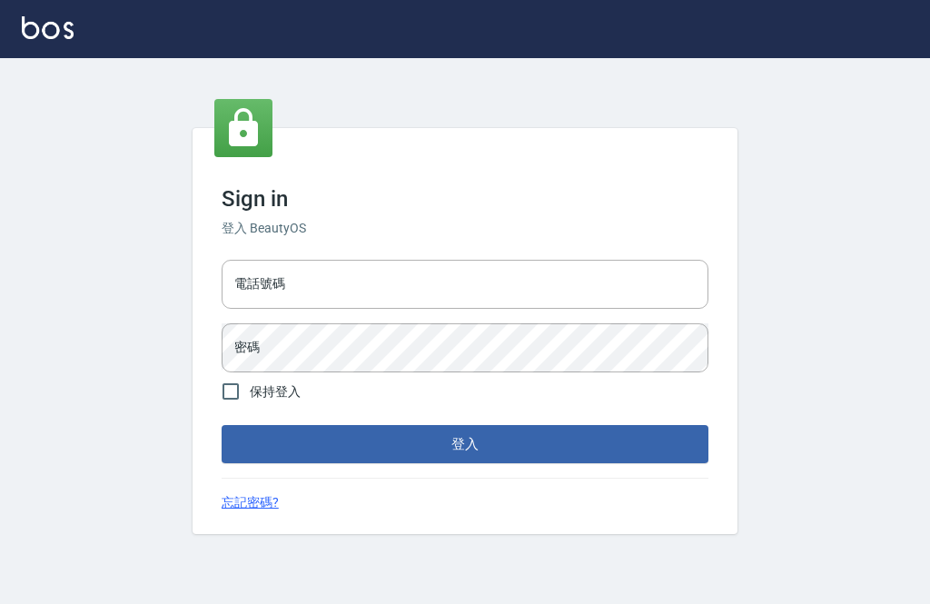
click at [501, 309] on input "電話號碼" at bounding box center [465, 284] width 487 height 49
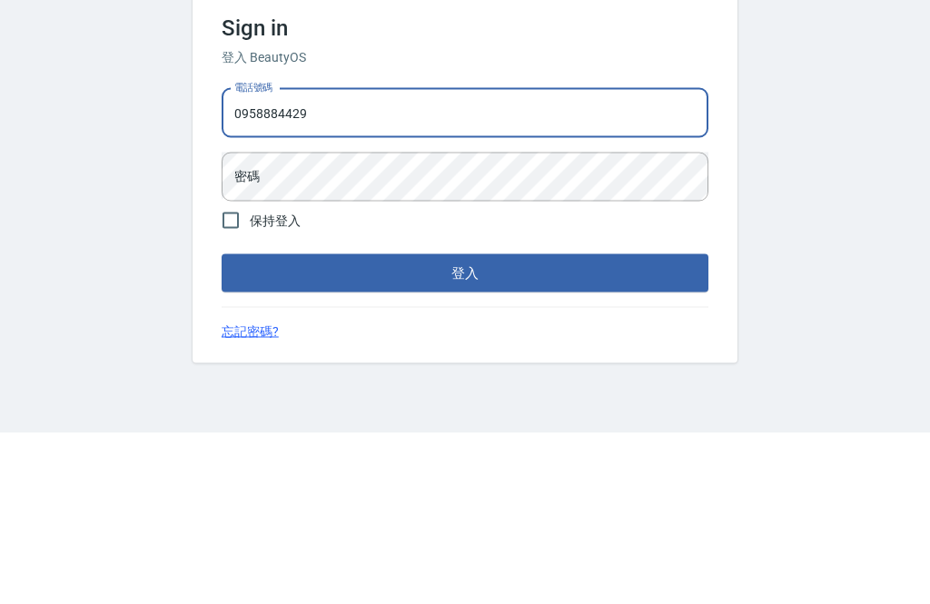
type input "0958884429"
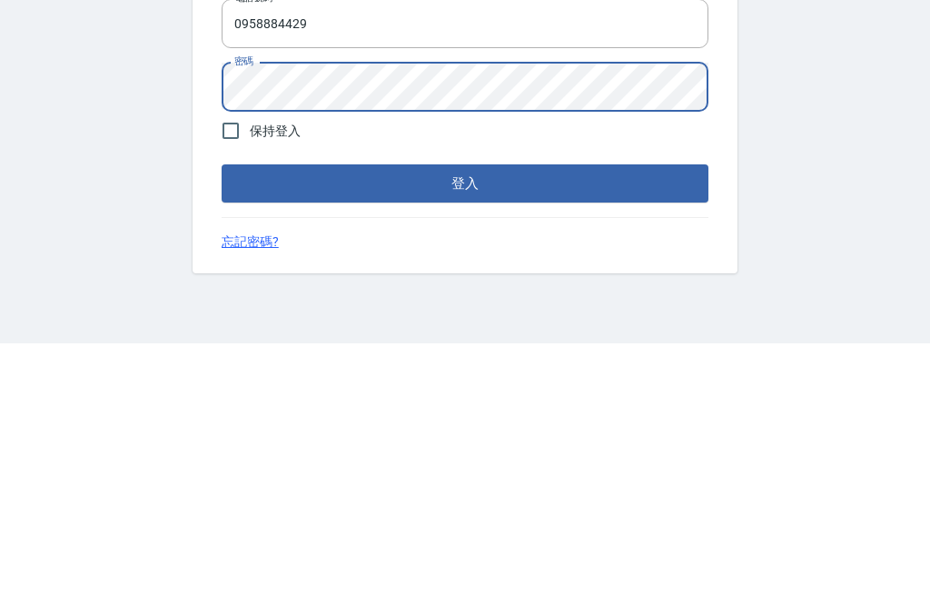
click at [618, 425] on button "登入" at bounding box center [465, 444] width 487 height 38
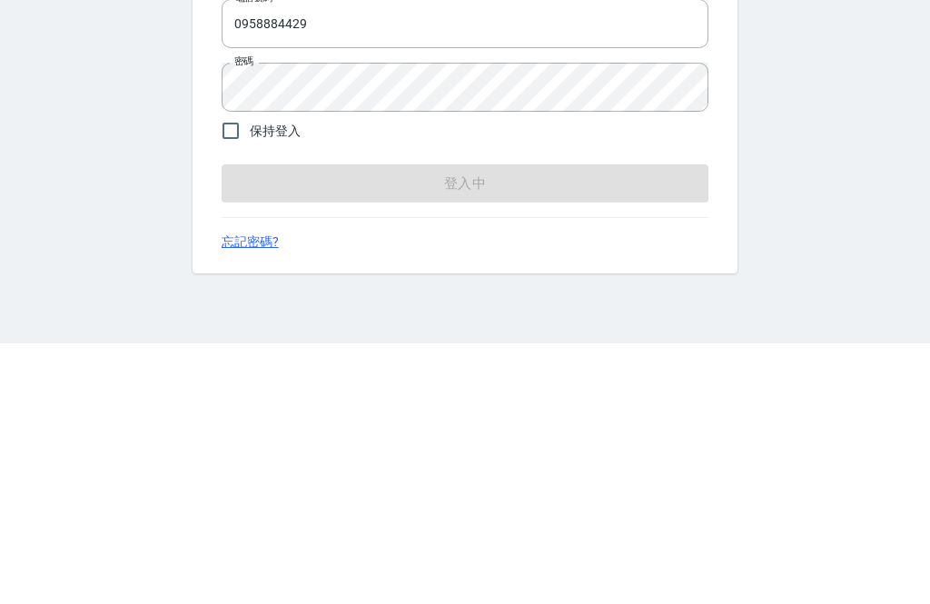
scroll to position [58, 0]
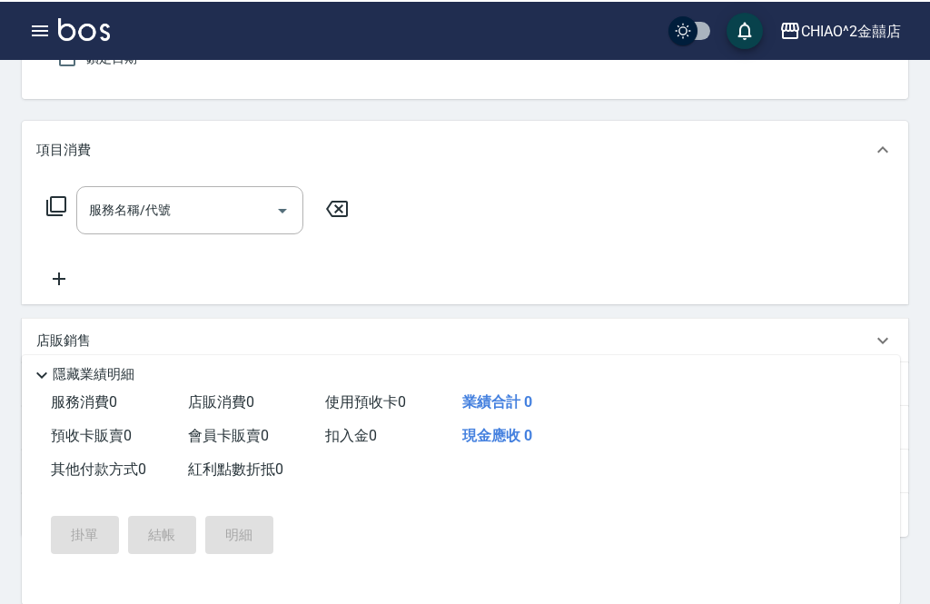
scroll to position [56, 0]
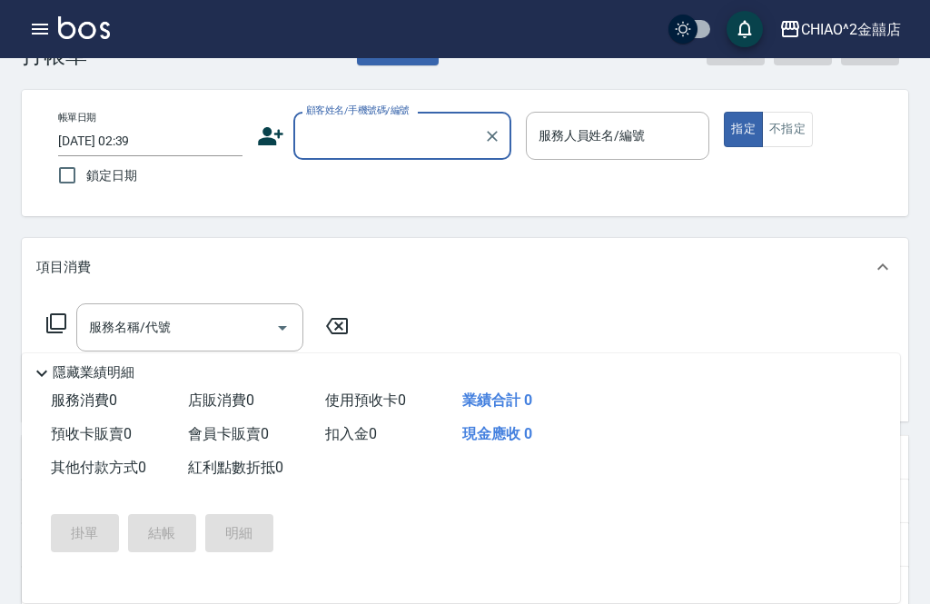
click at [45, 39] on icon "button" at bounding box center [40, 29] width 22 height 22
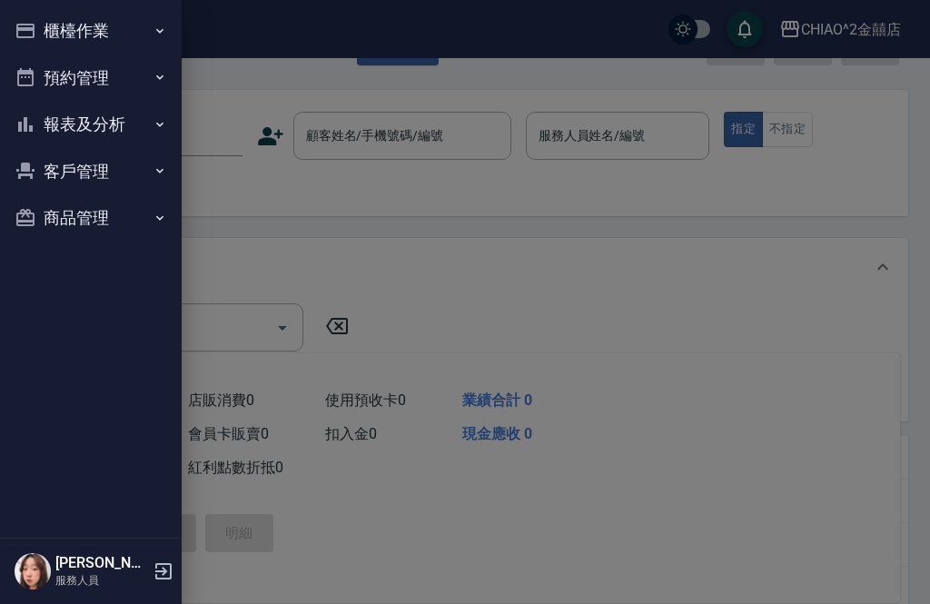
click at [124, 39] on button "櫃檯作業" at bounding box center [90, 30] width 167 height 47
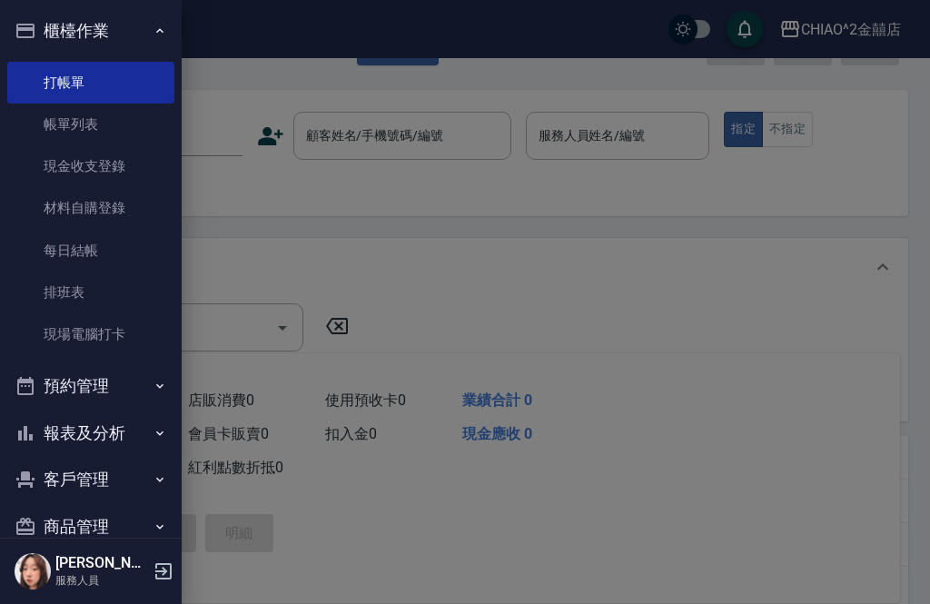
click at [119, 125] on link "帳單列表" at bounding box center [90, 125] width 167 height 42
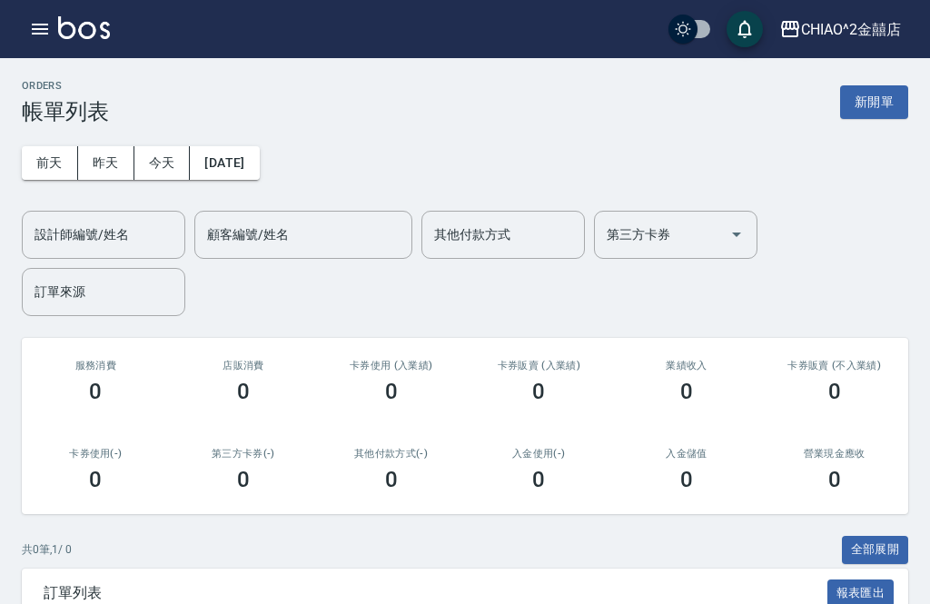
click at [104, 162] on button "昨天" at bounding box center [106, 163] width 56 height 34
click at [35, 44] on button "button" at bounding box center [40, 29] width 36 height 36
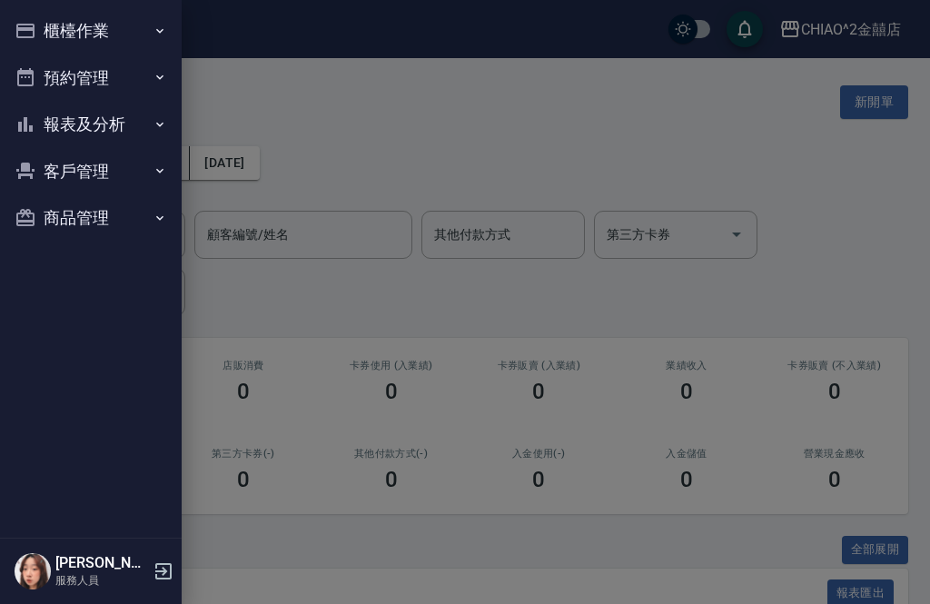
click at [132, 39] on button "櫃檯作業" at bounding box center [90, 30] width 167 height 47
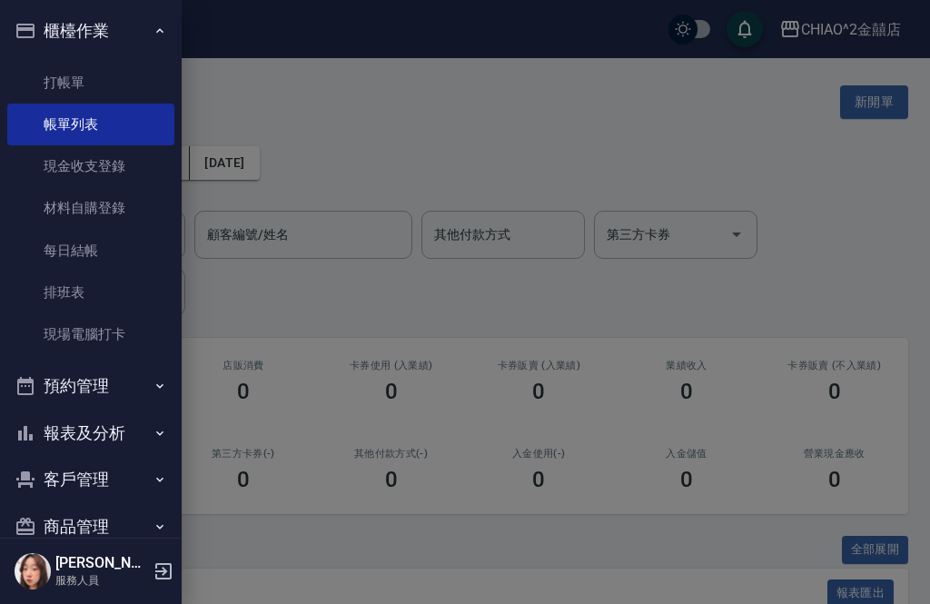
click at [144, 81] on link "打帳單" at bounding box center [90, 83] width 167 height 42
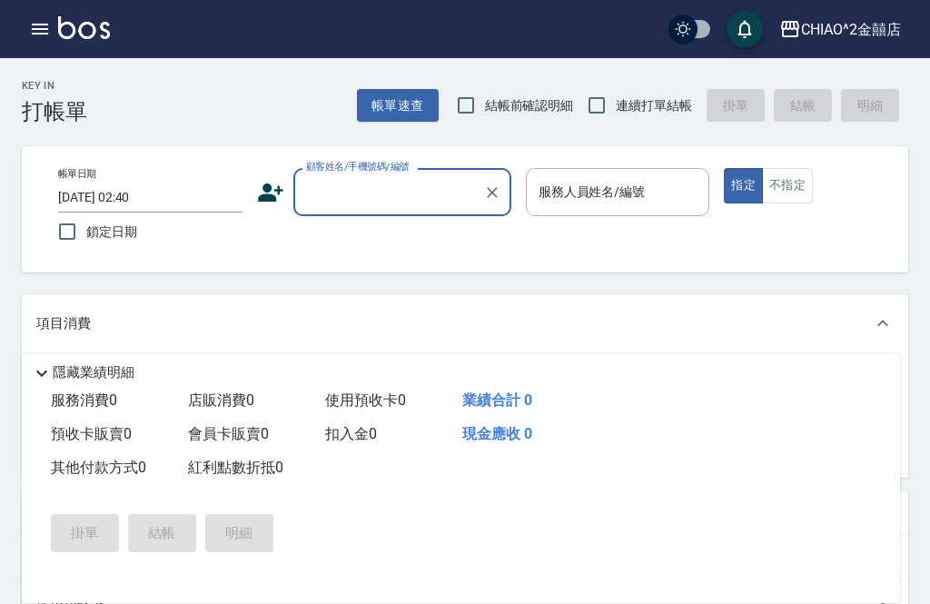
click at [189, 193] on input "[DATE] 02:40" at bounding box center [150, 198] width 184 height 30
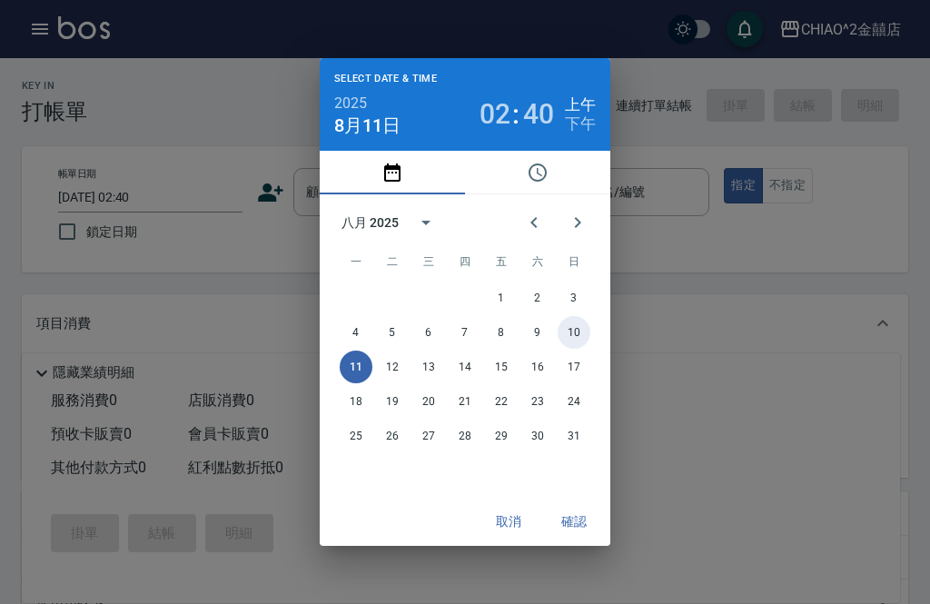
click at [575, 326] on button "10" at bounding box center [574, 332] width 33 height 33
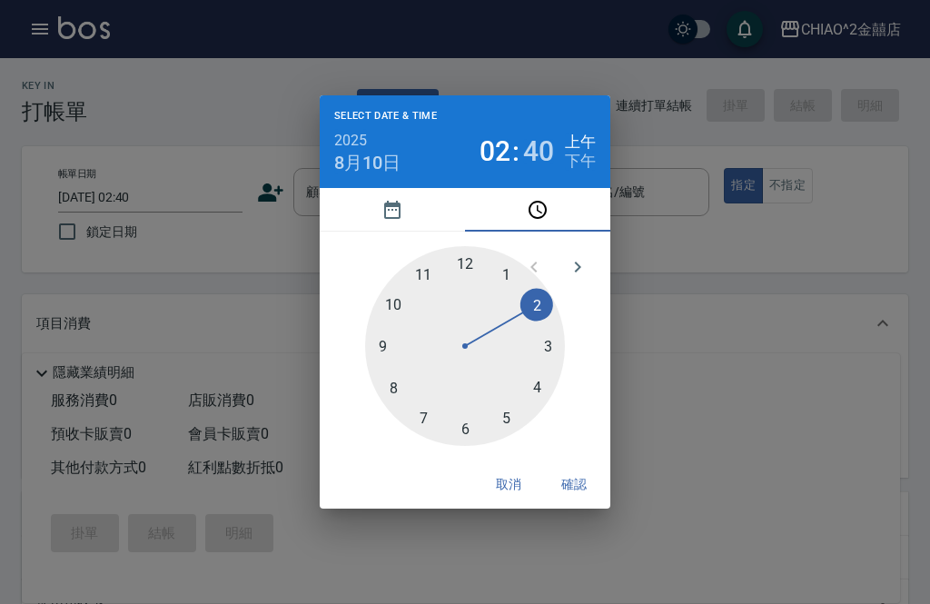
type input "[DATE] 02:40"
click at [580, 481] on button "確認" at bounding box center [574, 485] width 58 height 34
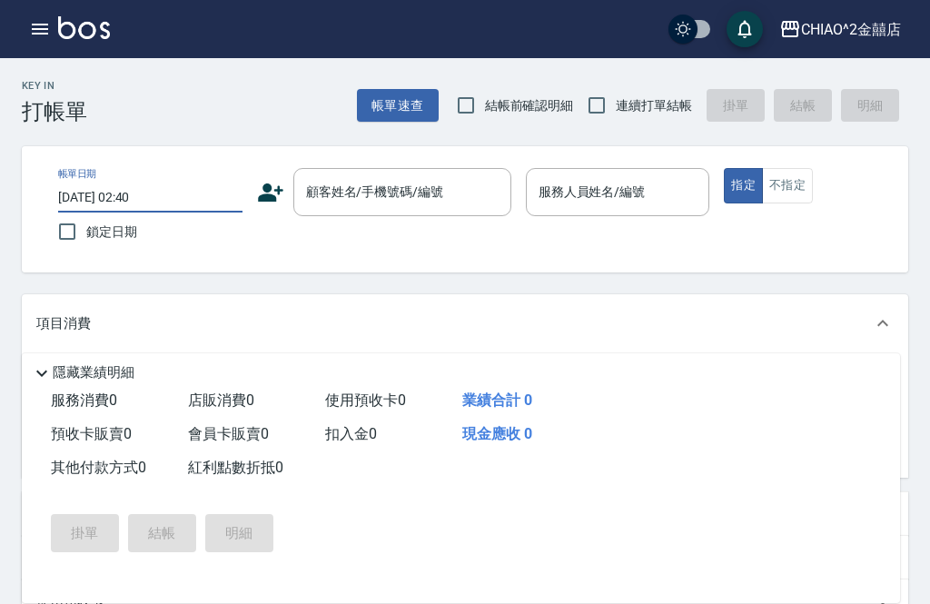
click at [439, 195] on div "顧客姓名/手機號碼/編號 顧客姓名/手機號碼/編號" at bounding box center [402, 192] width 218 height 48
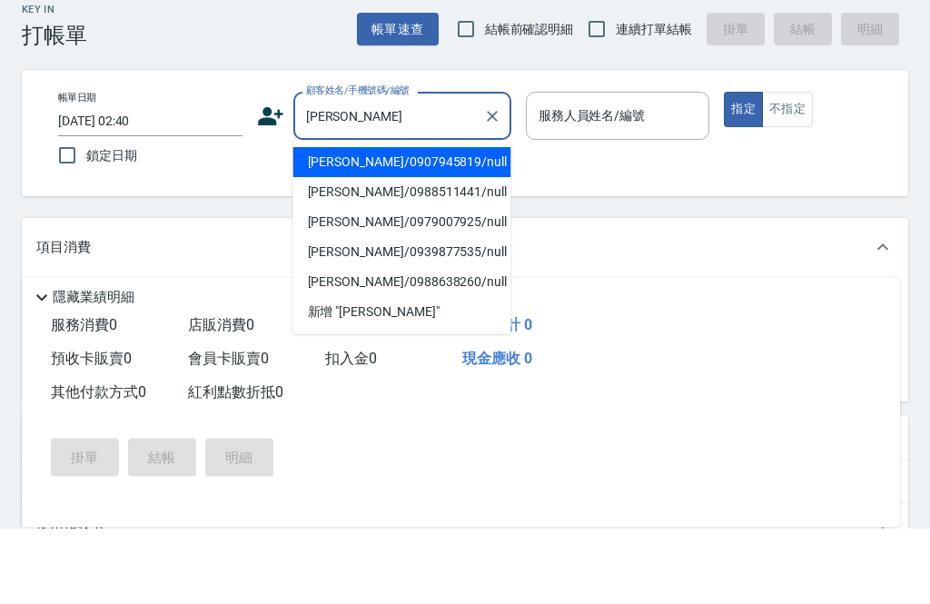
click at [431, 223] on li "[PERSON_NAME]/0907945819/null" at bounding box center [402, 238] width 218 height 30
type input "[PERSON_NAME]/0907945819/null"
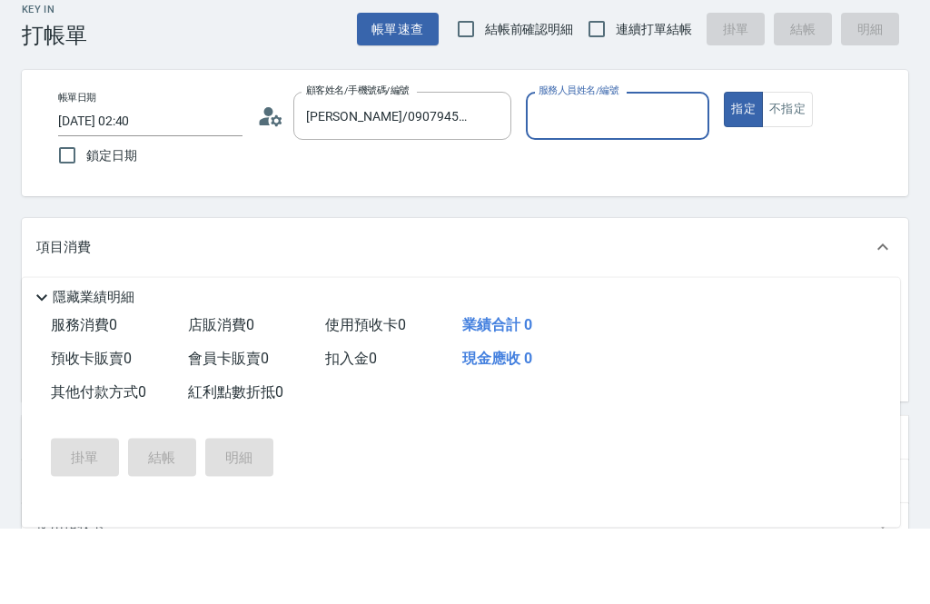
click at [620, 176] on input "服務人員姓名/編號" at bounding box center [618, 192] width 168 height 32
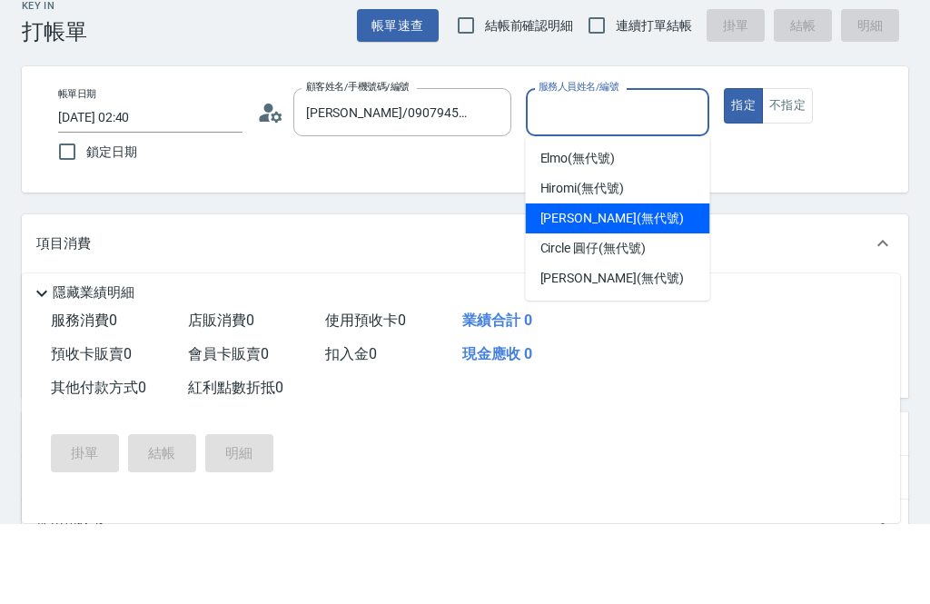
click at [629, 283] on div "[PERSON_NAME] (無代號)" at bounding box center [618, 298] width 184 height 30
type input "[PERSON_NAME](無代號)"
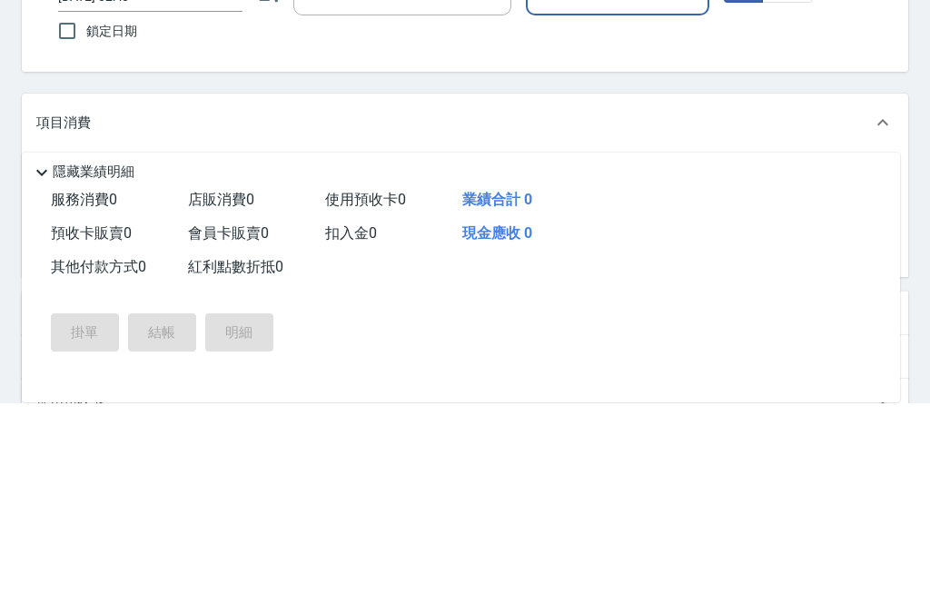
click at [218, 368] on input "服務名稱/代號" at bounding box center [175, 384] width 183 height 32
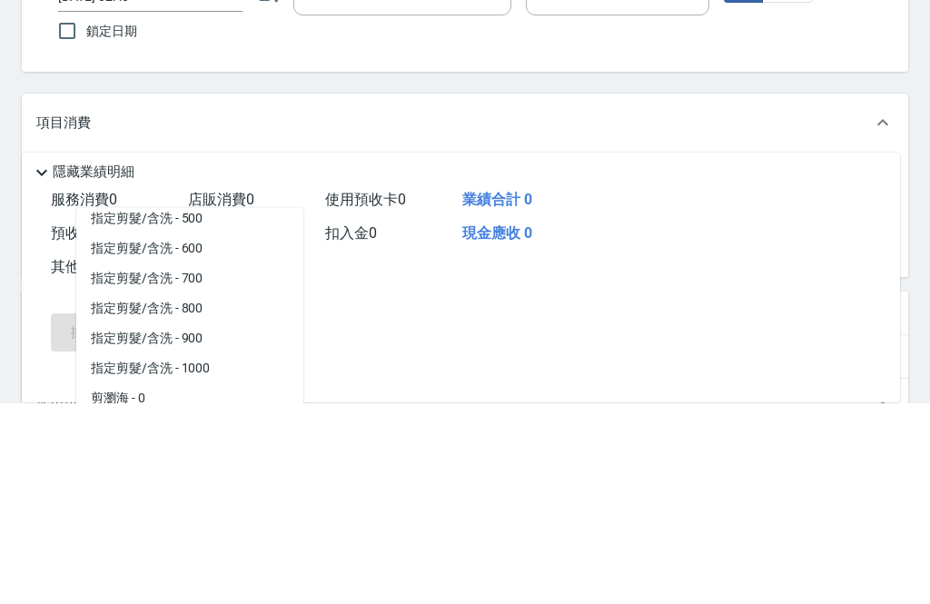
scroll to position [75, 0]
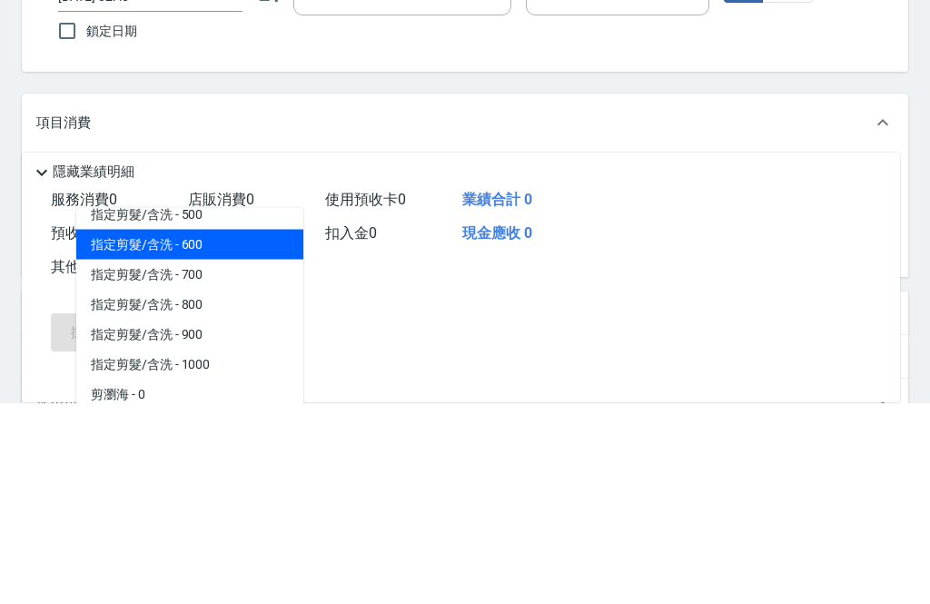
click at [235, 431] on span "指定剪髮/含洗 - 600" at bounding box center [189, 446] width 227 height 30
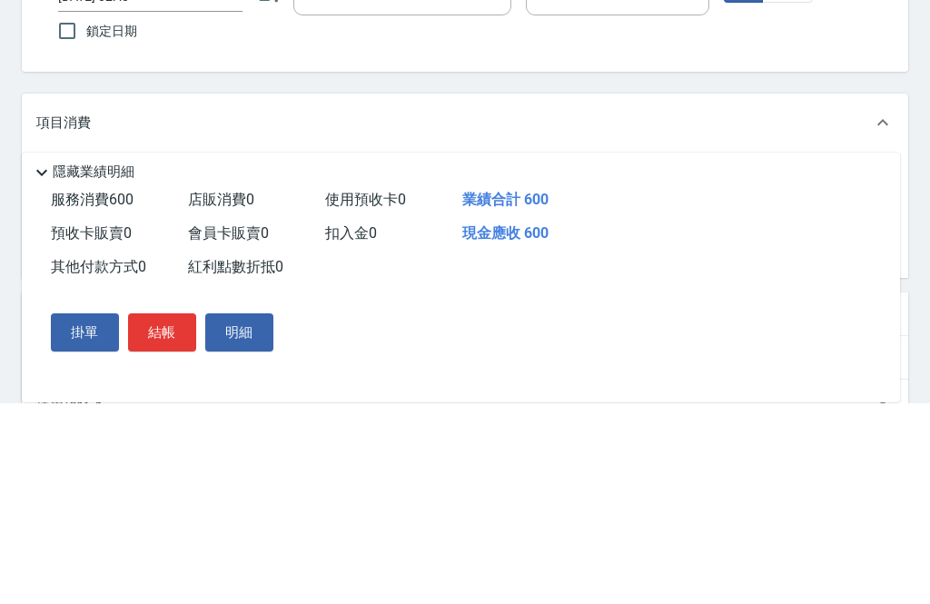
type input "指定剪髮/含洗"
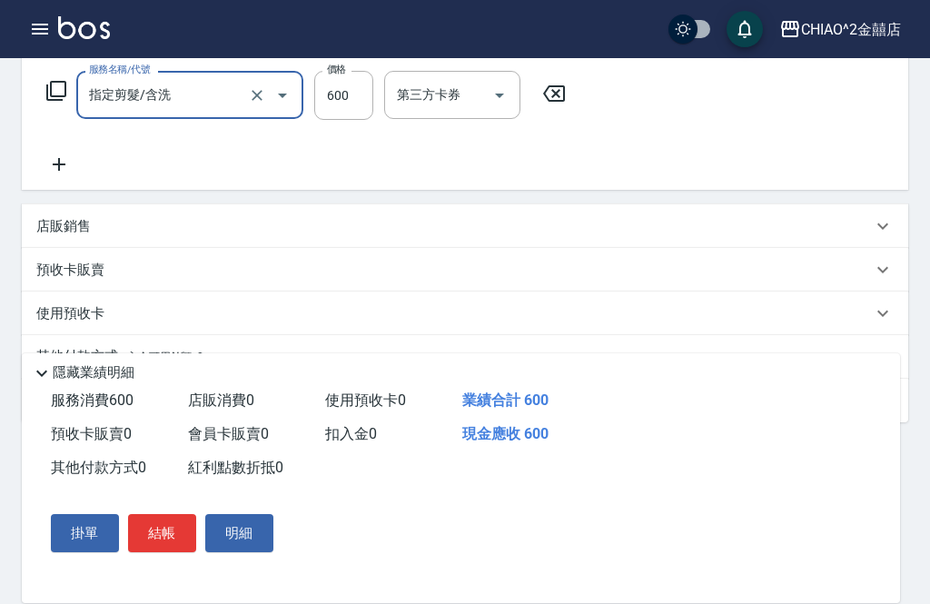
scroll to position [291, 0]
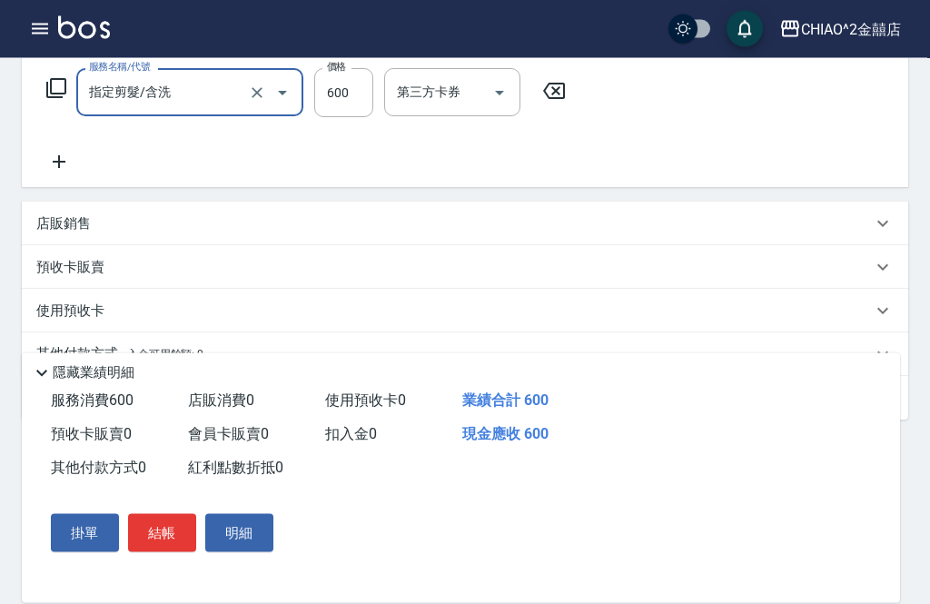
click at [292, 361] on div "其他付款方式 入金可用餘額: 0" at bounding box center [454, 355] width 836 height 20
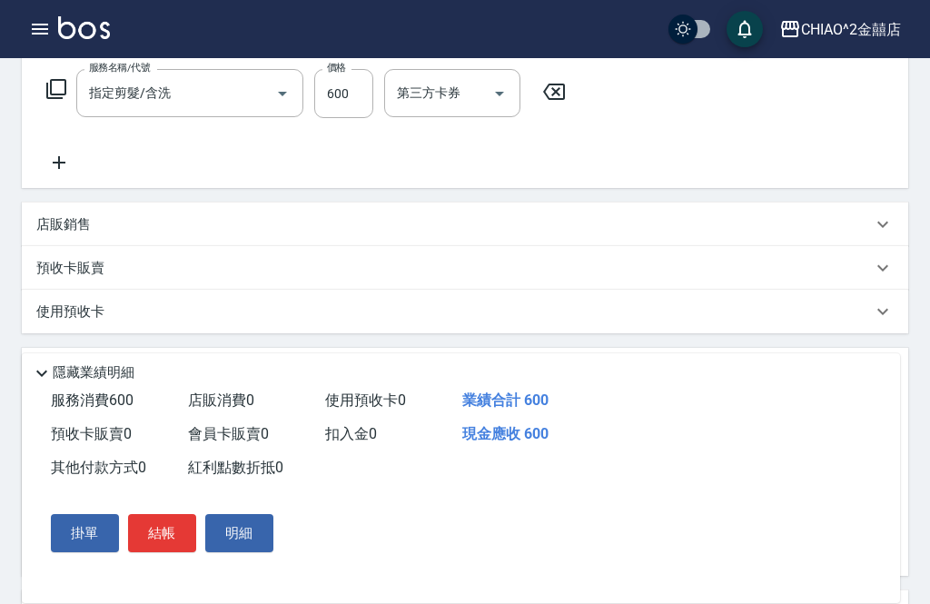
scroll to position [0, 0]
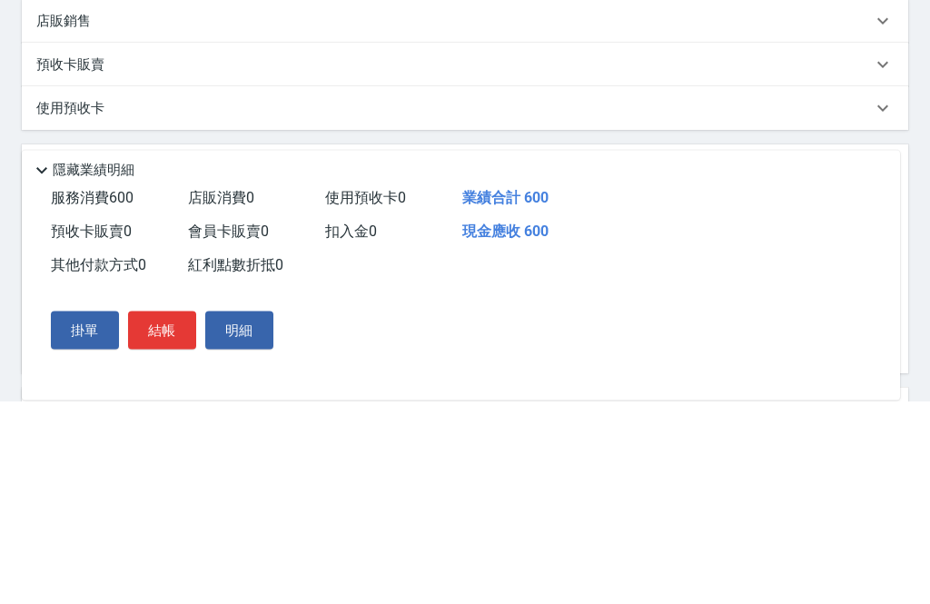
click at [471, 362] on div "隱藏業績明細" at bounding box center [465, 373] width 869 height 22
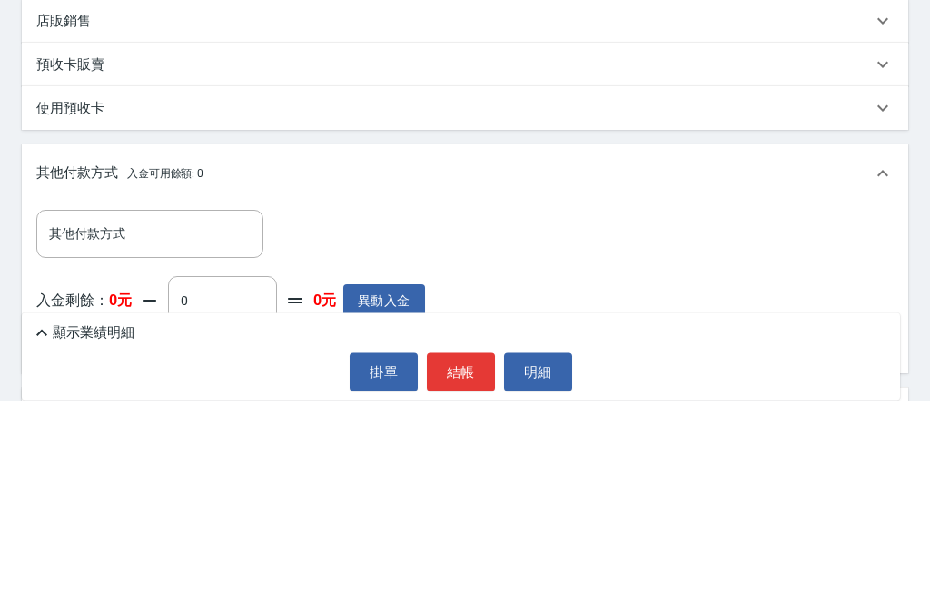
scroll to position [363, 0]
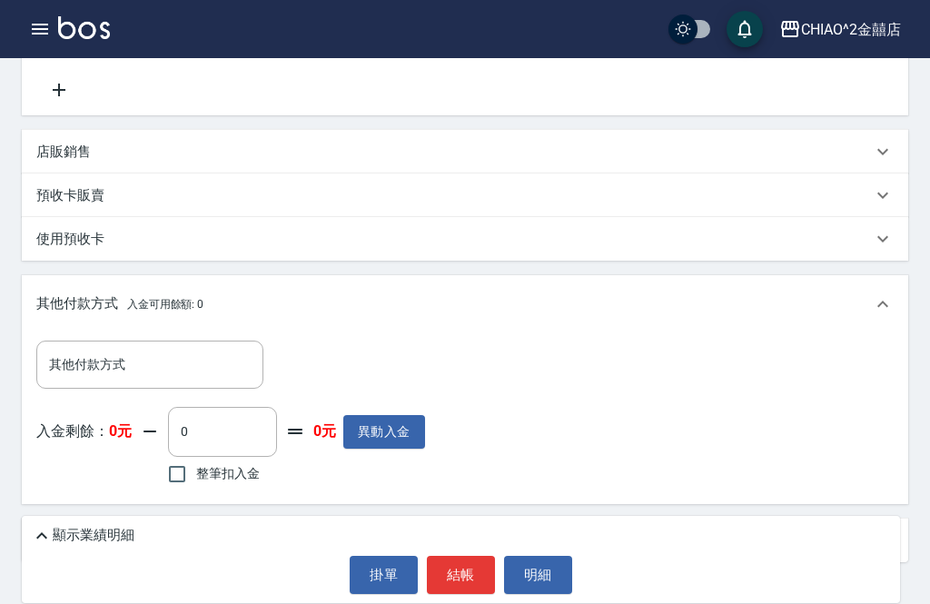
click at [207, 355] on input "其他付款方式" at bounding box center [150, 365] width 211 height 32
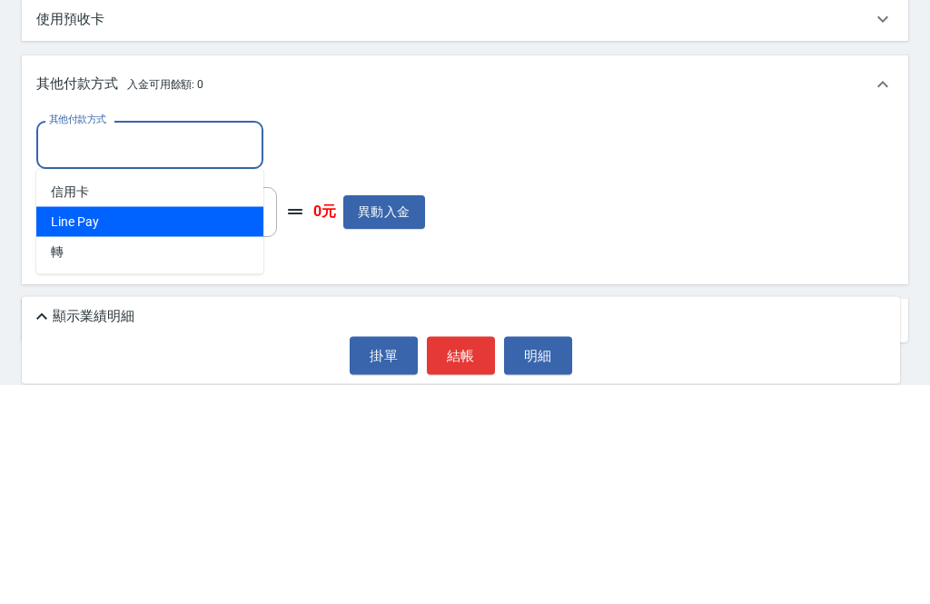
click at [197, 427] on span "Line Pay" at bounding box center [149, 442] width 227 height 30
type input "Line Pay"
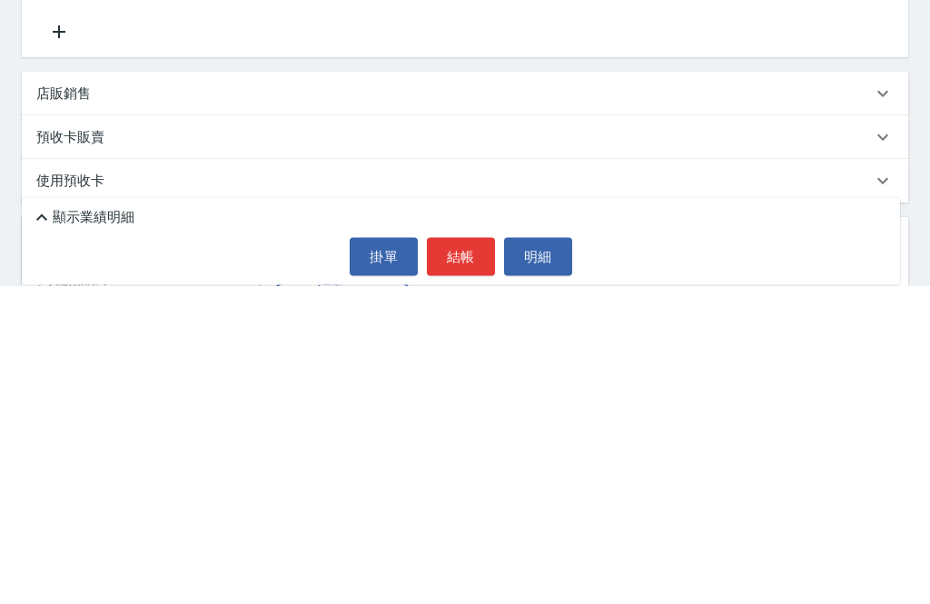
scroll to position [364, 0]
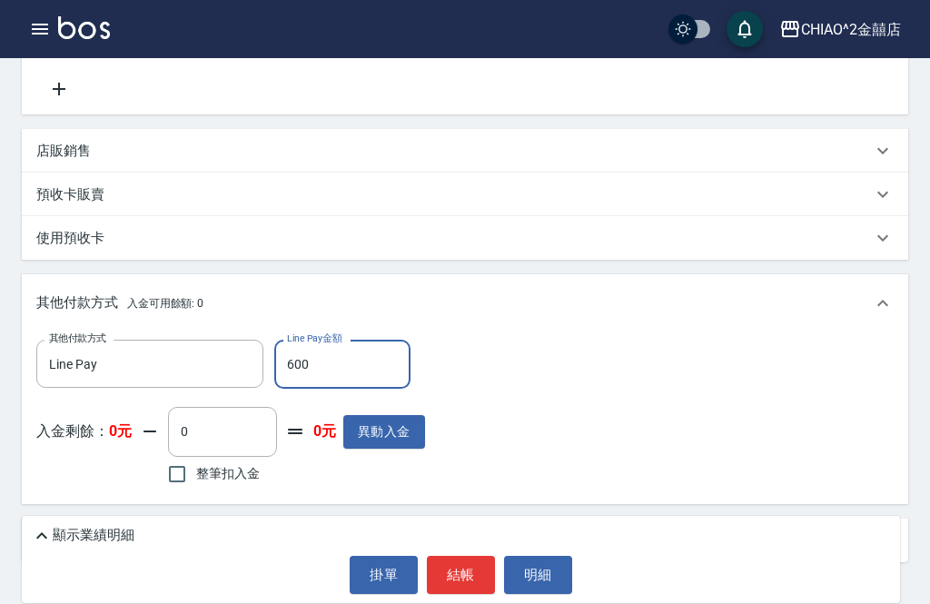
type input "600"
click at [758, 547] on div "顯示業績明細" at bounding box center [465, 536] width 869 height 22
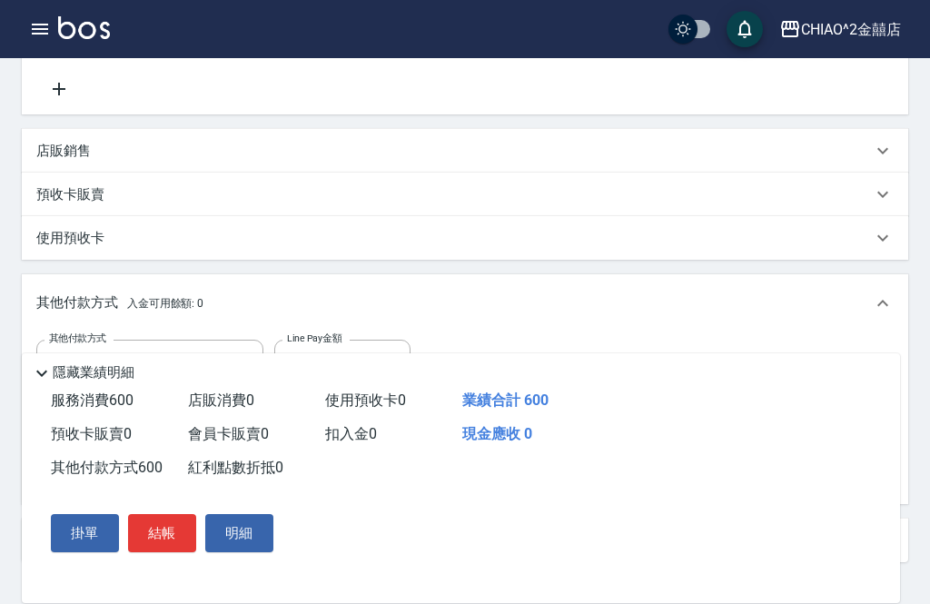
click at [160, 552] on button "結帳" at bounding box center [162, 533] width 68 height 38
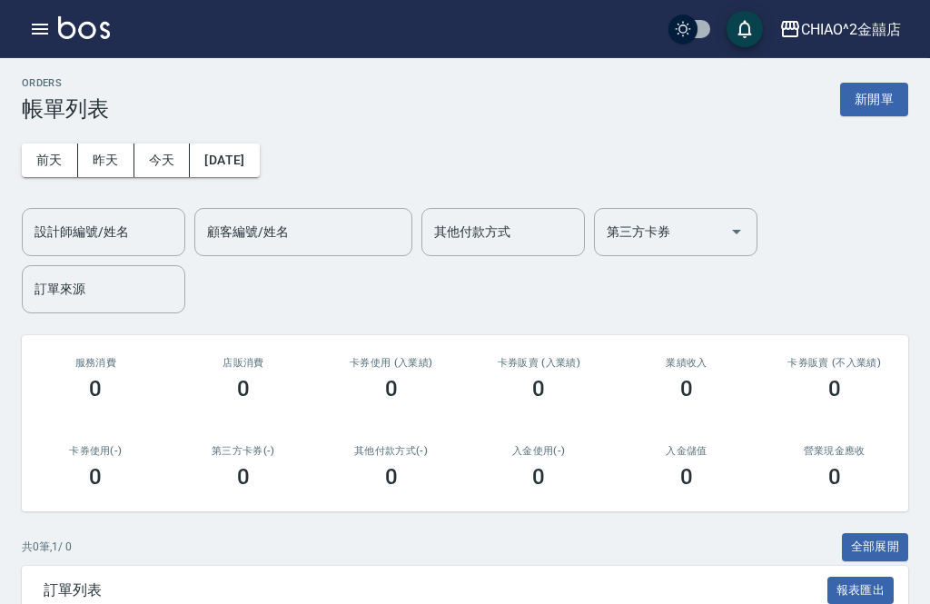
scroll to position [10, 0]
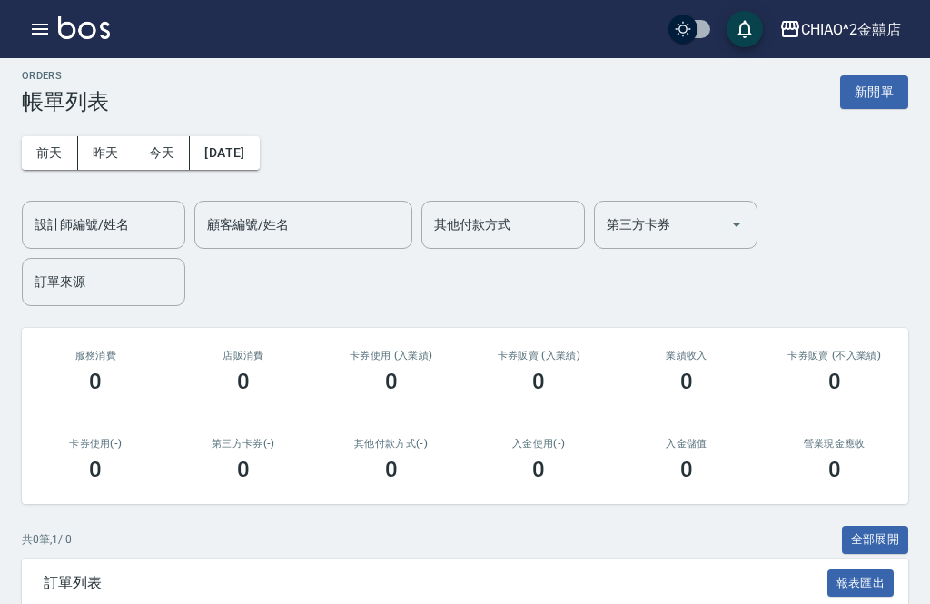
click at [872, 98] on button "新開單" at bounding box center [874, 92] width 68 height 34
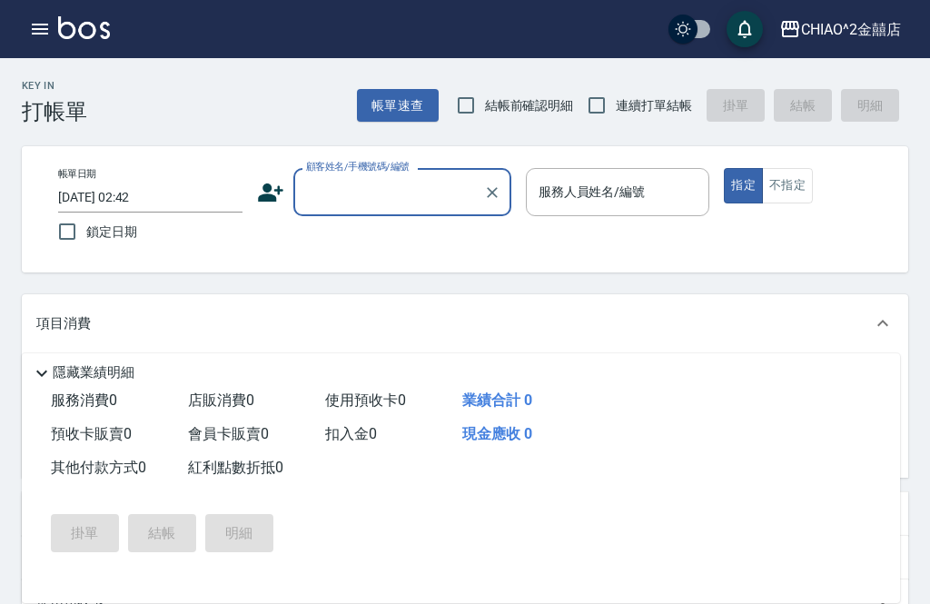
click at [167, 202] on input "[DATE] 02:42" at bounding box center [150, 198] width 184 height 30
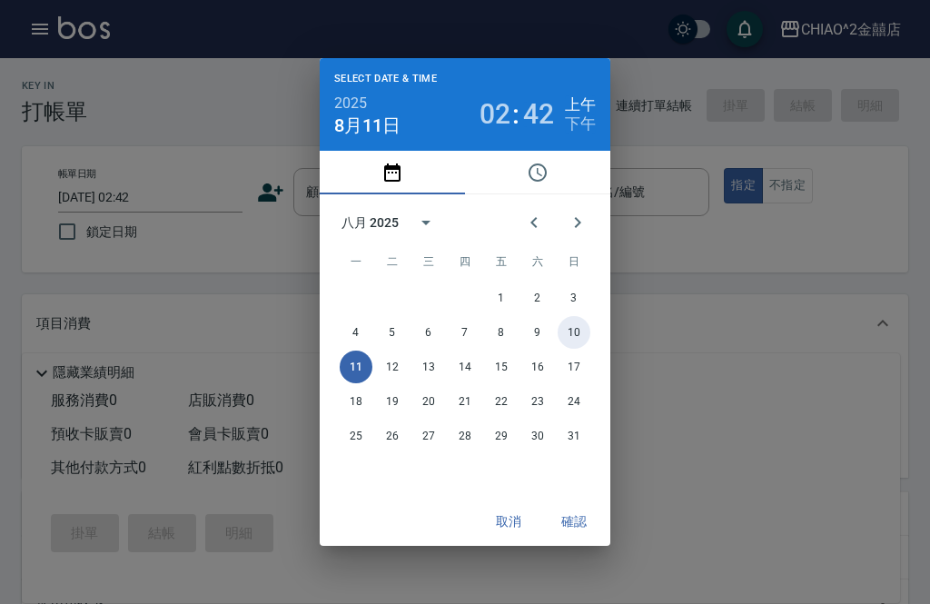
click at [571, 347] on button "10" at bounding box center [574, 332] width 33 height 33
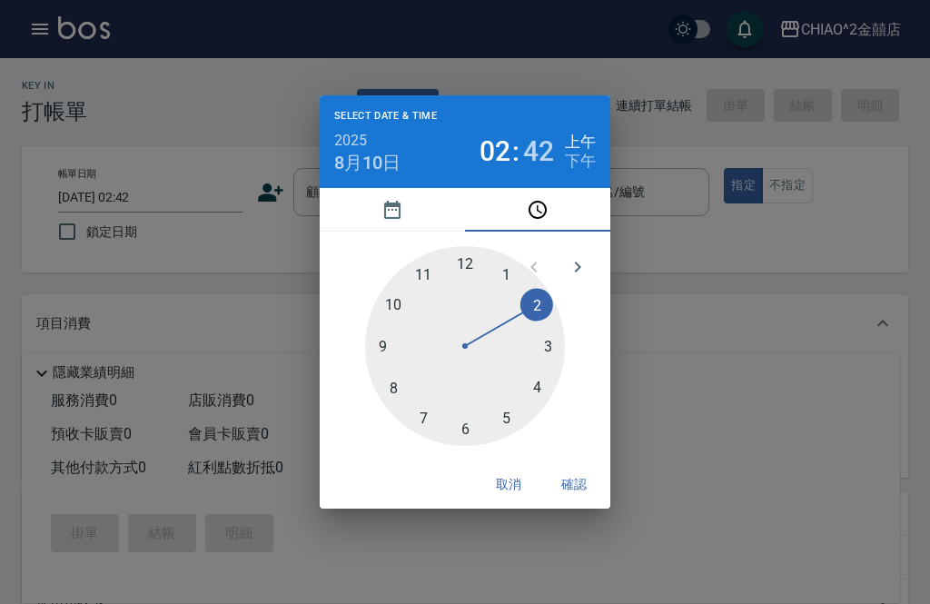
type input "[DATE] 02:42"
click at [577, 497] on button "確認" at bounding box center [574, 485] width 58 height 34
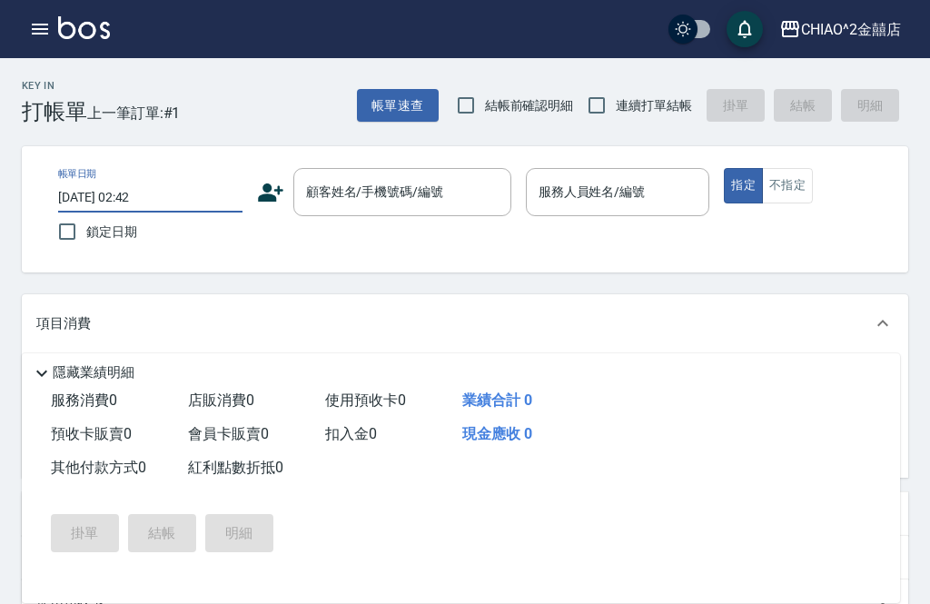
click at [386, 184] on div "顧客姓名/手機號碼/編號 顧客姓名/手機號碼/編號" at bounding box center [402, 192] width 218 height 48
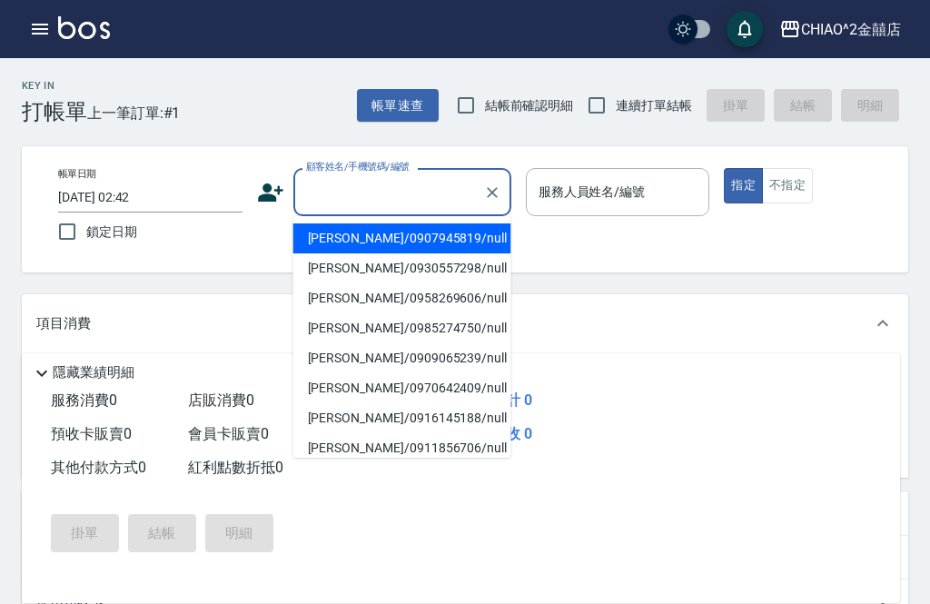
scroll to position [9, 0]
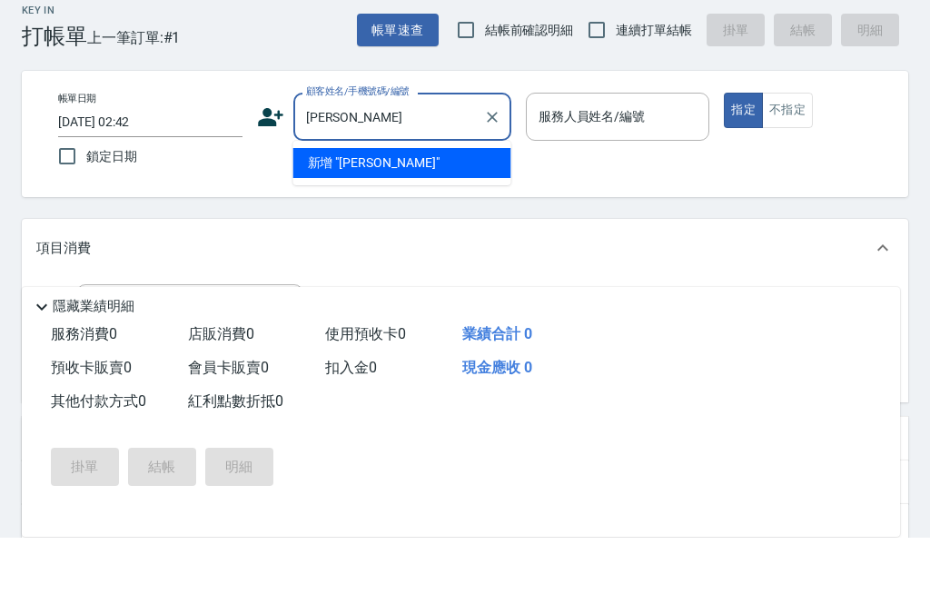
type input "[PERSON_NAME]"
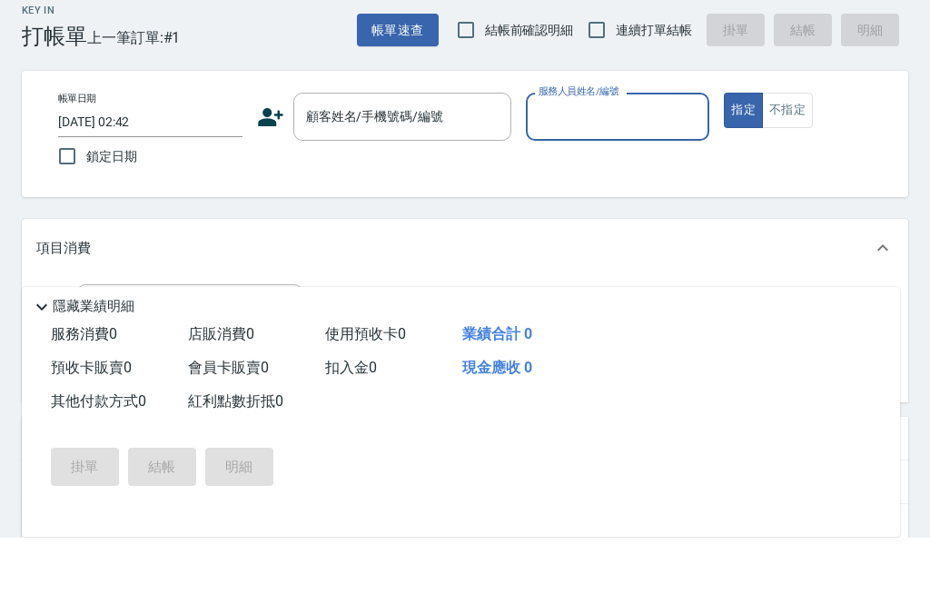
click at [465, 167] on input "顧客姓名/手機號碼/編號" at bounding box center [389, 183] width 174 height 32
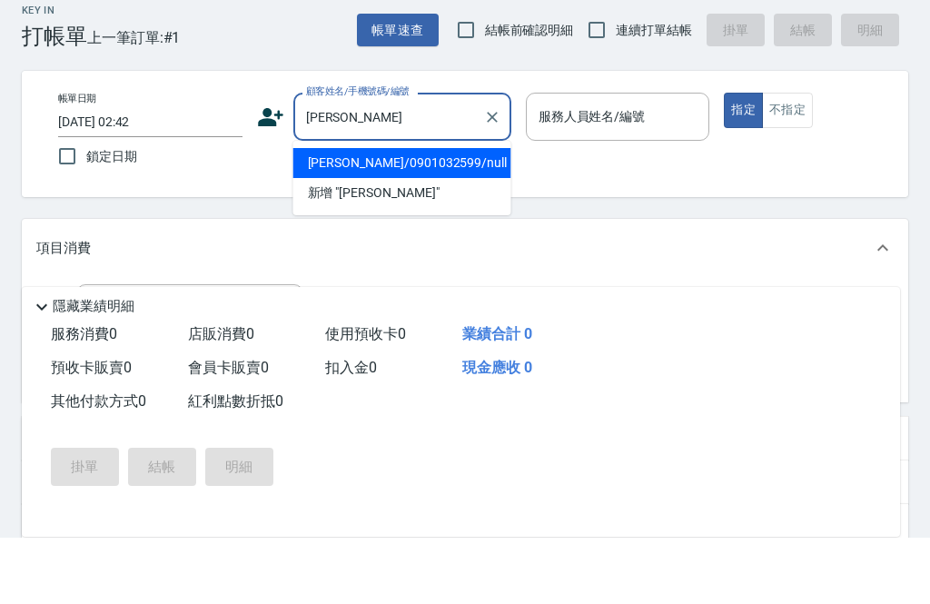
click at [417, 214] on li "[PERSON_NAME]/0901032599/null" at bounding box center [402, 229] width 218 height 30
type input "[PERSON_NAME]/0901032599/null"
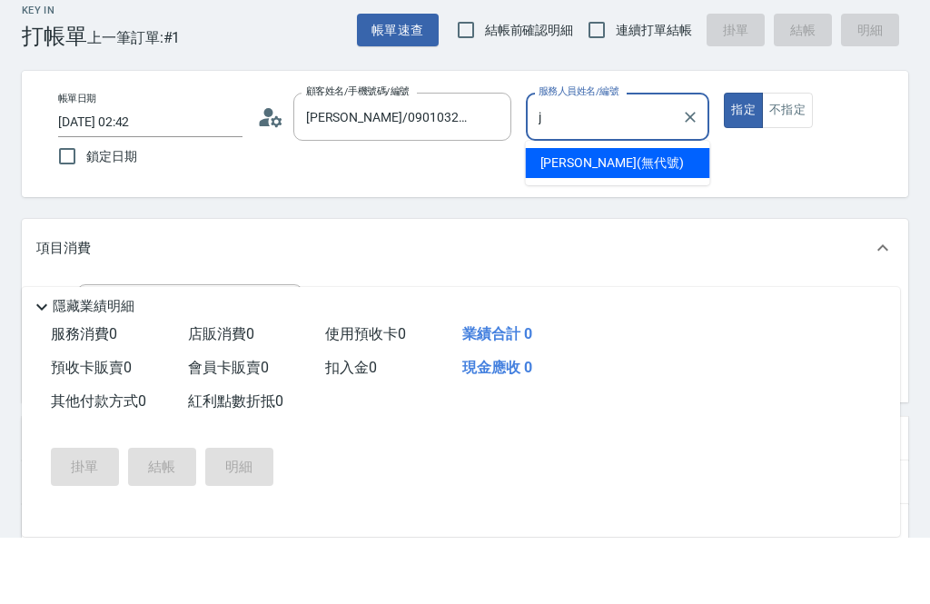
click at [605, 220] on span "[PERSON_NAME] (無代號)" at bounding box center [612, 229] width 144 height 19
type input "[PERSON_NAME](無代號)"
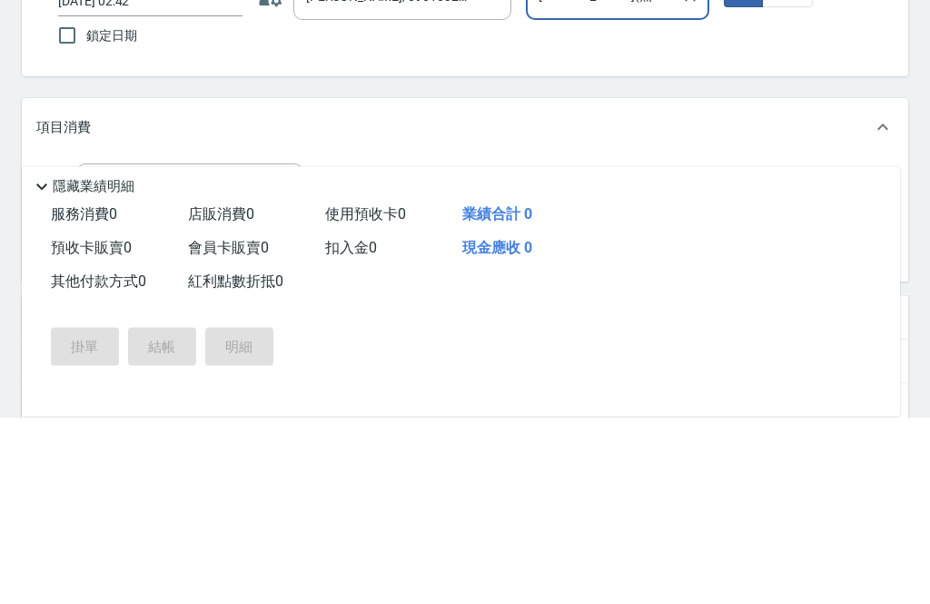
click at [270, 361] on button "Open" at bounding box center [282, 375] width 29 height 29
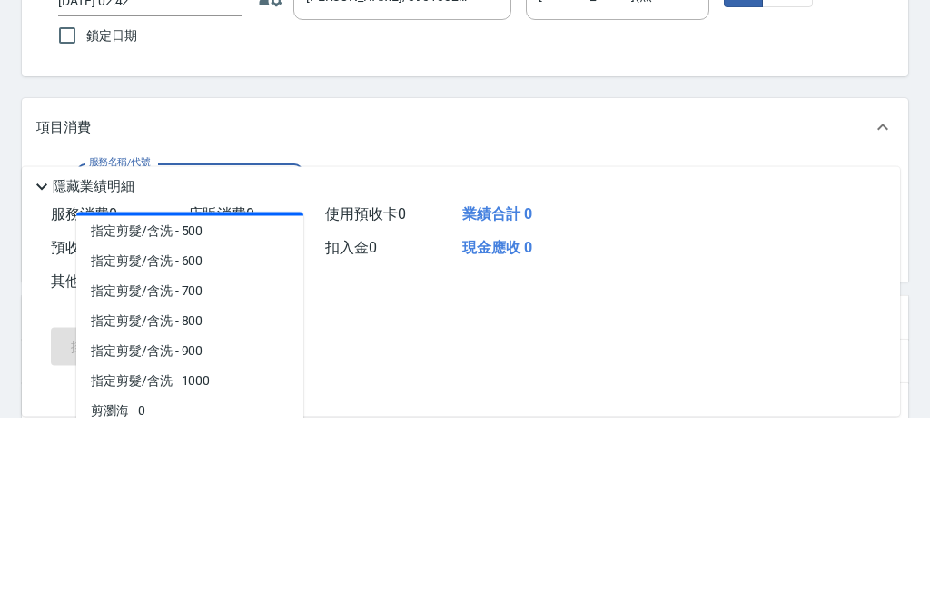
scroll to position [64, 0]
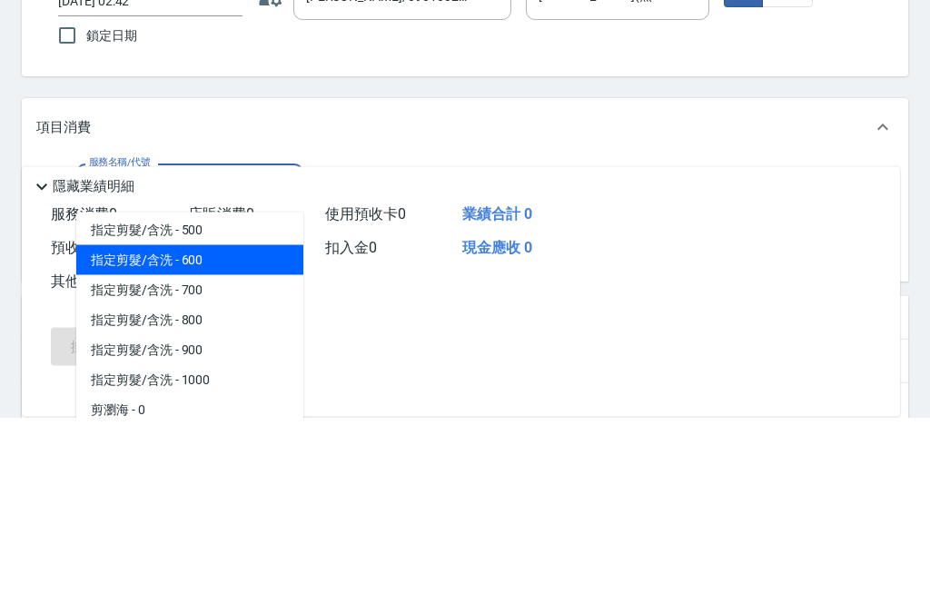
click at [233, 432] on span "指定剪髮/含洗 - 600" at bounding box center [189, 447] width 227 height 30
type input "指定剪髮/含洗"
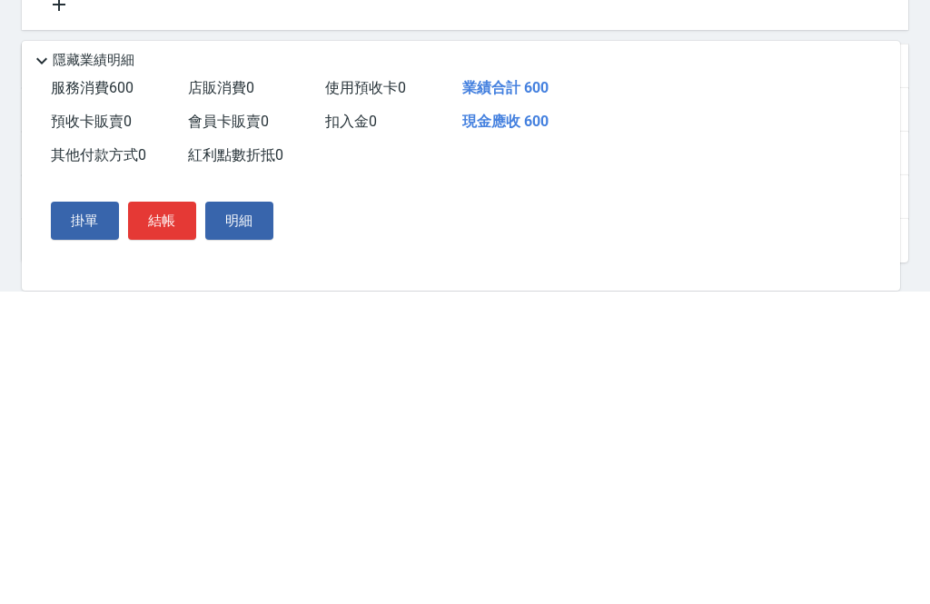
scroll to position [320, 0]
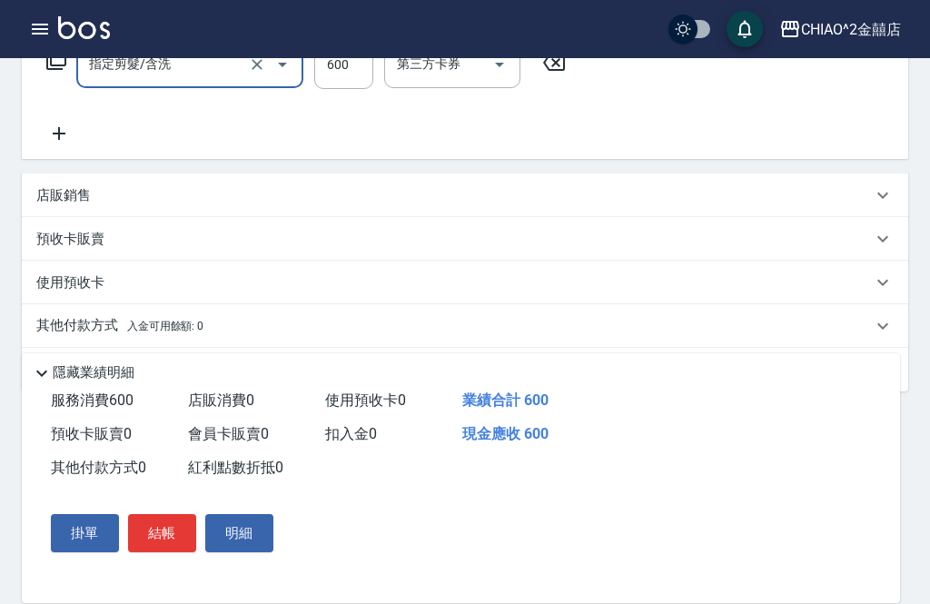
click at [252, 318] on div "其他付款方式 入金可用餘額: 0" at bounding box center [454, 326] width 836 height 20
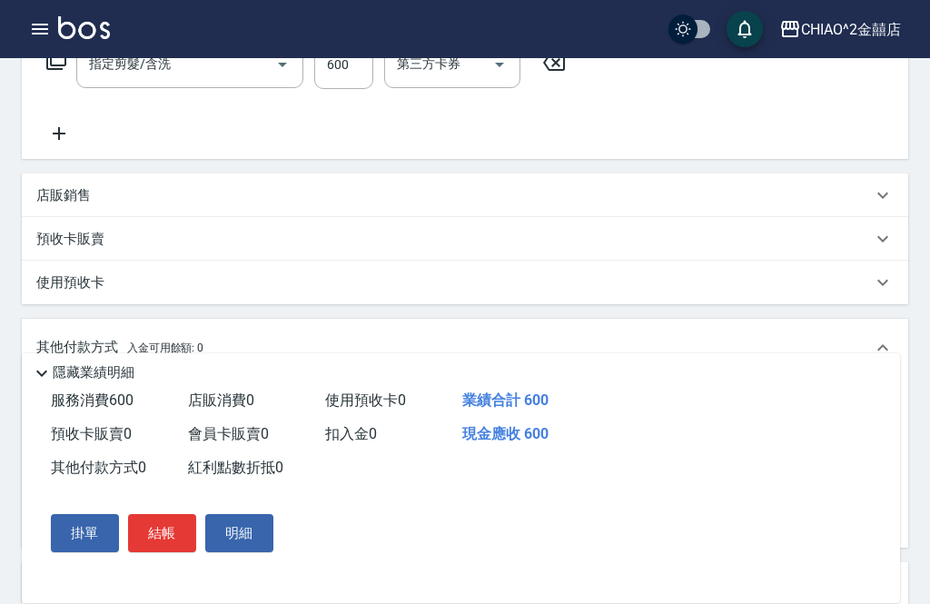
scroll to position [0, 0]
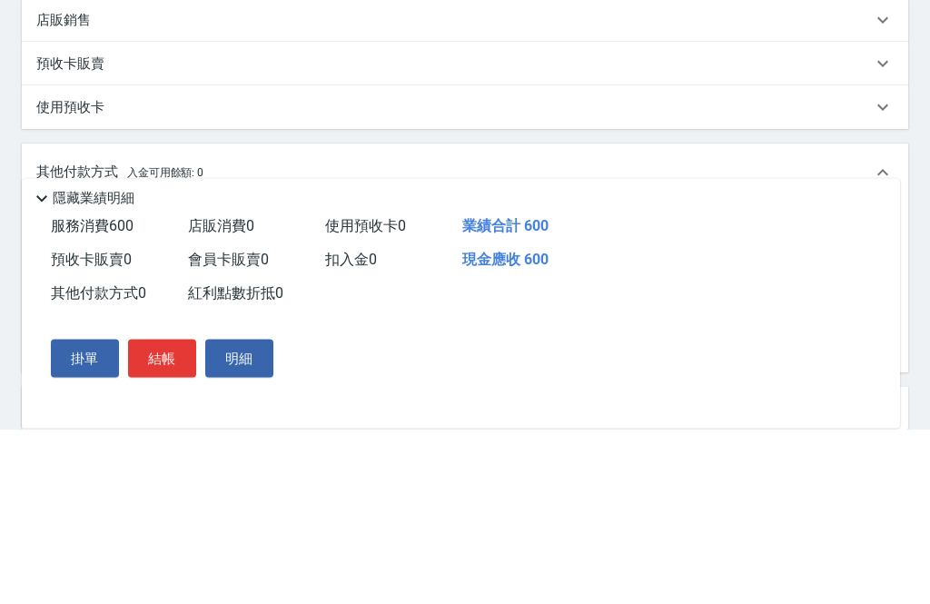
click at [192, 392] on input "其他付款方式" at bounding box center [150, 408] width 211 height 32
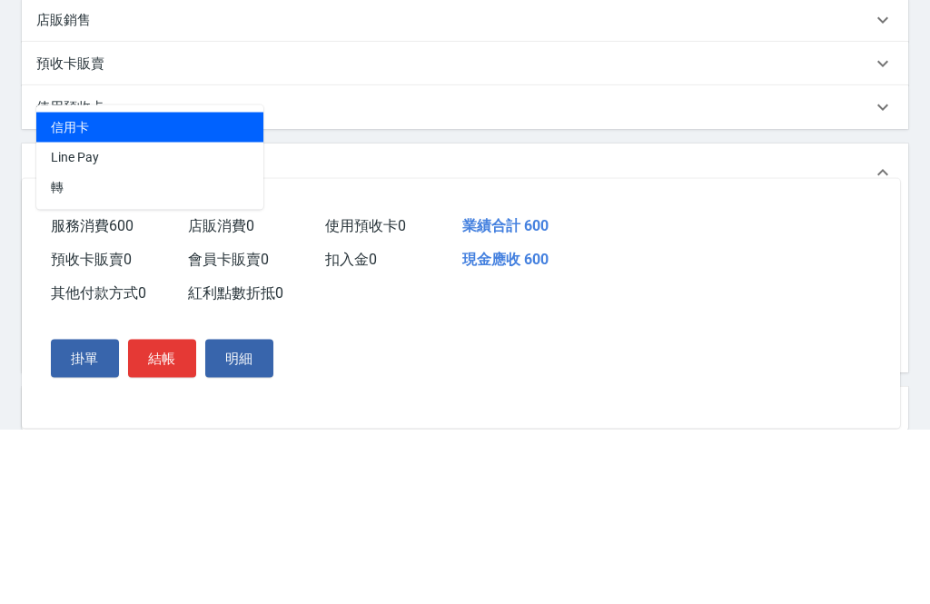
click at [198, 318] on span "Line Pay" at bounding box center [149, 333] width 227 height 30
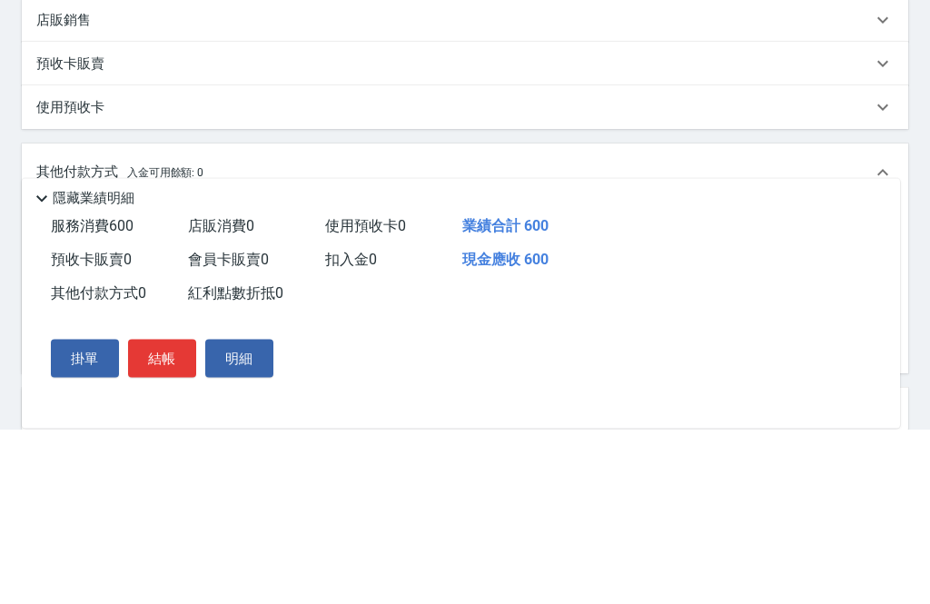
type input "Line Pay"
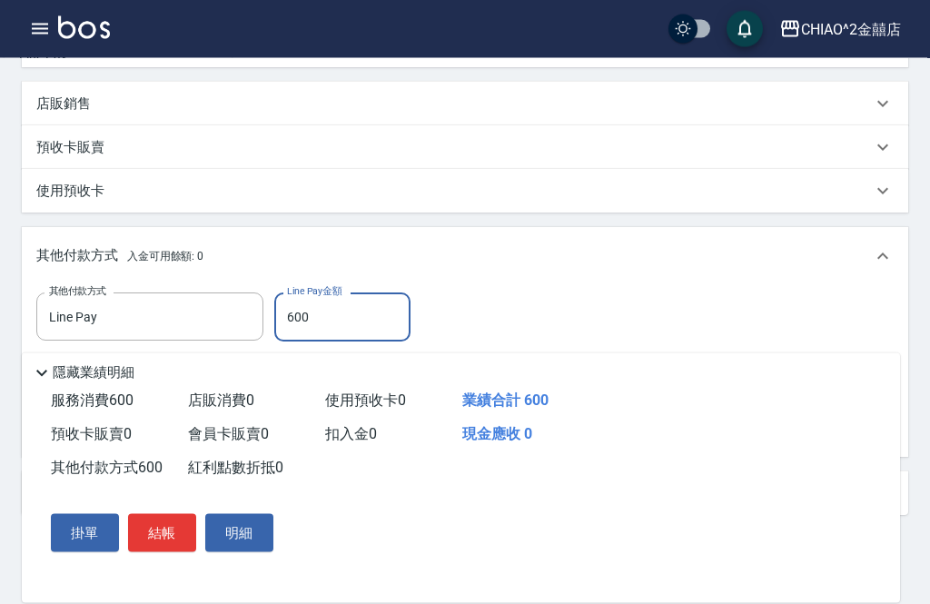
scroll to position [415, 0]
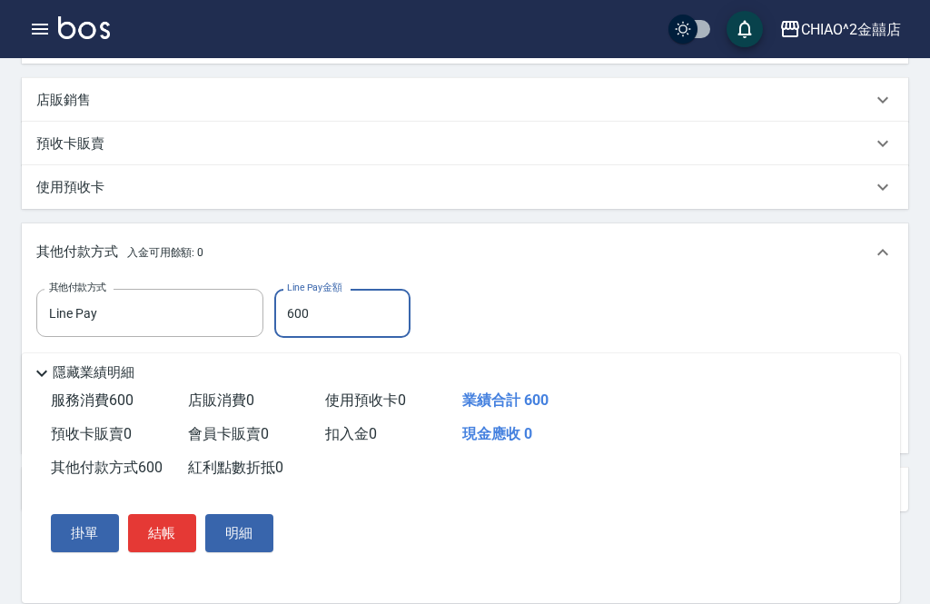
type input "600"
click at [174, 552] on button "結帳" at bounding box center [162, 533] width 68 height 38
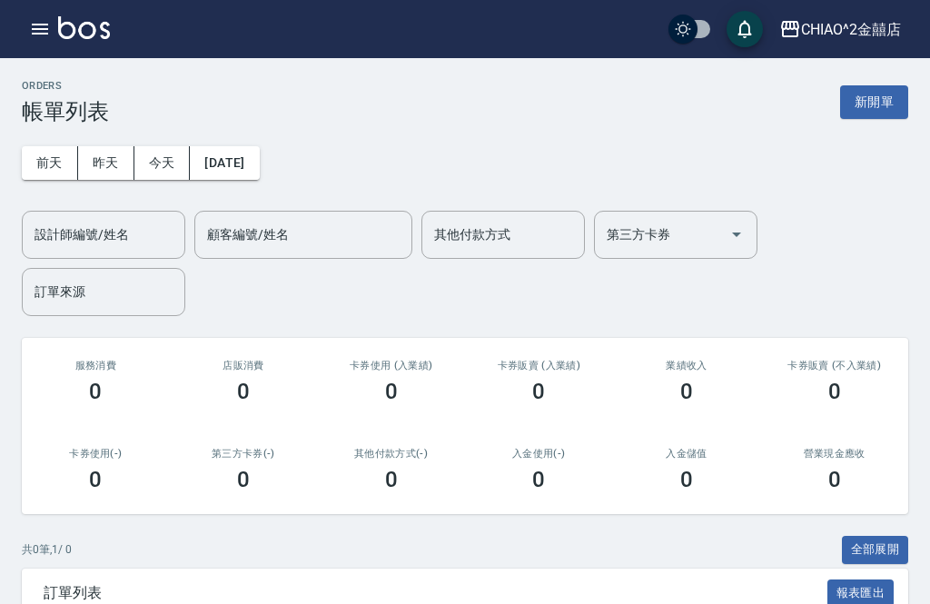
click at [860, 104] on button "新開單" at bounding box center [874, 102] width 68 height 34
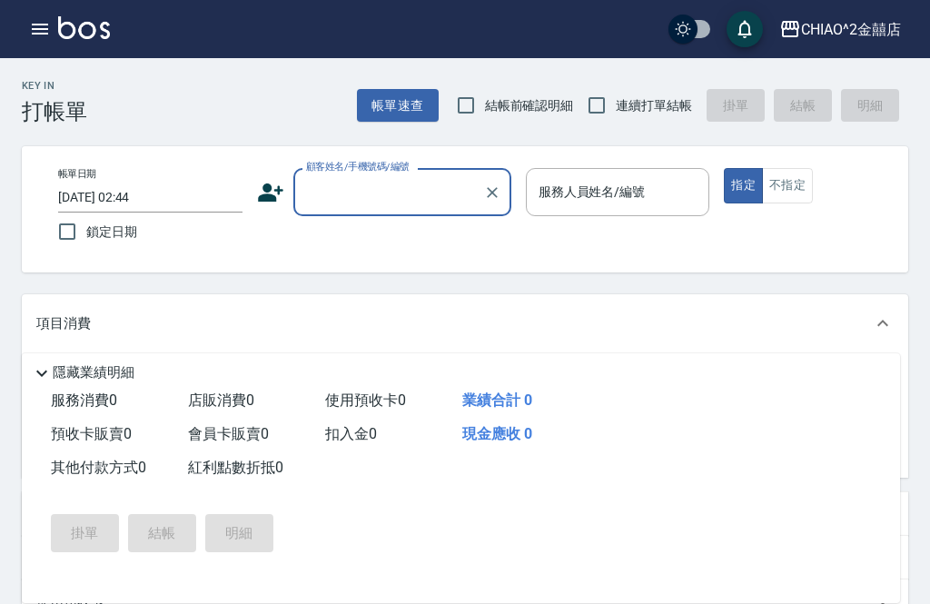
click at [195, 190] on input "[DATE] 02:44" at bounding box center [150, 198] width 184 height 30
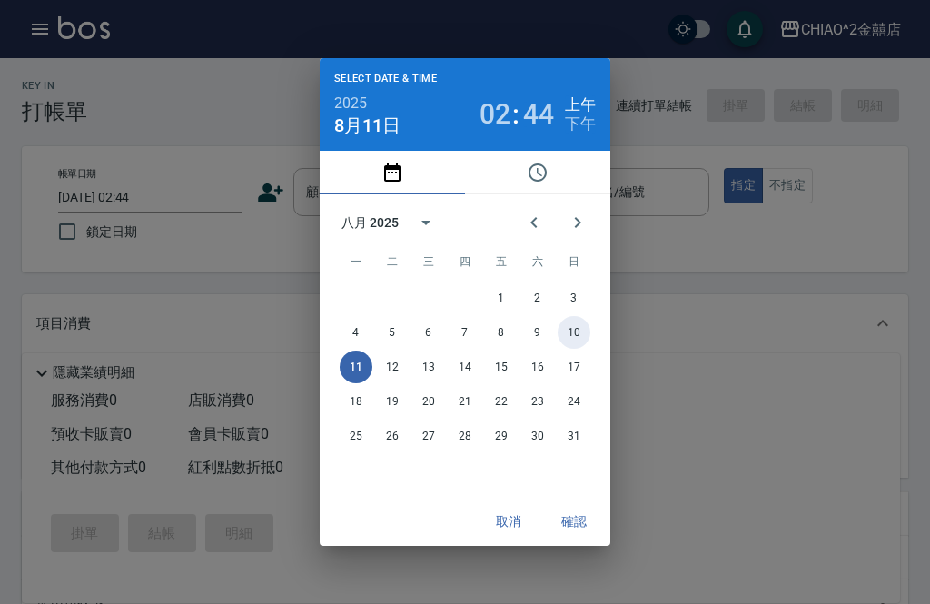
click at [582, 349] on button "10" at bounding box center [574, 332] width 33 height 33
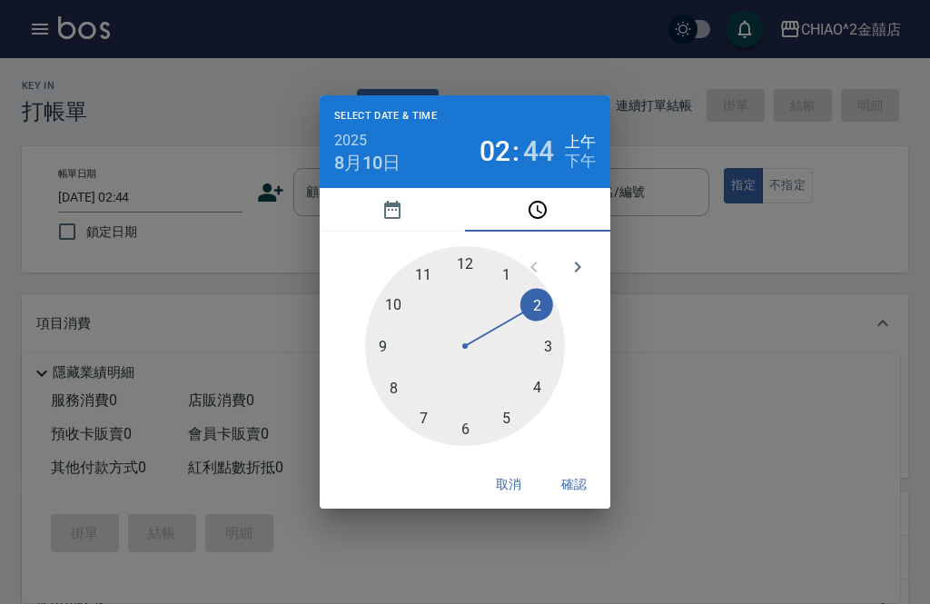
type input "[DATE] 02:44"
click at [586, 501] on button "確認" at bounding box center [574, 485] width 58 height 34
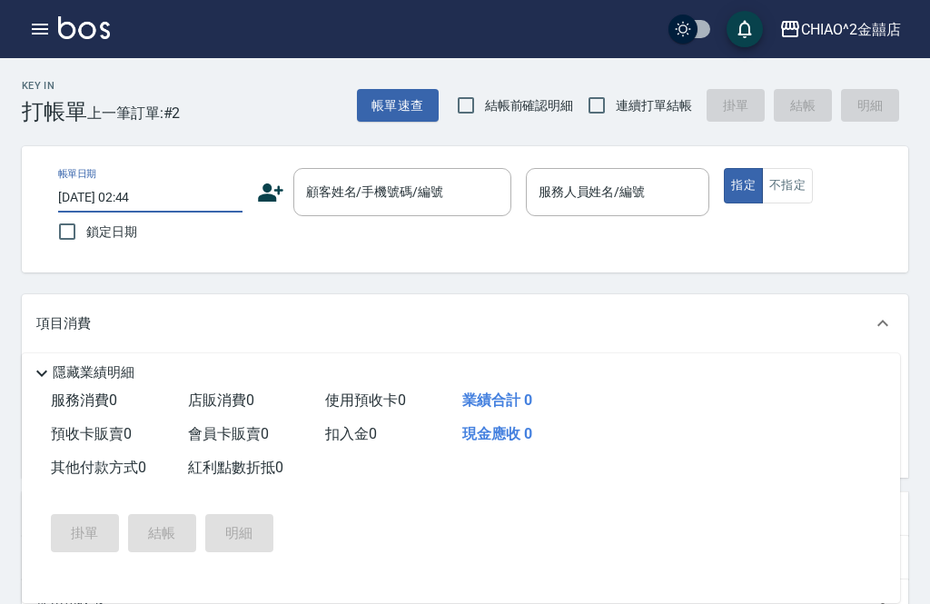
click at [429, 186] on div "顧客姓名/手機號碼/編號 顧客姓名/手機號碼/編號" at bounding box center [402, 192] width 218 height 48
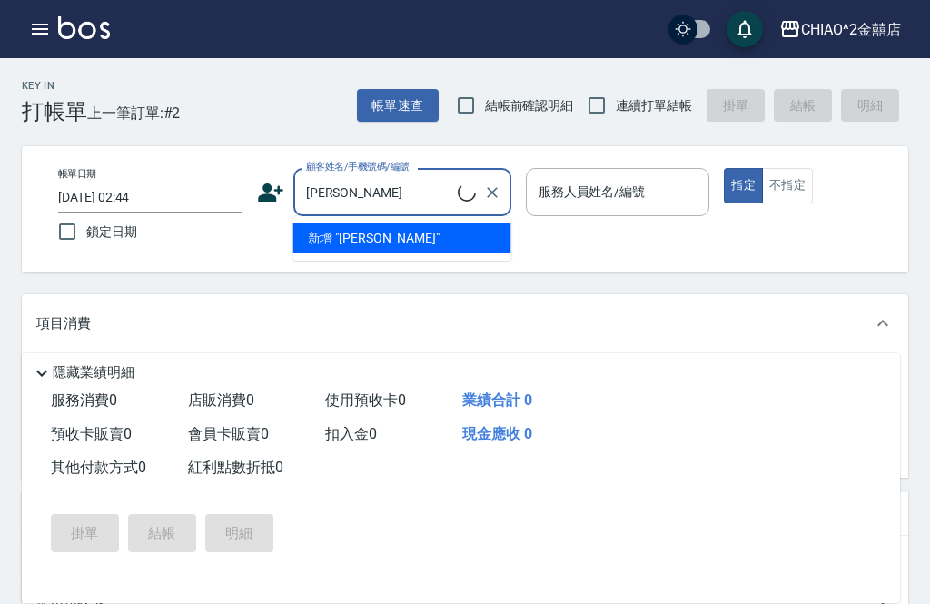
click at [429, 253] on li "新增 "[PERSON_NAME]"" at bounding box center [402, 238] width 218 height 30
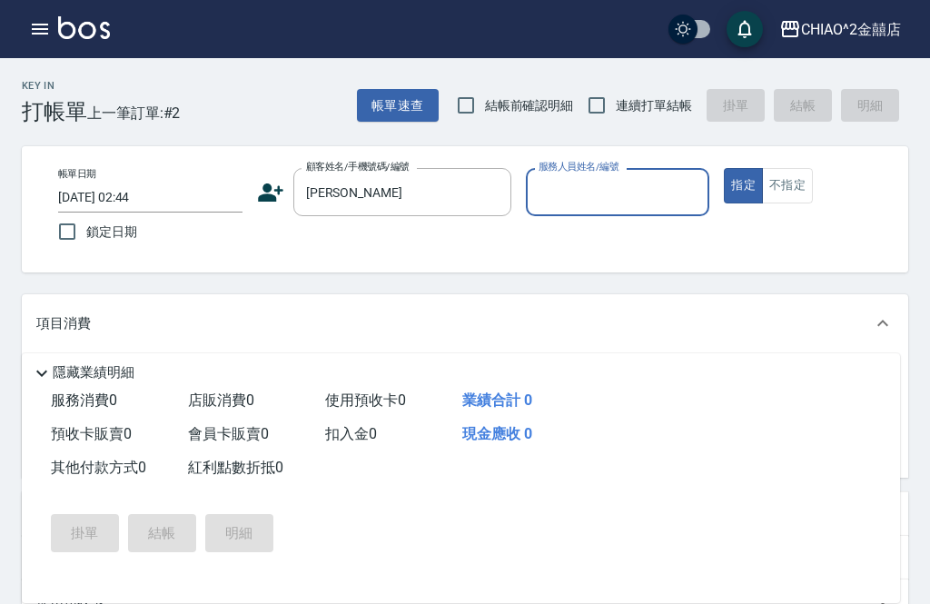
click at [421, 207] on input "[PERSON_NAME]" at bounding box center [389, 192] width 174 height 32
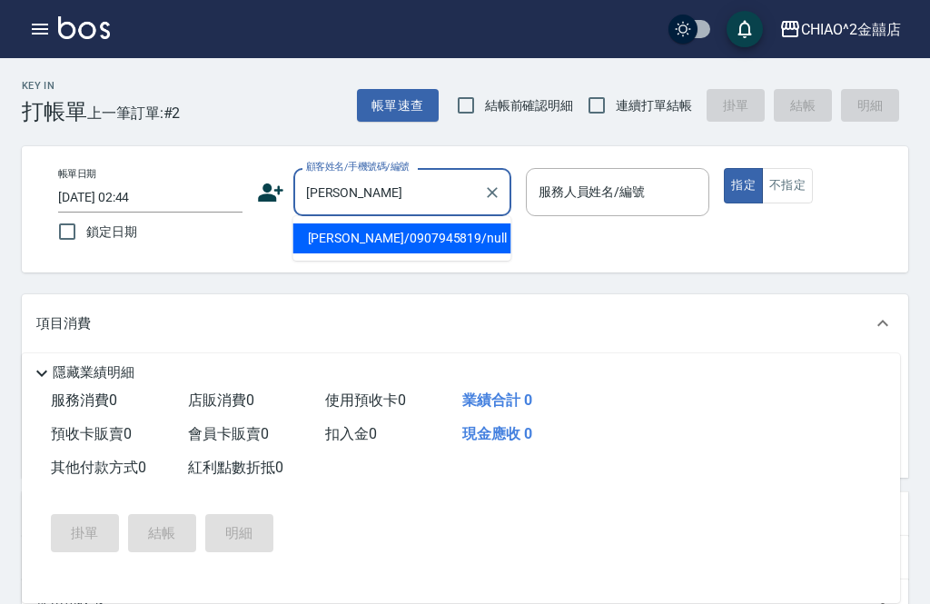
click at [430, 215] on div "[PERSON_NAME]姓名/手機號碼/編號" at bounding box center [402, 192] width 218 height 48
click at [434, 241] on li "[PERSON_NAME]/0907945819/null" at bounding box center [402, 238] width 218 height 30
type input "[PERSON_NAME]/0907945819/null"
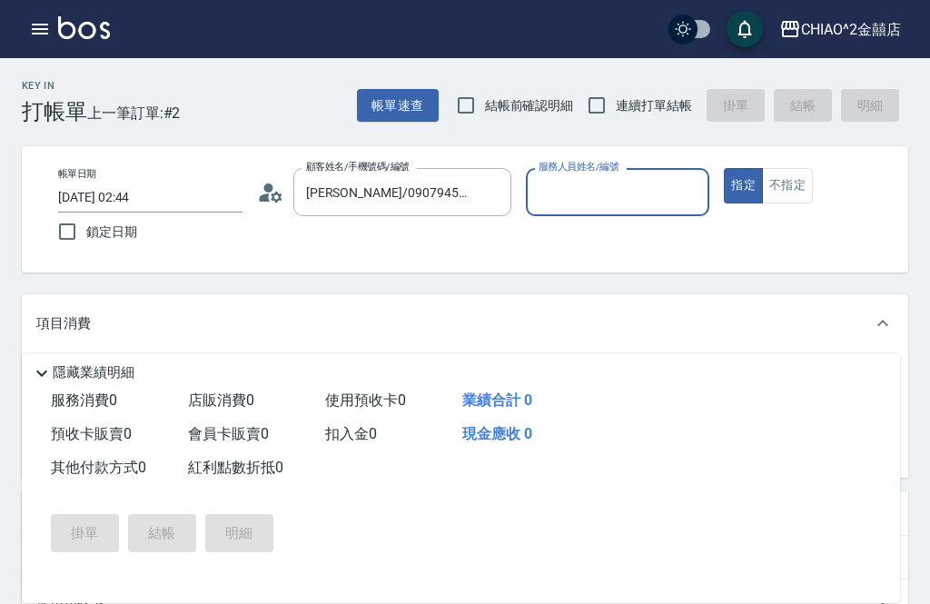
click at [456, 241] on div "帳單日期 [DATE] 02:44 鎖定日期 顧客姓名/手機號碼/編號 [PERSON_NAME]/0907945819/null 顧客姓名/手機號碼/編號 …" at bounding box center [476, 209] width 865 height 83
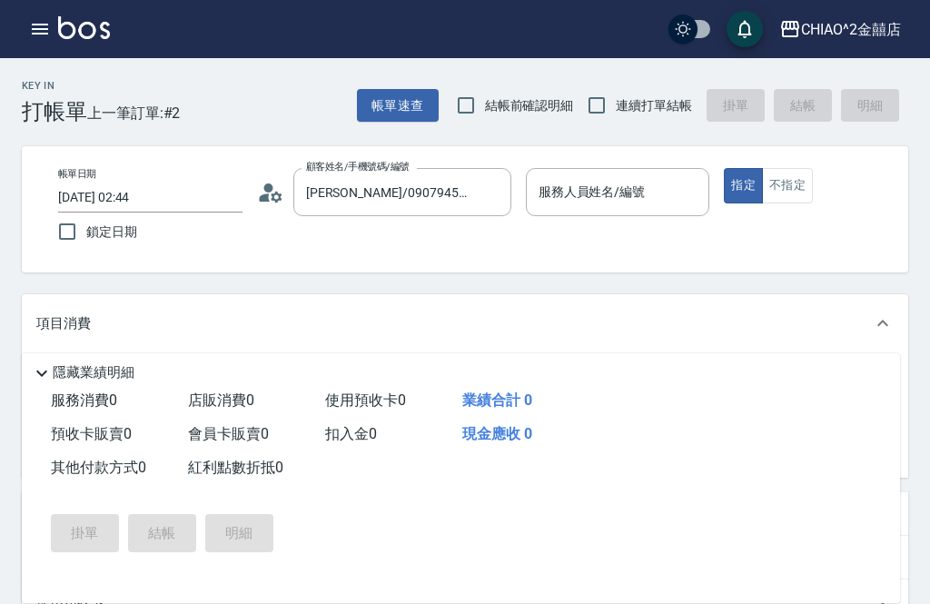
click at [597, 181] on input "服務人員姓名/編號" at bounding box center [618, 192] width 168 height 32
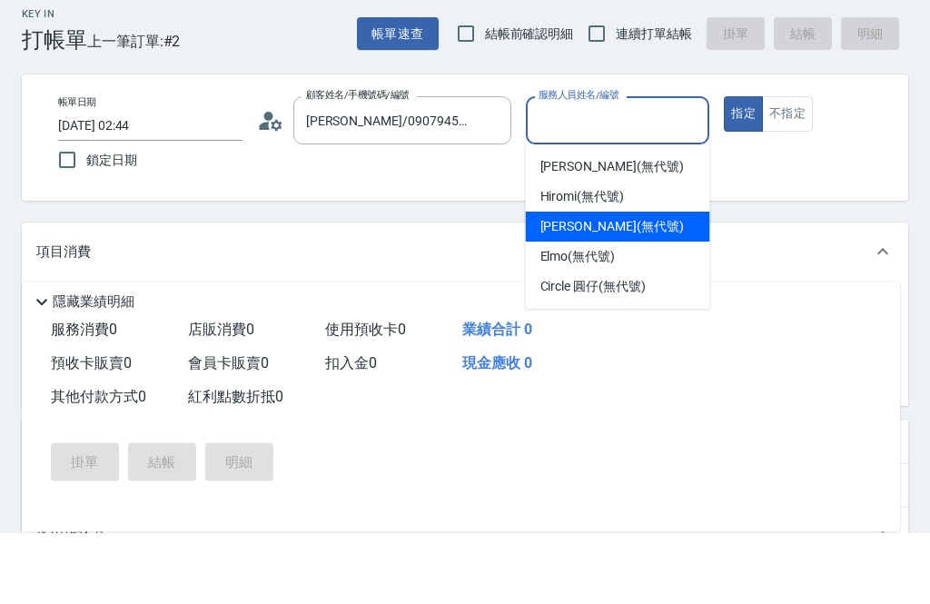
click at [617, 289] on span "[PERSON_NAME] (無代號)" at bounding box center [612, 298] width 144 height 19
type input "[PERSON_NAME](無代號)"
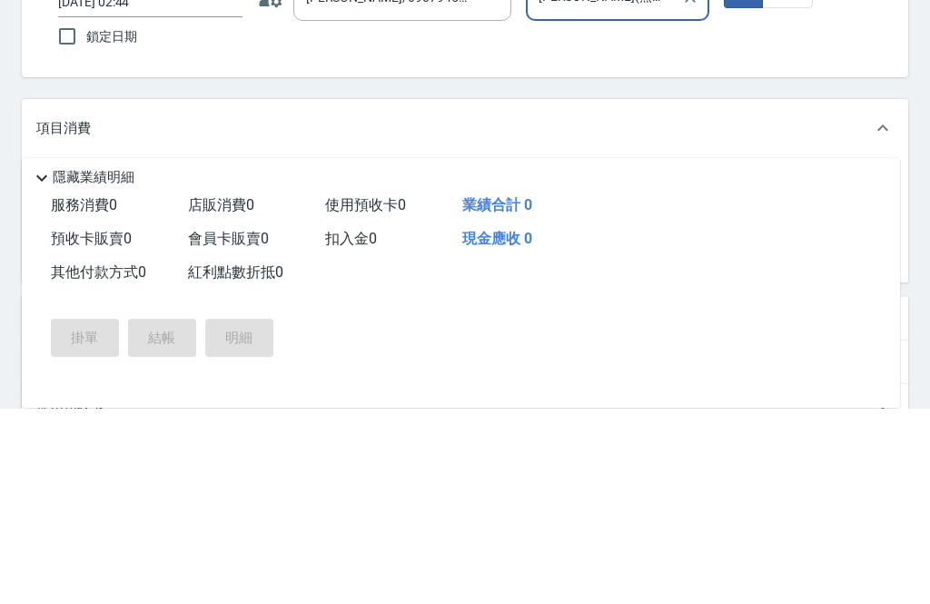
click at [256, 368] on input "服務名稱/代號" at bounding box center [175, 384] width 183 height 32
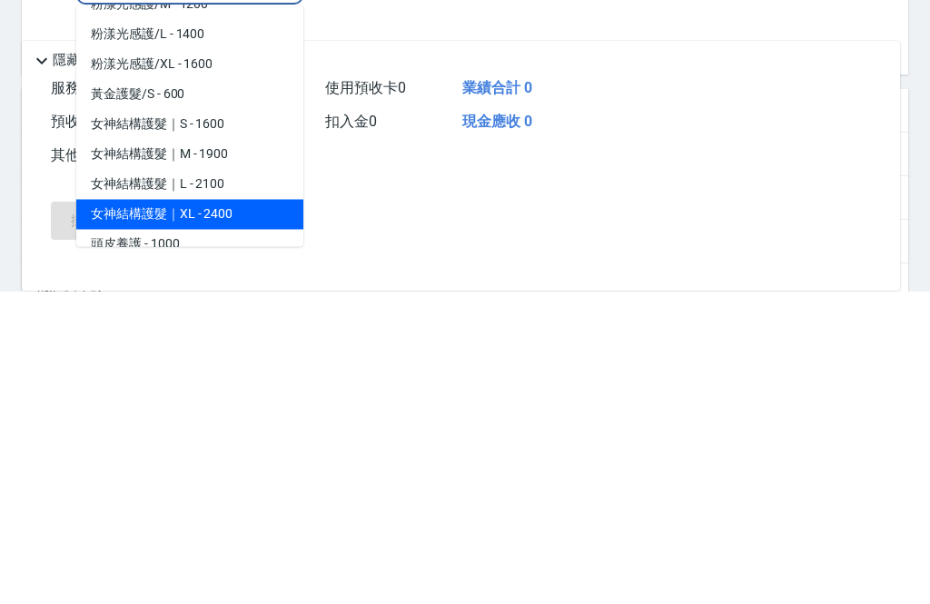
scroll to position [1249, 0]
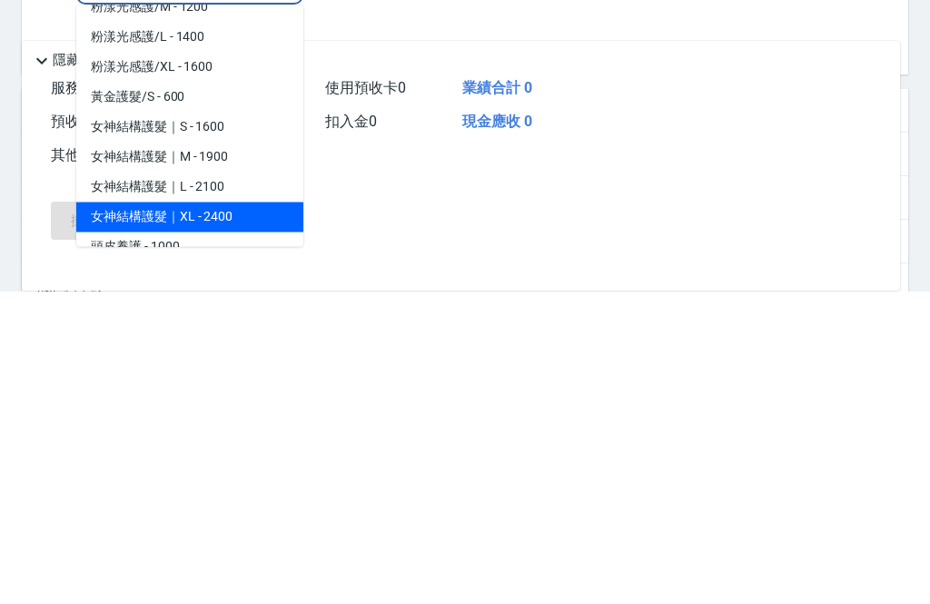
click at [381, 384] on div "使用預收卡 0" at bounding box center [386, 401] width 137 height 34
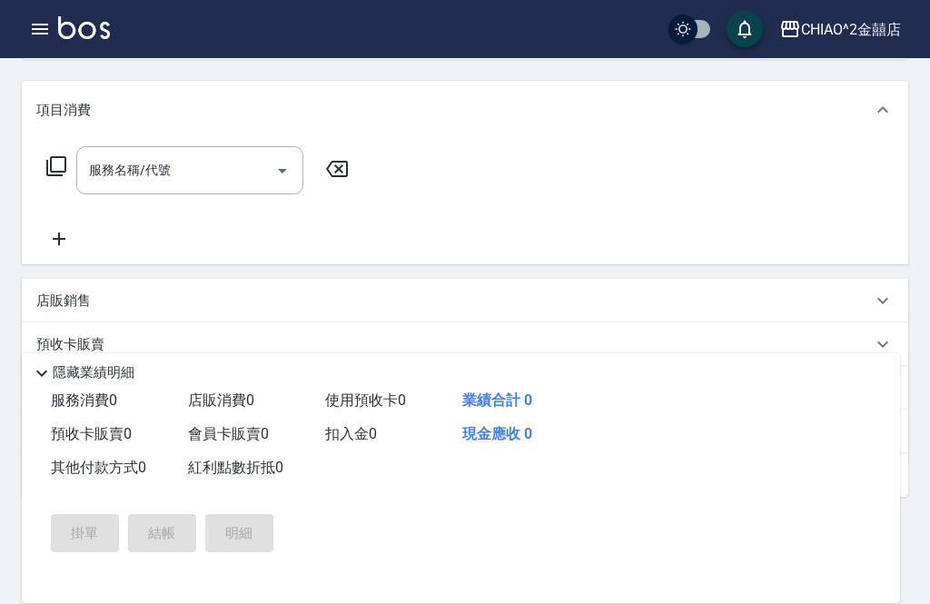
scroll to position [198, 0]
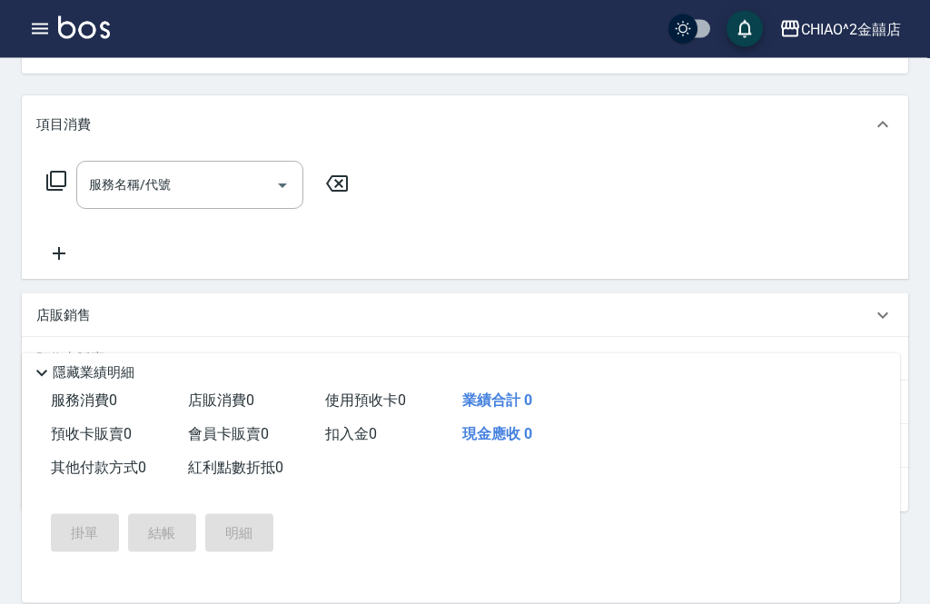
click at [54, 258] on icon at bounding box center [58, 254] width 45 height 22
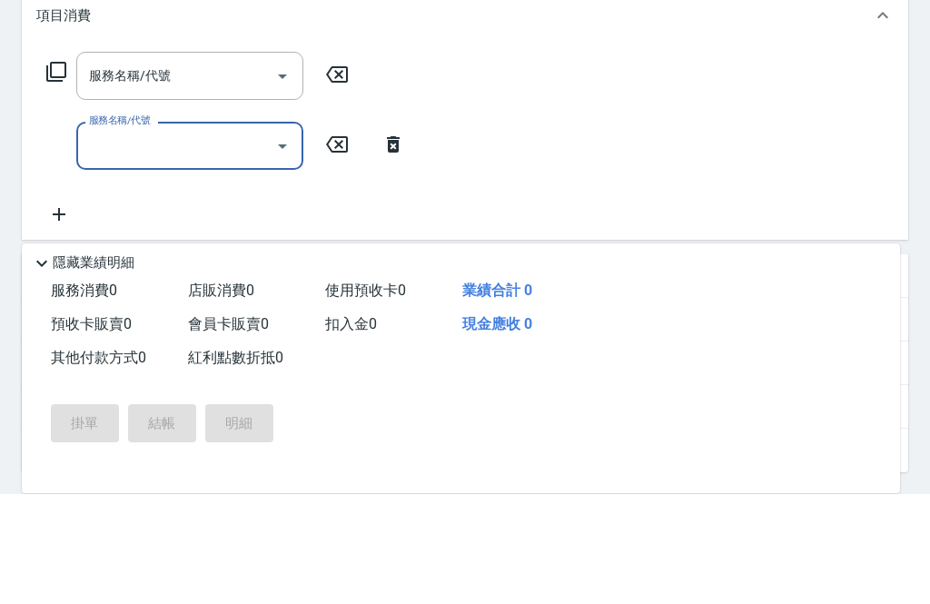
click at [54, 171] on icon at bounding box center [56, 182] width 22 height 22
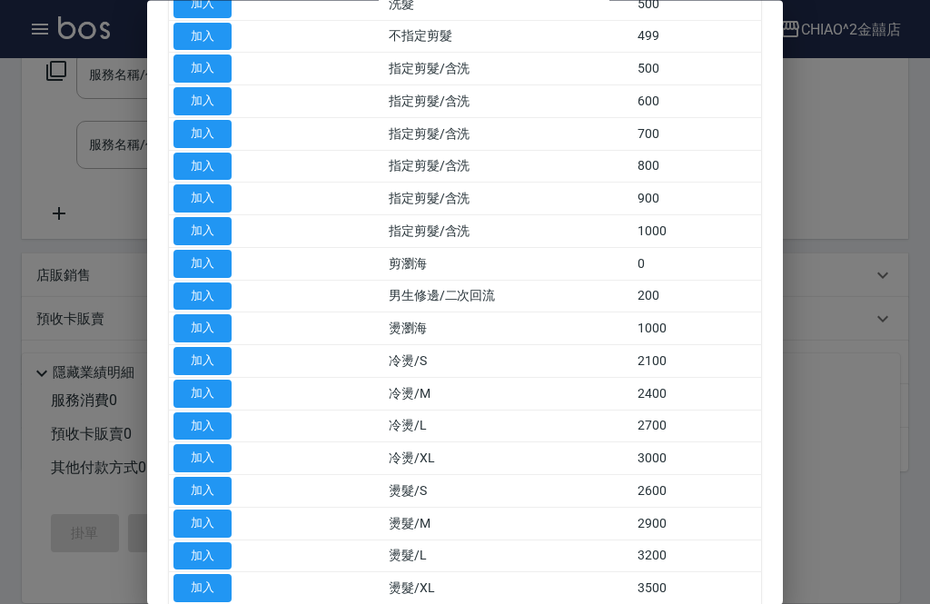
scroll to position [0, 0]
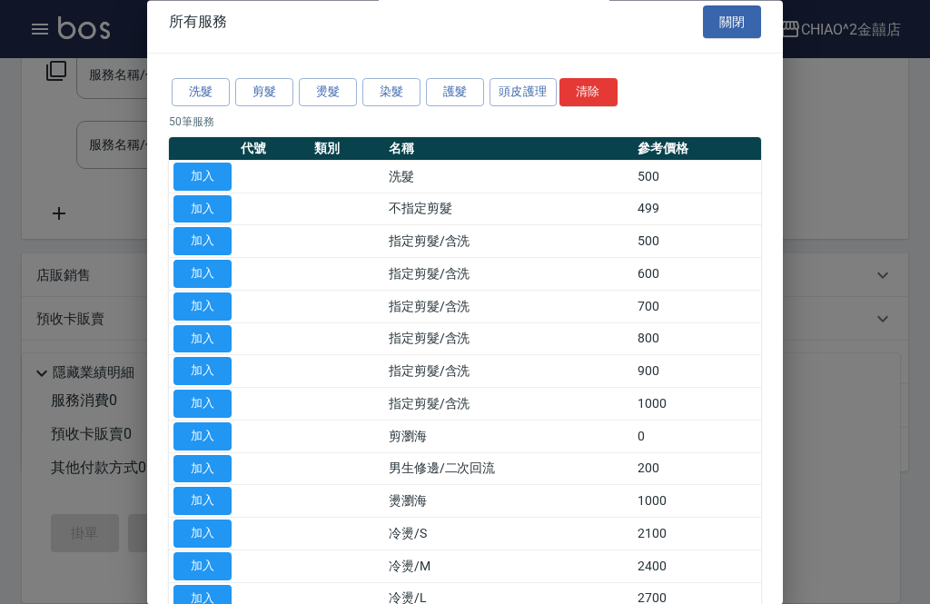
click at [816, 185] on div at bounding box center [465, 302] width 930 height 604
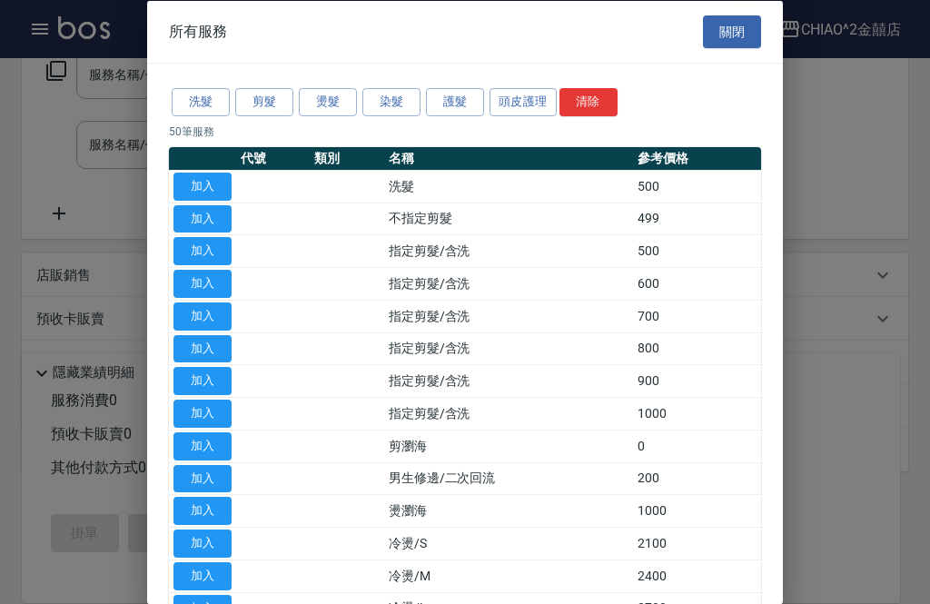
click at [826, 182] on div at bounding box center [465, 302] width 930 height 604
click at [752, 35] on button "關閉" at bounding box center [732, 32] width 58 height 34
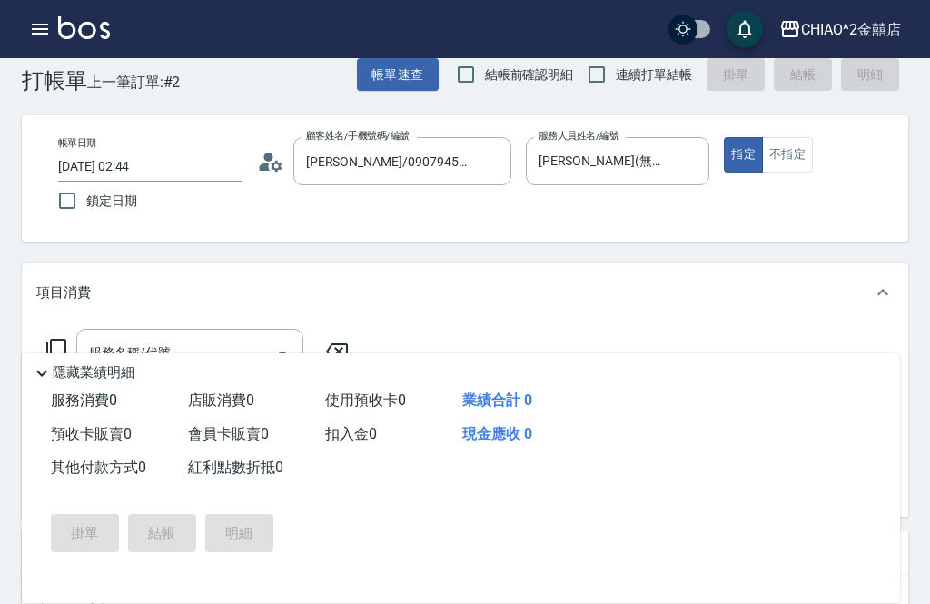
click at [447, 158] on input "[PERSON_NAME]/0907945819/null" at bounding box center [389, 161] width 174 height 32
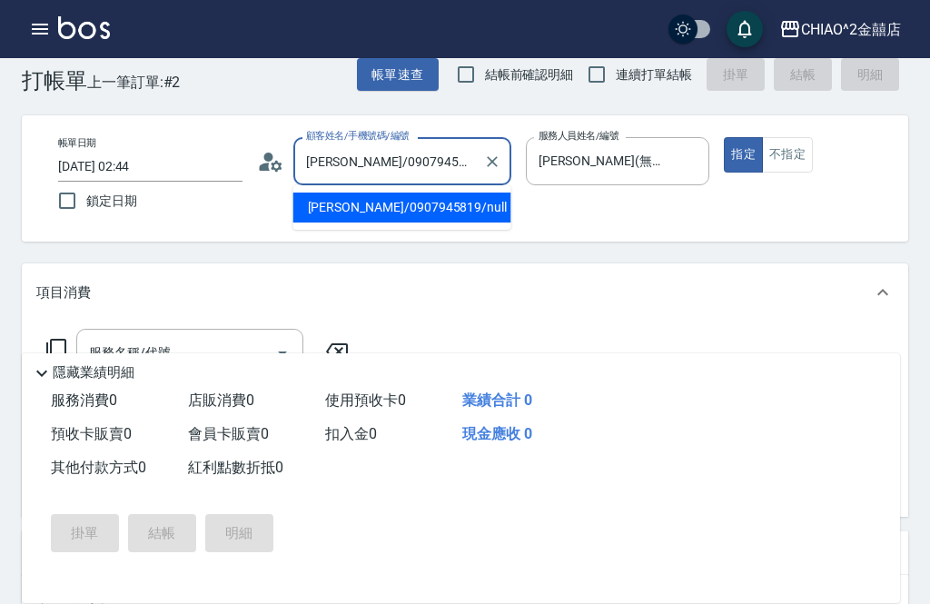
scroll to position [30, 0]
click at [490, 163] on icon "Clear" at bounding box center [492, 162] width 18 height 18
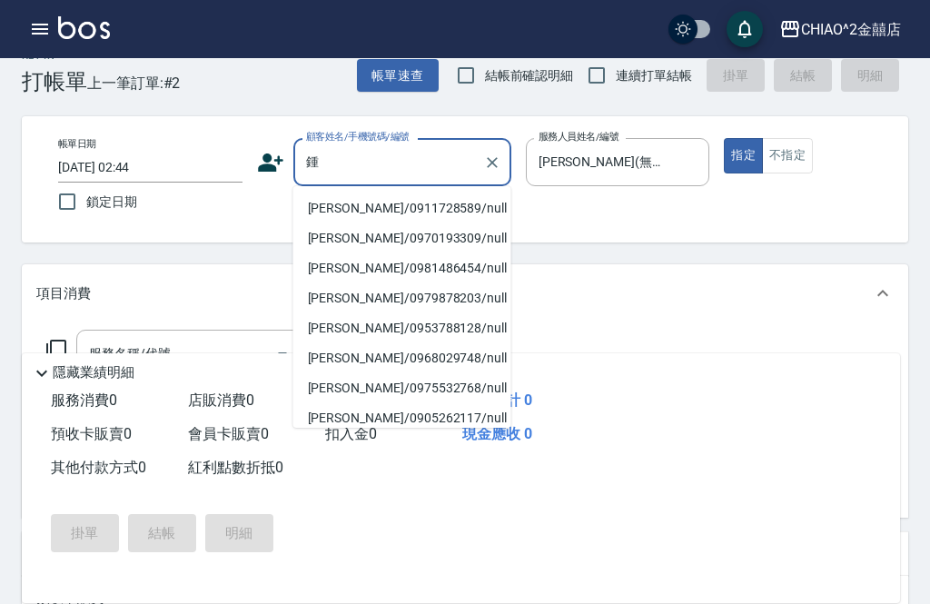
click at [460, 207] on li "[PERSON_NAME]/0911728589/null" at bounding box center [402, 208] width 218 height 30
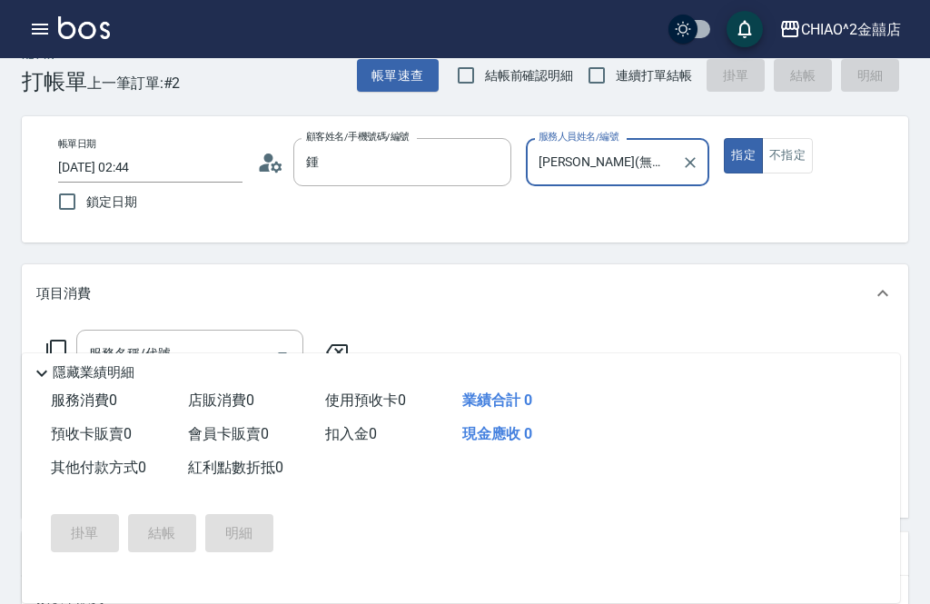
type input "[PERSON_NAME]/0911728589/null"
click at [621, 161] on input "[PERSON_NAME](無代號)" at bounding box center [604, 162] width 141 height 32
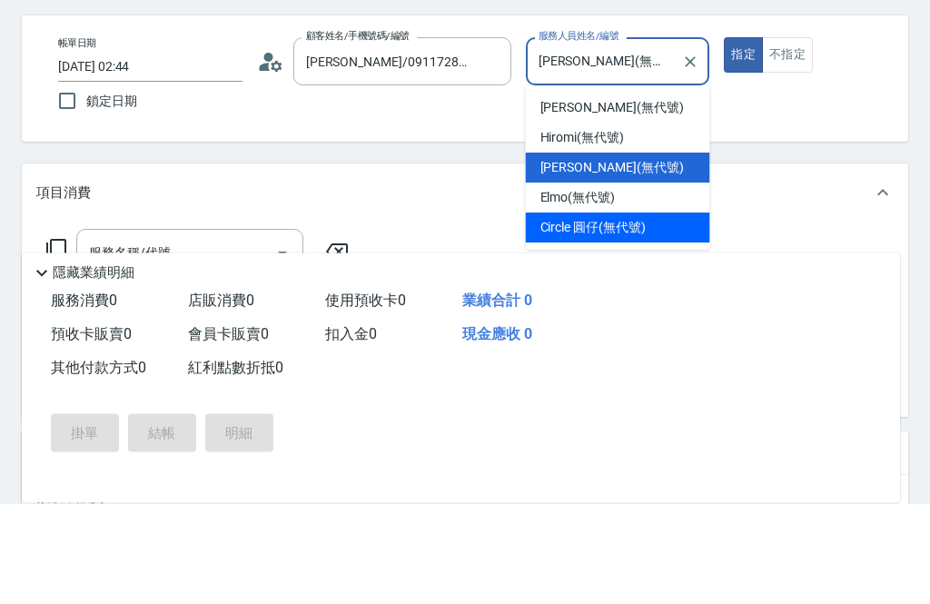
click at [619, 319] on span "Circle 圓仔 (無代號)" at bounding box center [592, 328] width 105 height 19
type input "Circle 圓仔(無代號)"
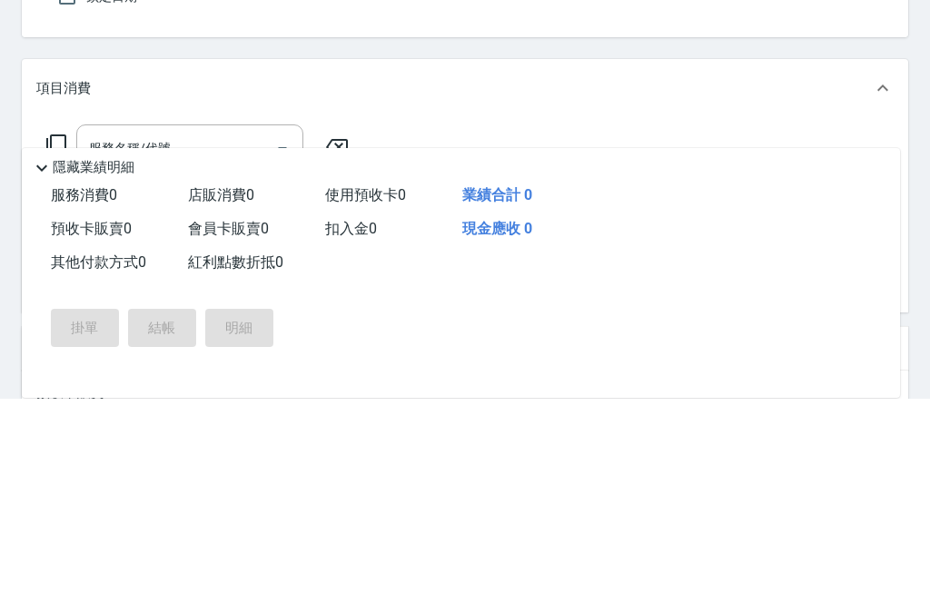
click at [257, 338] on input "服務名稱/代號" at bounding box center [175, 354] width 183 height 32
click at [213, 338] on input "服務名稱/代號" at bounding box center [175, 354] width 183 height 32
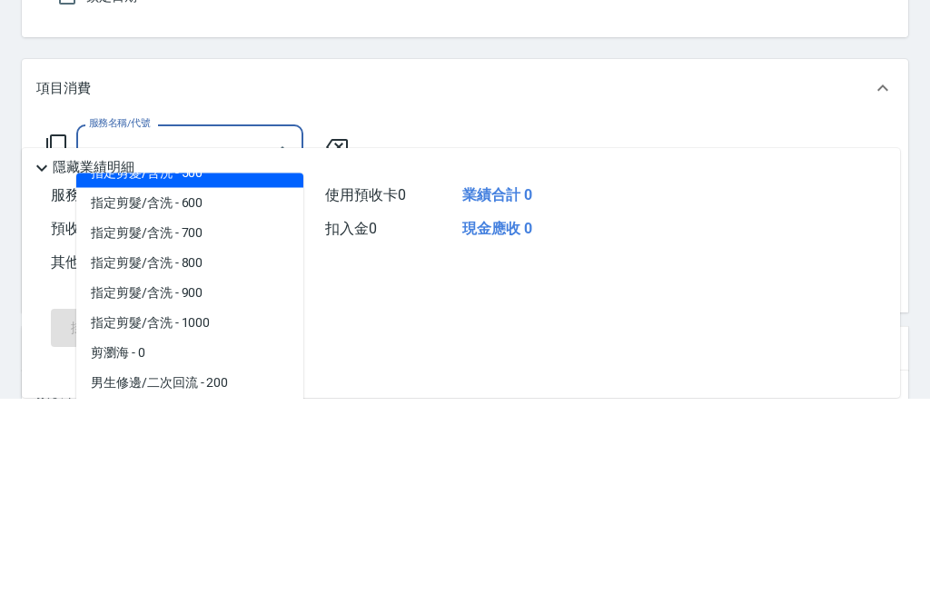
scroll to position [83, 0]
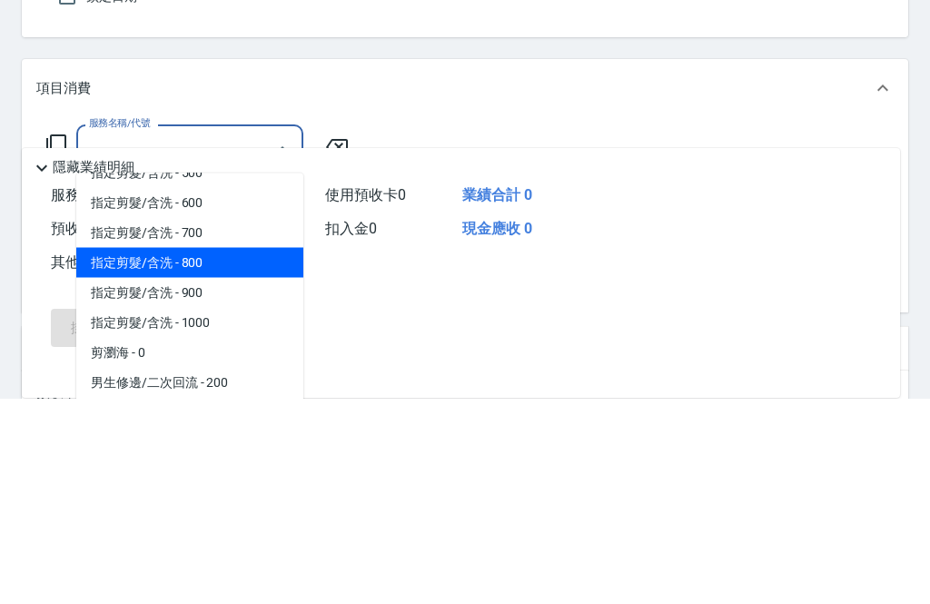
click at [252, 453] on span "指定剪髮/含洗 - 800" at bounding box center [189, 468] width 227 height 30
type input "指定剪髮/含洗"
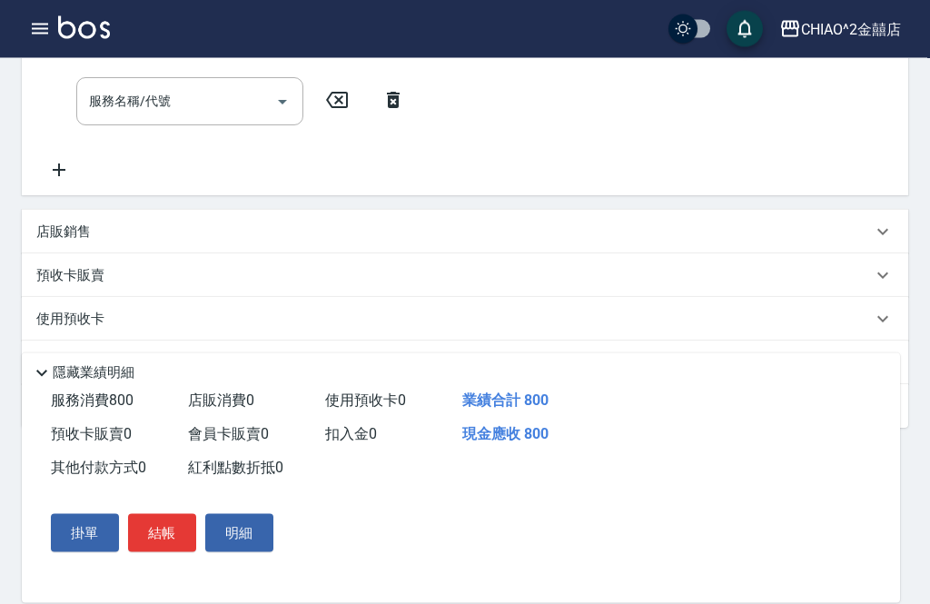
scroll to position [390, 0]
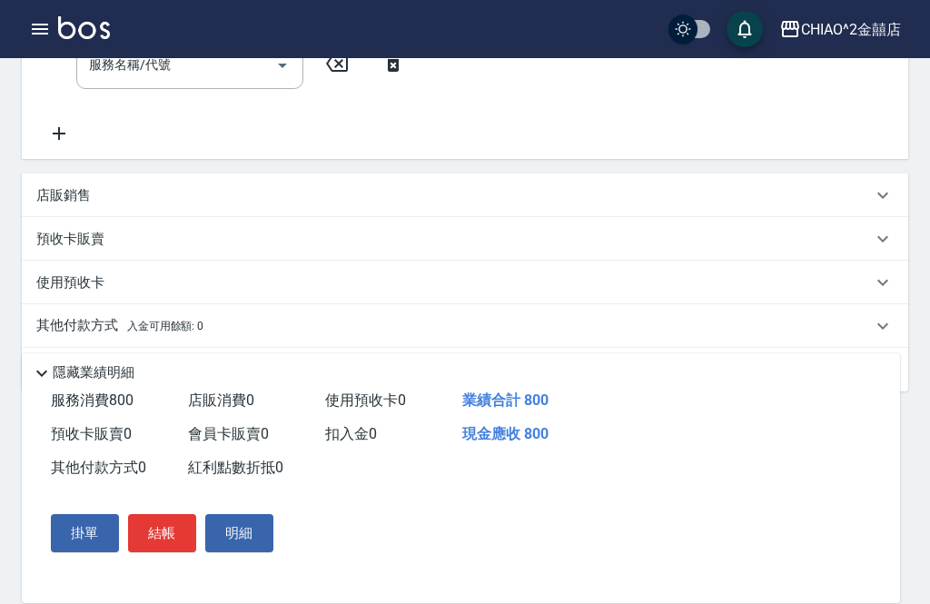
click at [489, 277] on div "使用預收卡" at bounding box center [454, 282] width 836 height 19
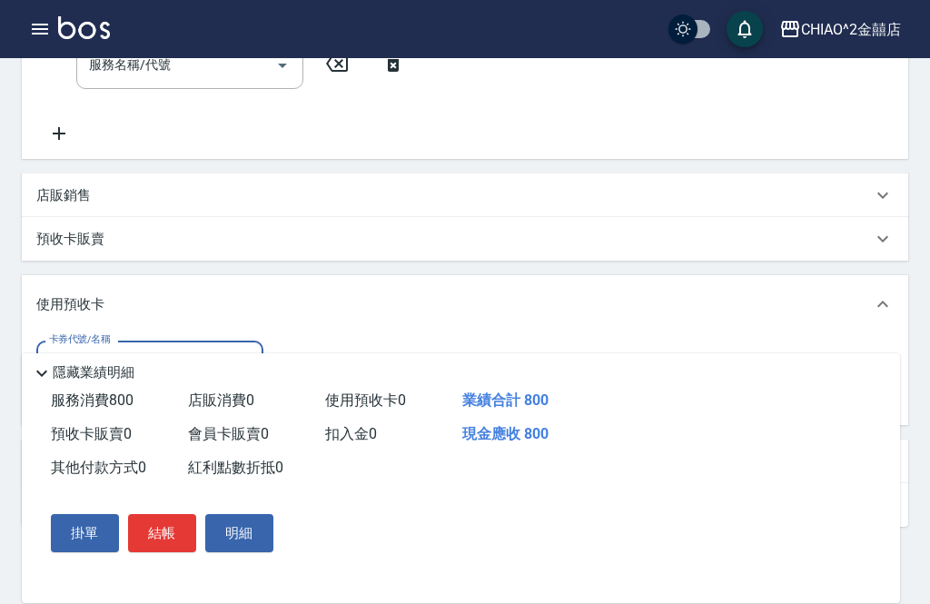
scroll to position [0, 0]
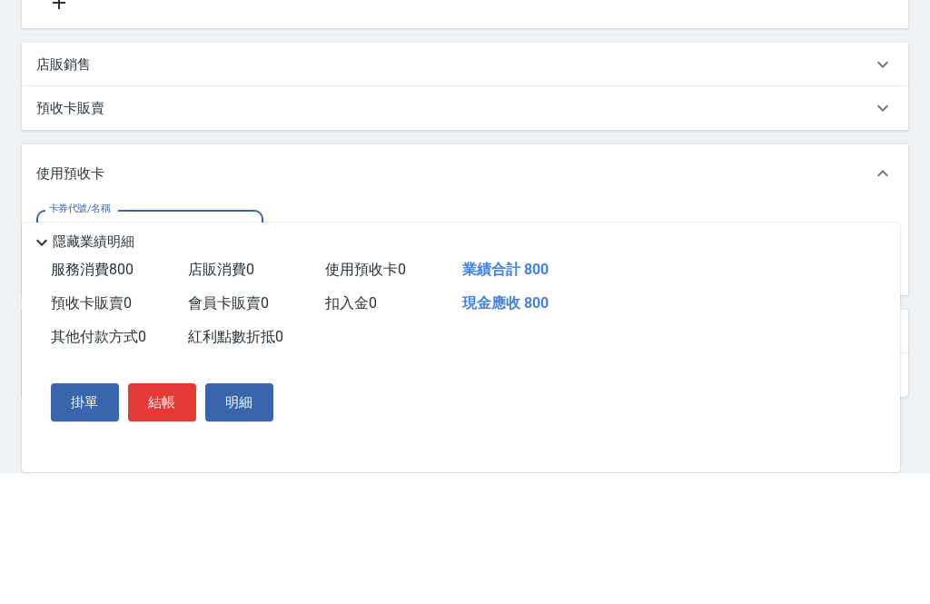
click at [510, 275] on div "使用預收卡" at bounding box center [465, 304] width 886 height 58
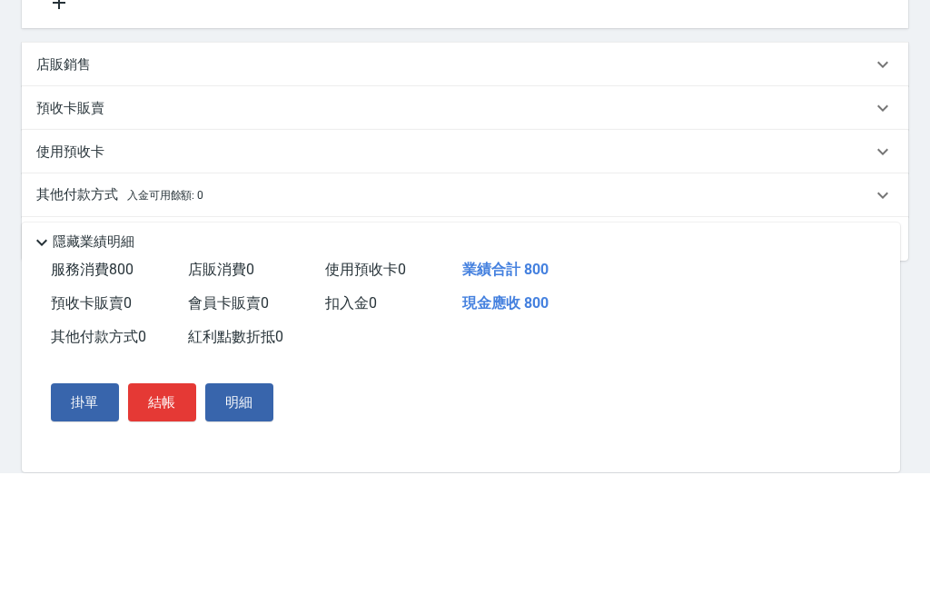
scroll to position [390, 0]
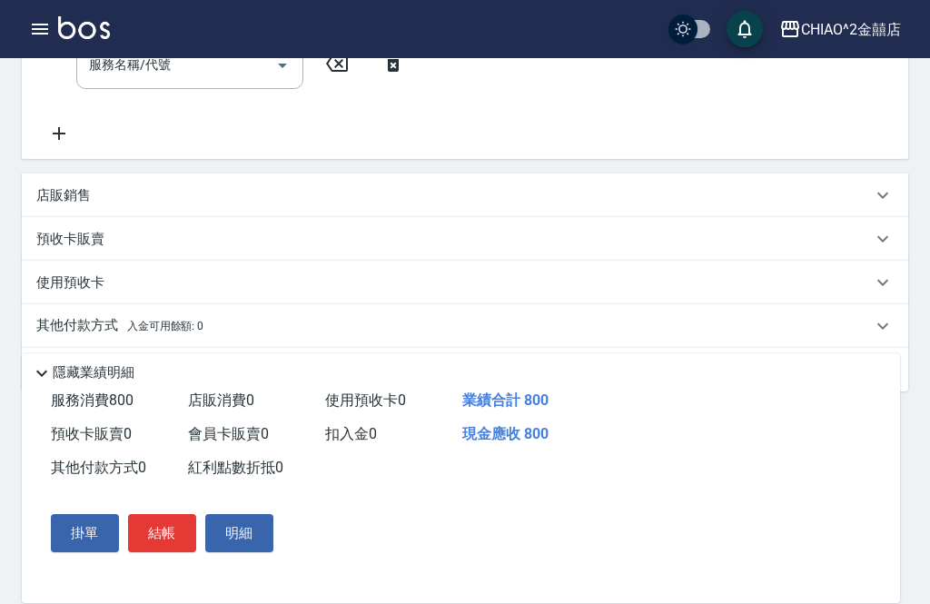
click at [498, 316] on div "其他付款方式 入金可用餘額: 0" at bounding box center [454, 326] width 836 height 20
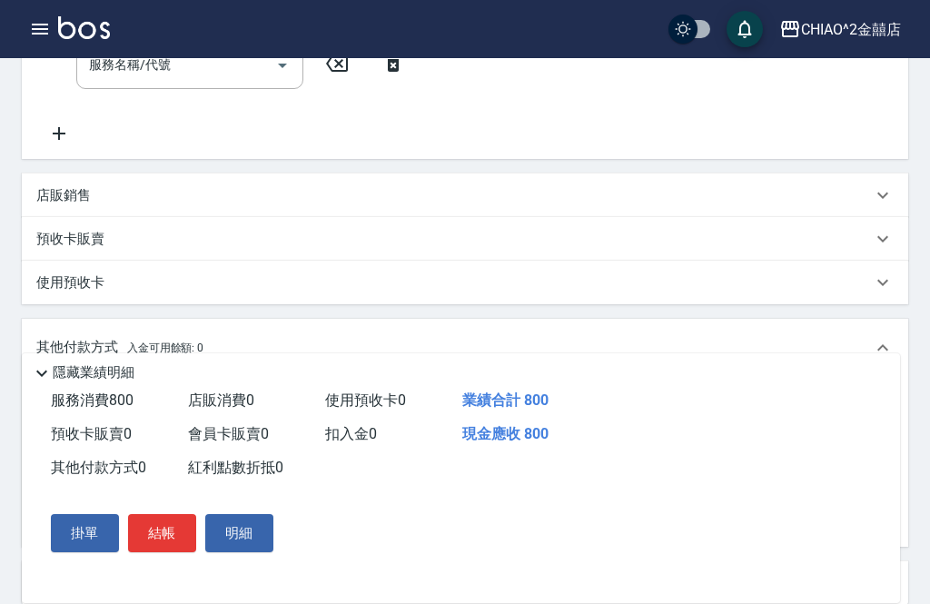
scroll to position [0, 0]
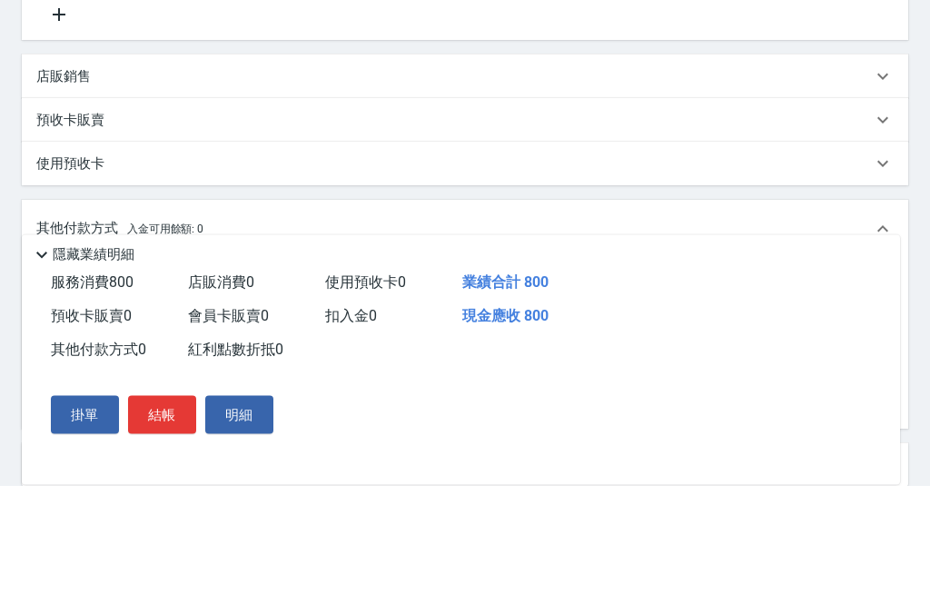
click at [177, 392] on input "其他付款方式" at bounding box center [150, 408] width 211 height 32
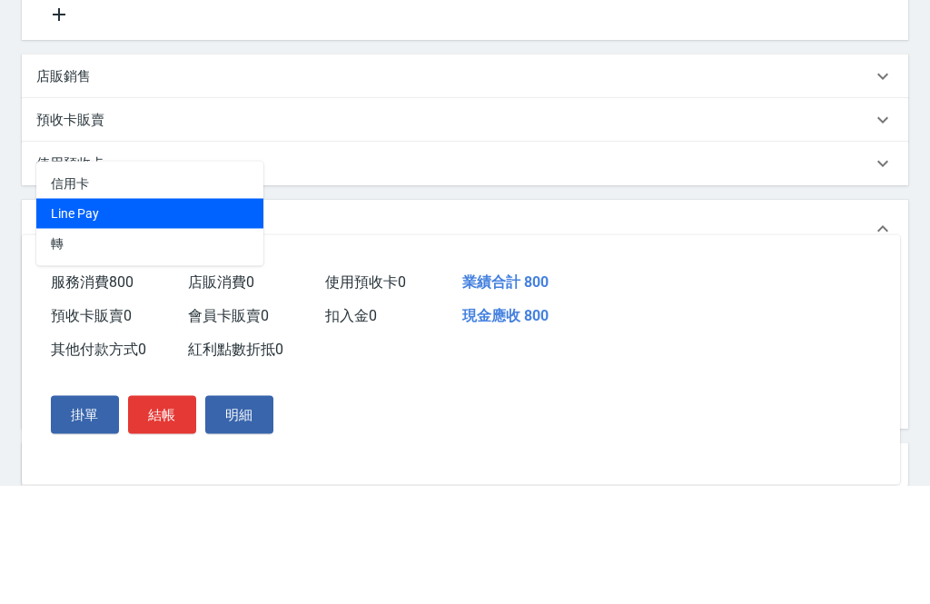
click at [191, 318] on span "Line Pay" at bounding box center [149, 333] width 227 height 30
type input "Line Pay"
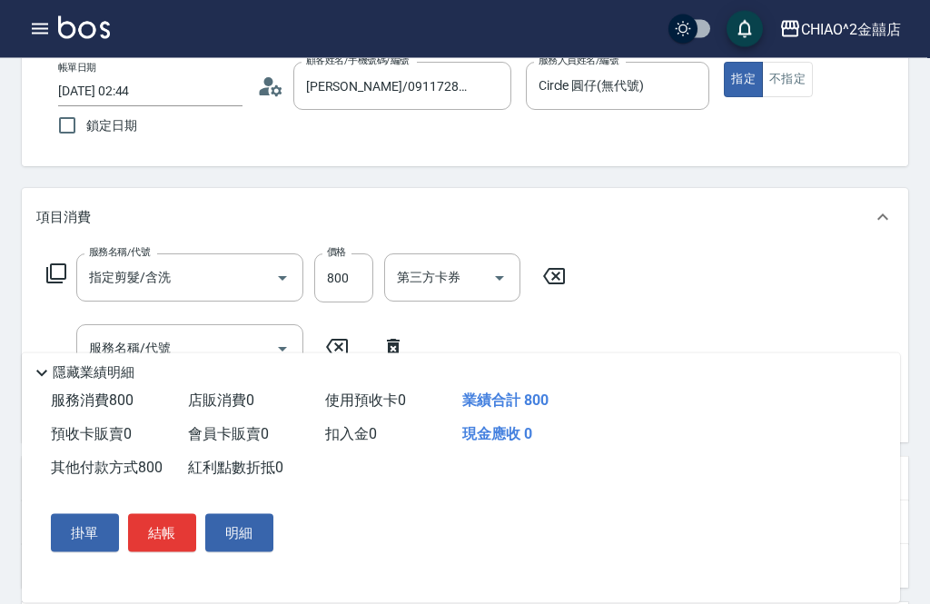
type input "800"
click at [173, 552] on button "結帳" at bounding box center [162, 533] width 68 height 38
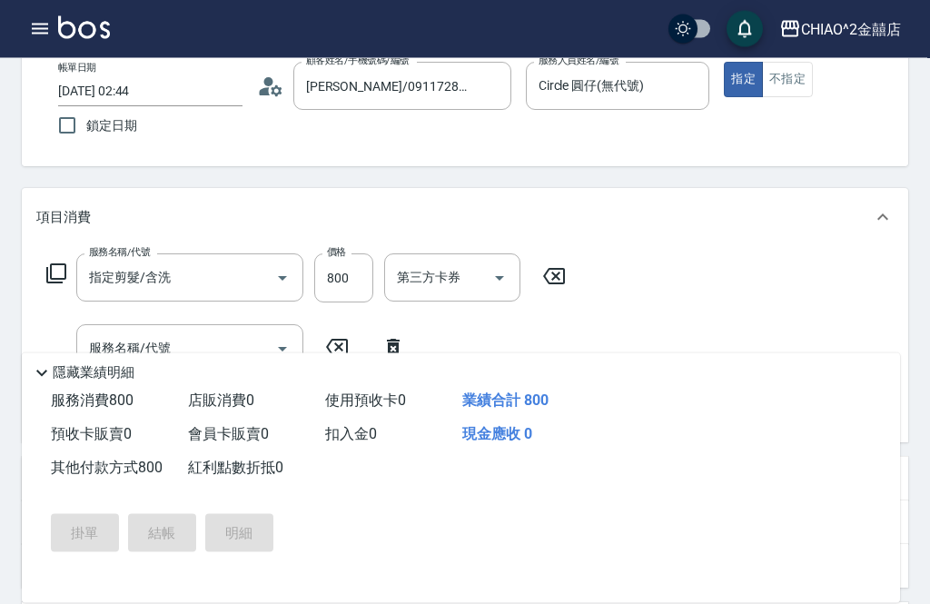
scroll to position [106, 0]
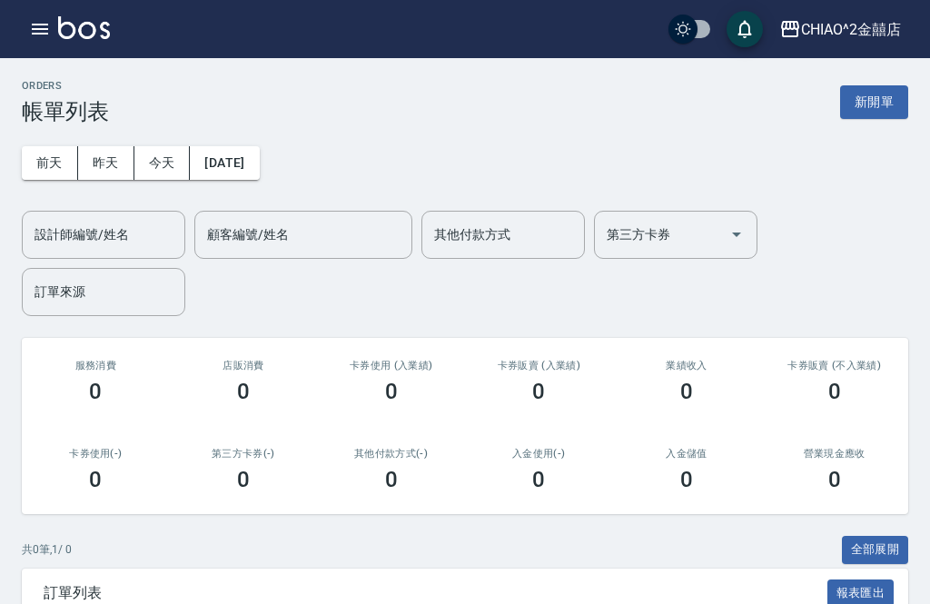
click at [882, 110] on button "新開單" at bounding box center [874, 102] width 68 height 34
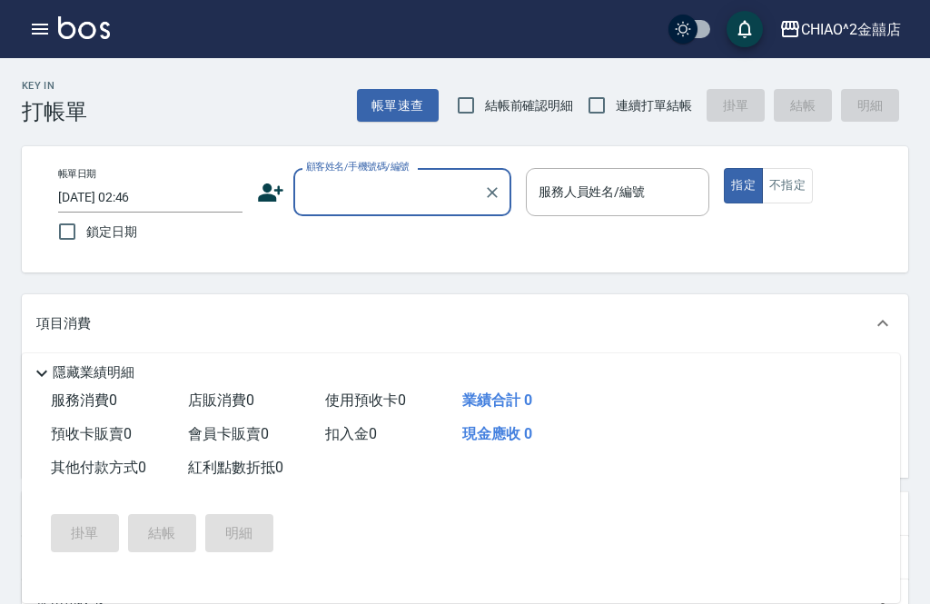
click at [197, 194] on input "[DATE] 02:46" at bounding box center [150, 198] width 184 height 30
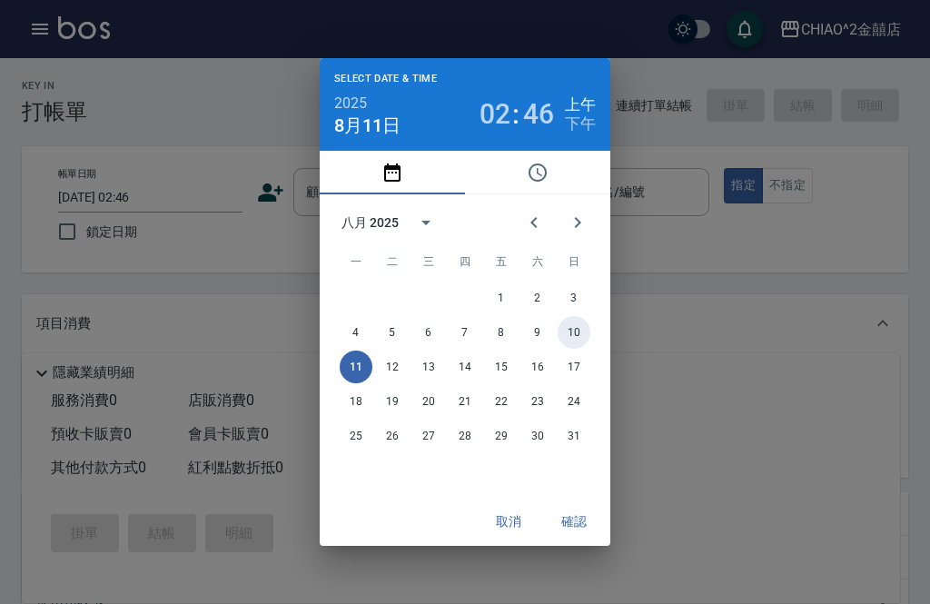
click at [579, 349] on button "10" at bounding box center [574, 332] width 33 height 33
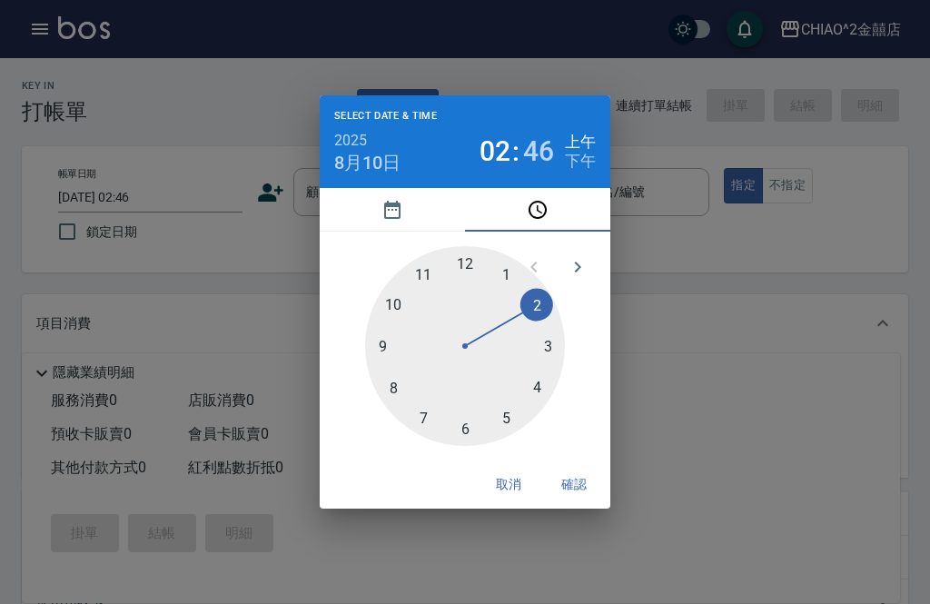
type input "[DATE] 02:46"
click at [583, 501] on button "確認" at bounding box center [574, 485] width 58 height 34
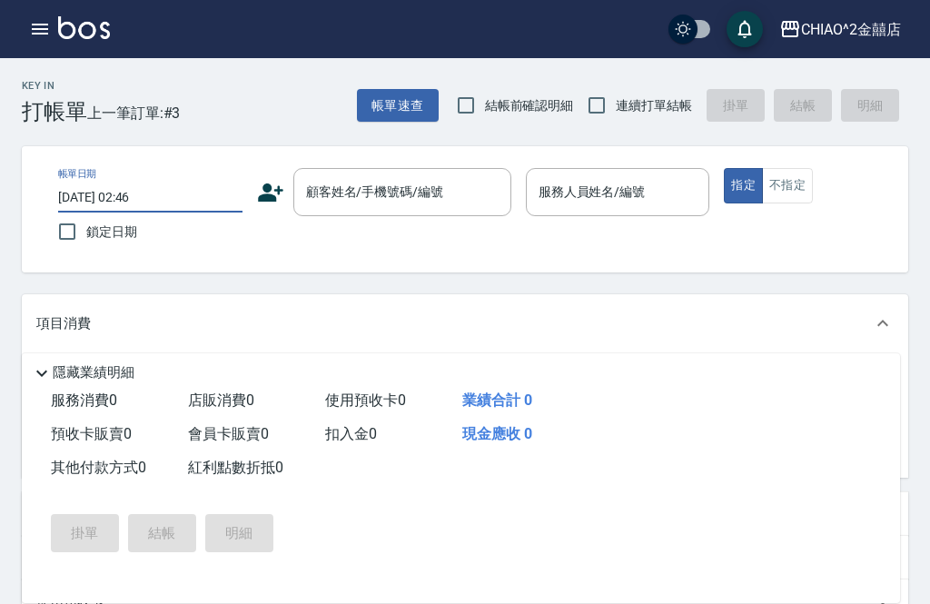
click at [445, 192] on input "顧客姓名/手機號碼/編號" at bounding box center [389, 192] width 174 height 32
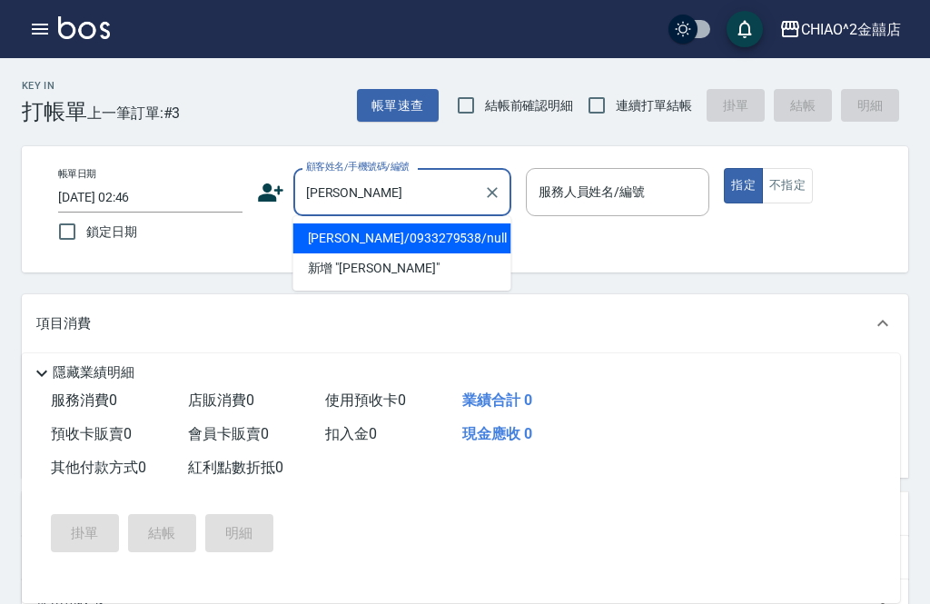
click at [461, 242] on li "[PERSON_NAME]/0933279538/null" at bounding box center [402, 238] width 218 height 30
type input "[PERSON_NAME]/0933279538/null"
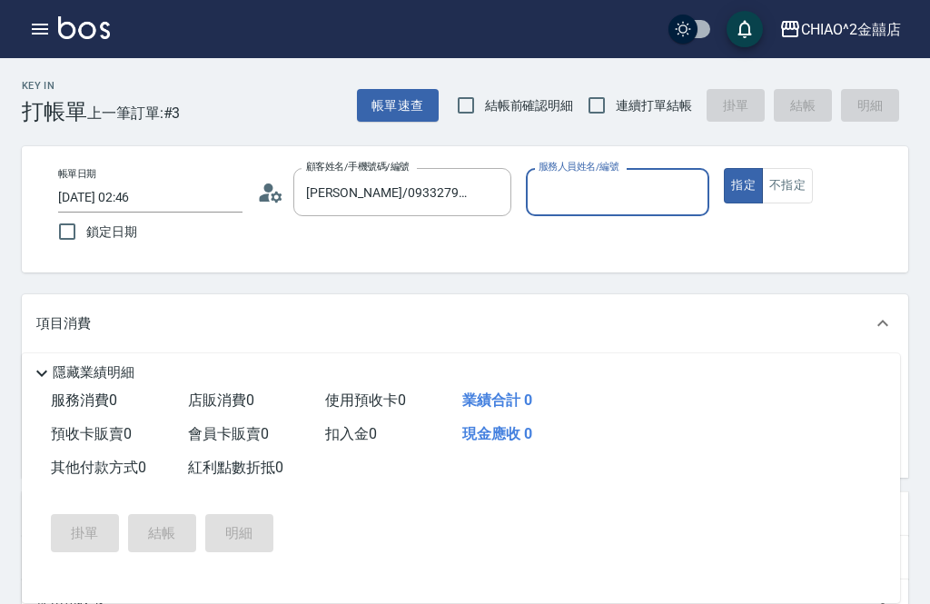
click at [630, 193] on input "服務人員姓名/編號" at bounding box center [618, 192] width 168 height 32
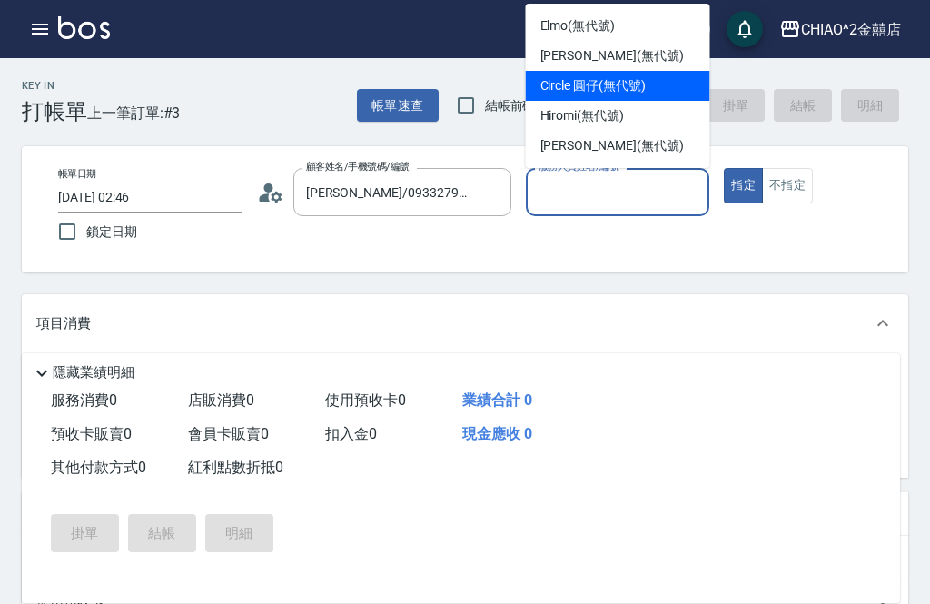
click at [631, 89] on span "Circle 圓仔 (無代號)" at bounding box center [592, 85] width 105 height 19
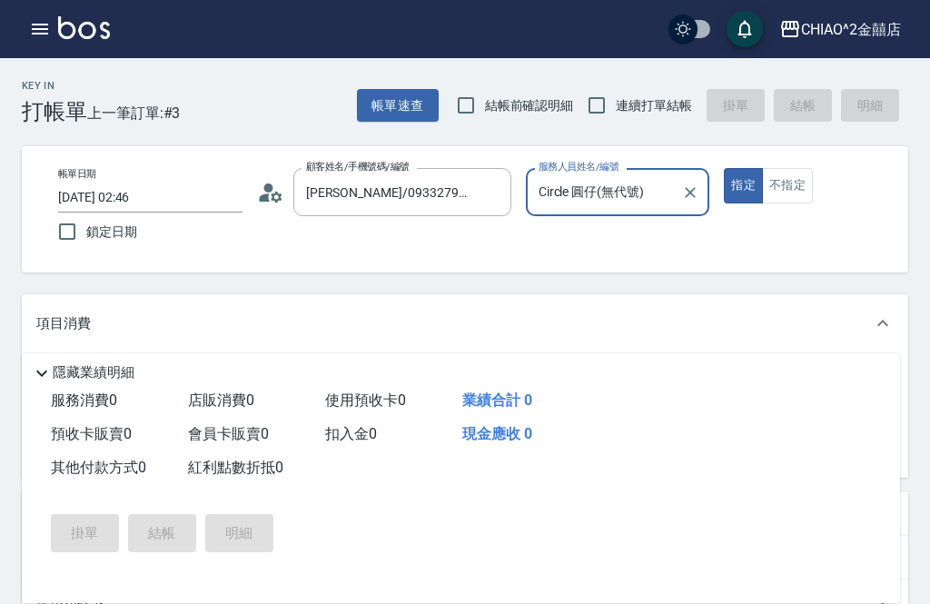
type input "Circle 圓仔(無代號)"
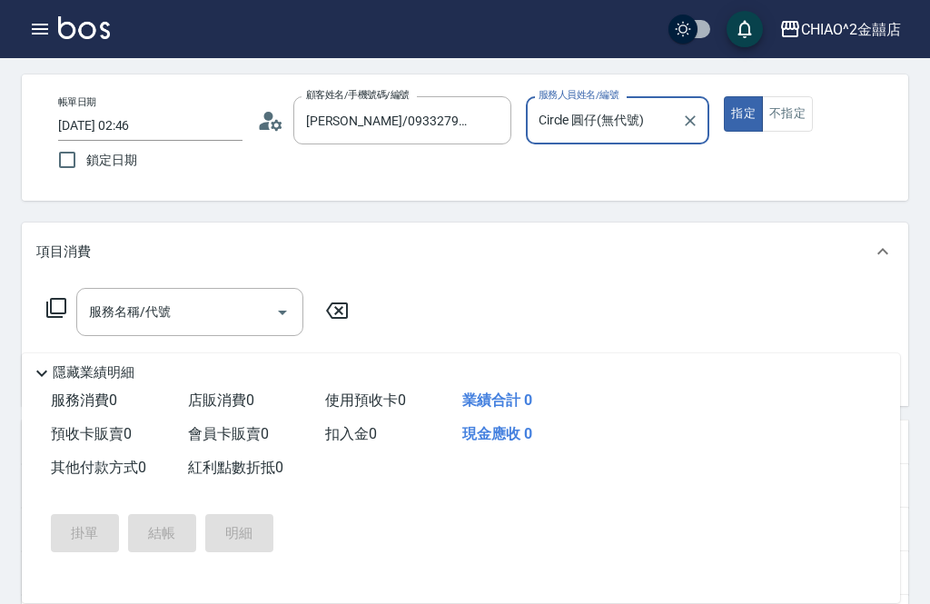
scroll to position [80, 0]
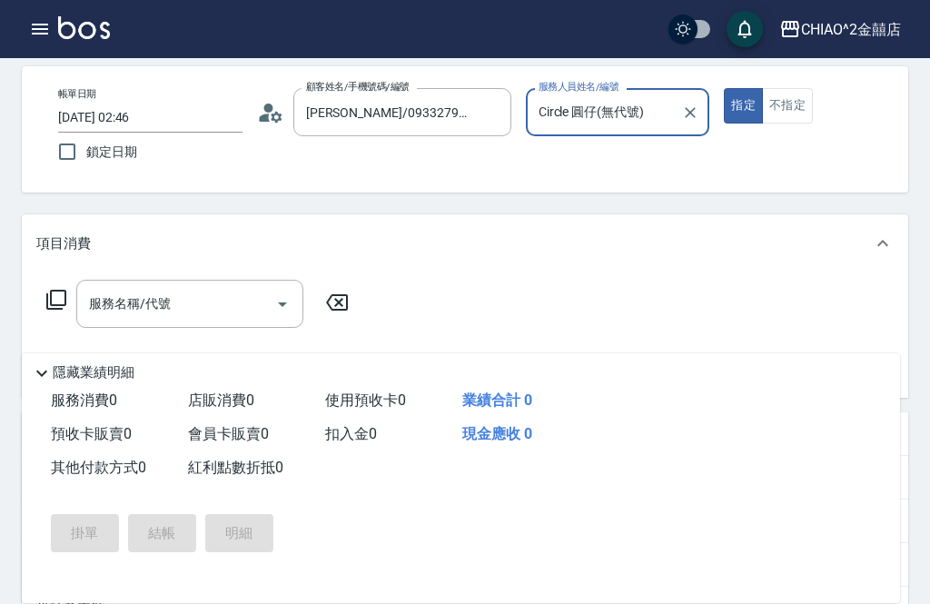
click at [209, 309] on input "服務名稱/代號" at bounding box center [175, 304] width 183 height 32
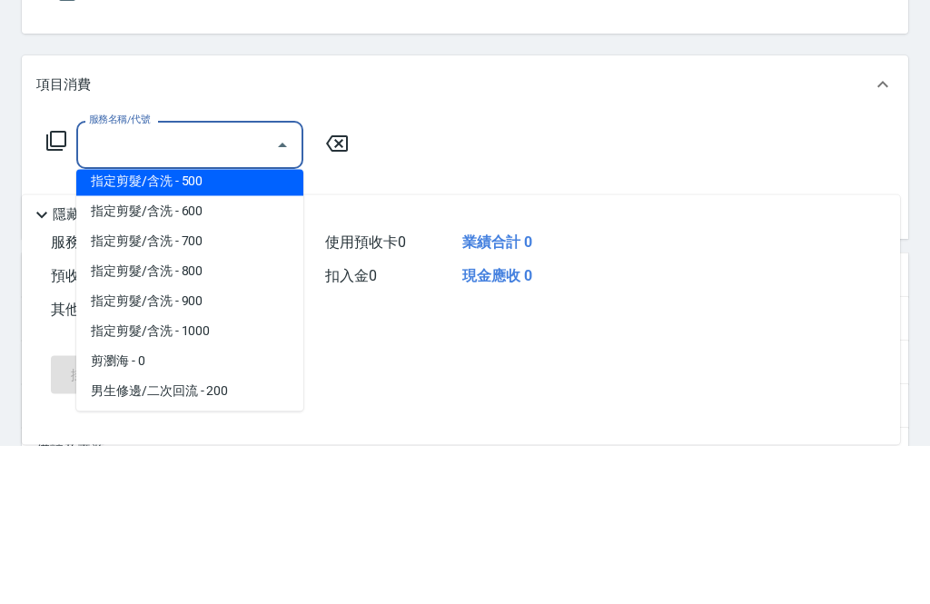
scroll to position [72, 0]
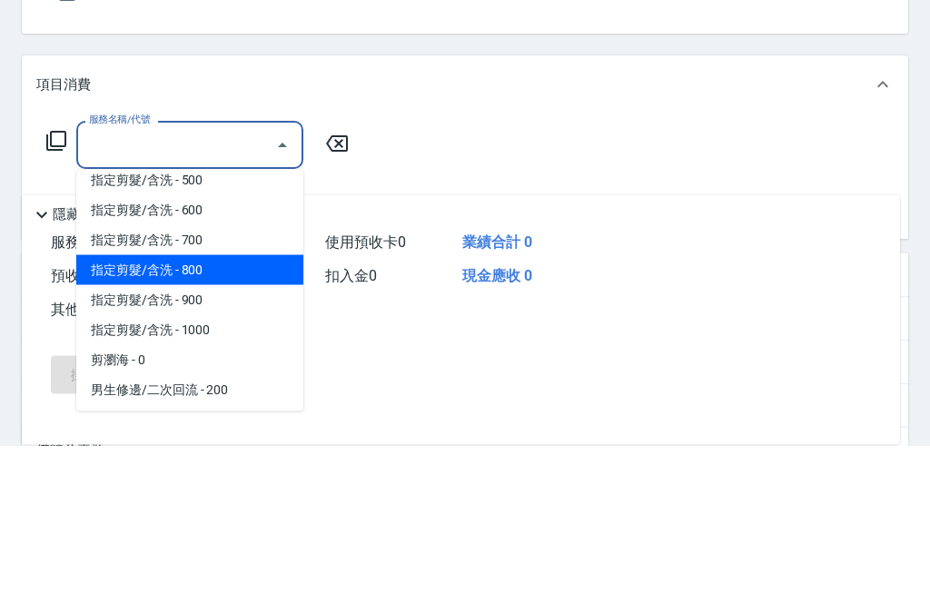
click at [251, 414] on span "指定剪髮/含洗 - 800" at bounding box center [189, 429] width 227 height 30
type input "指定剪髮/含洗"
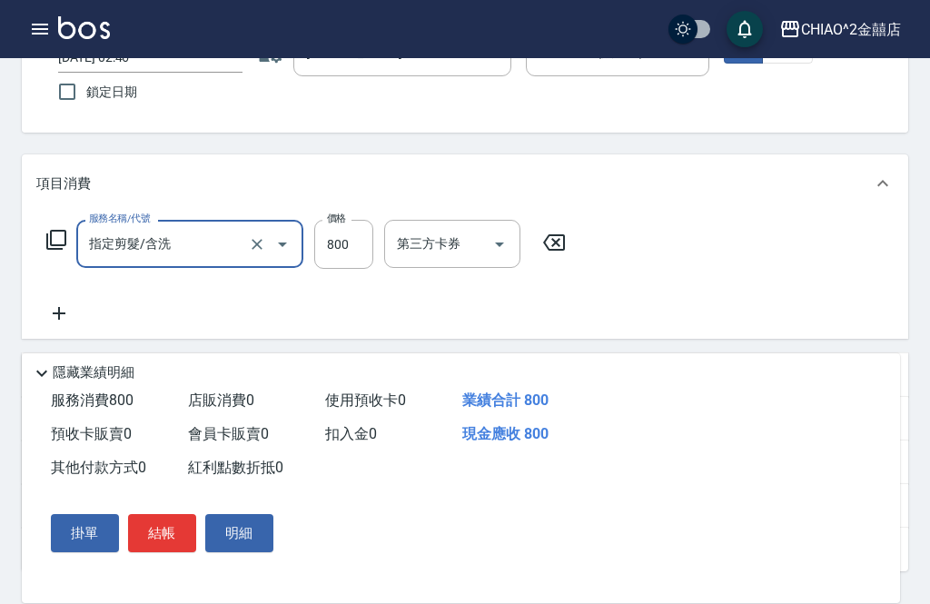
scroll to position [138, 0]
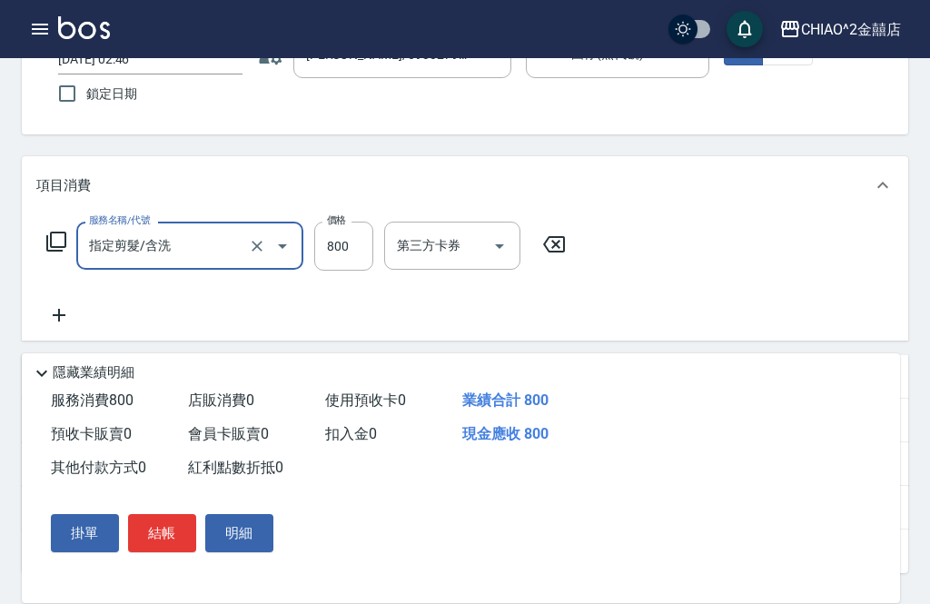
click at [178, 552] on button "結帳" at bounding box center [162, 533] width 68 height 38
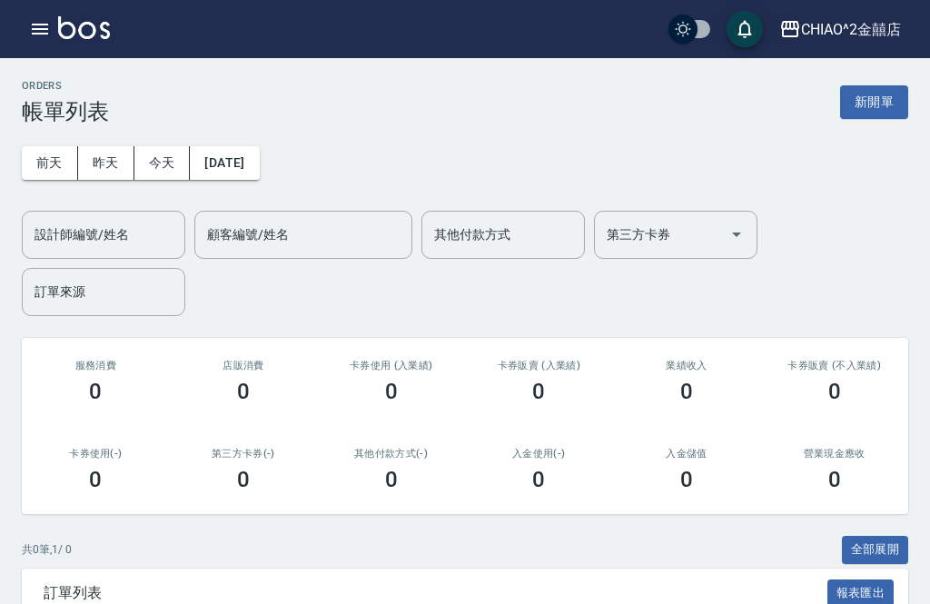
click at [879, 104] on button "新開單" at bounding box center [874, 102] width 68 height 34
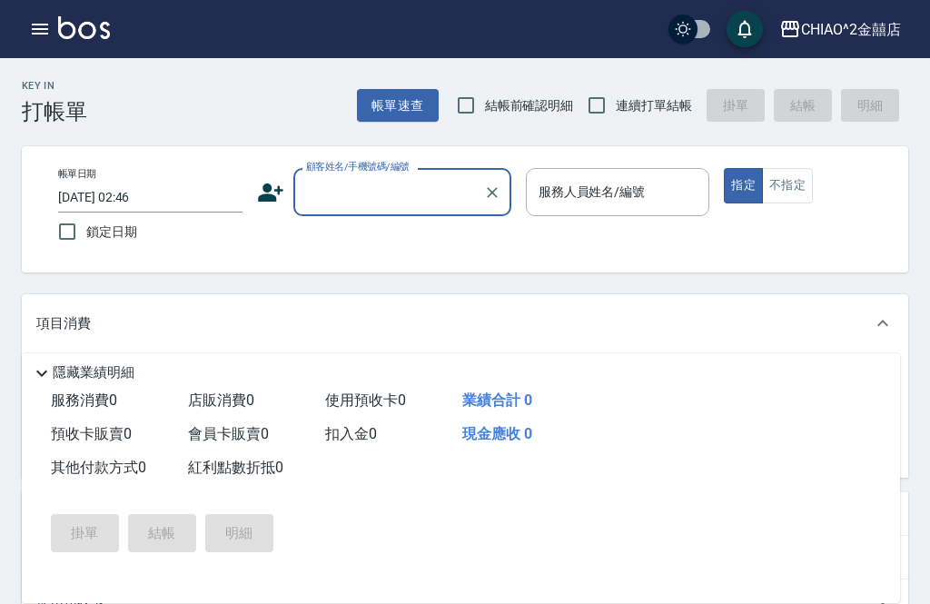
click at [134, 193] on input "[DATE] 02:46" at bounding box center [150, 198] width 184 height 30
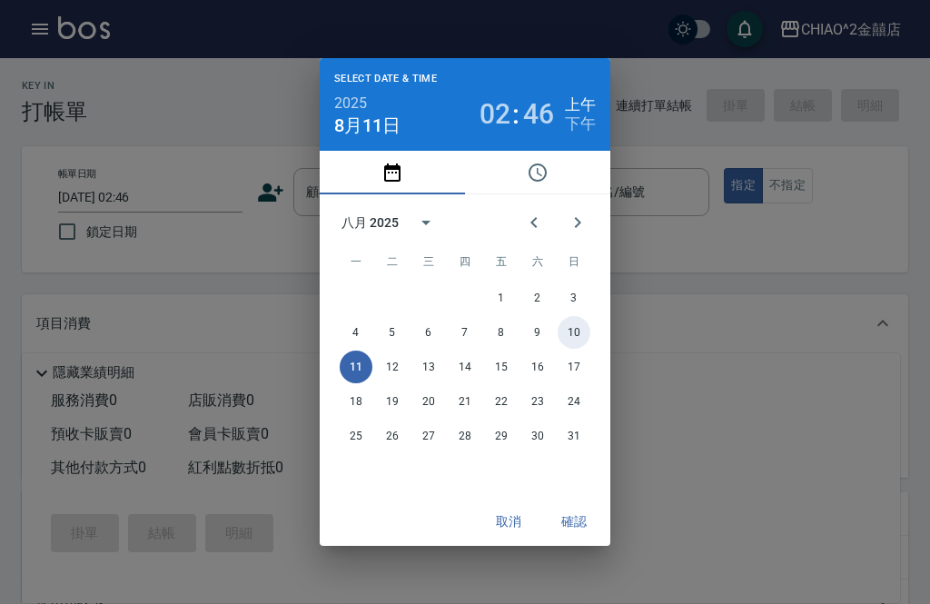
click at [578, 349] on button "10" at bounding box center [574, 332] width 33 height 33
type input "[DATE] 02:46"
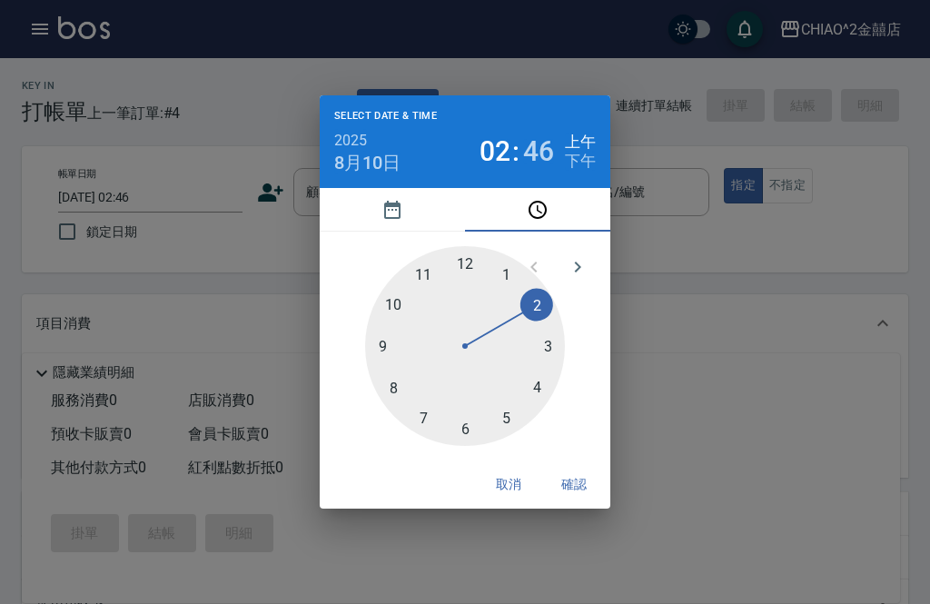
click at [584, 501] on button "確認" at bounding box center [574, 485] width 58 height 34
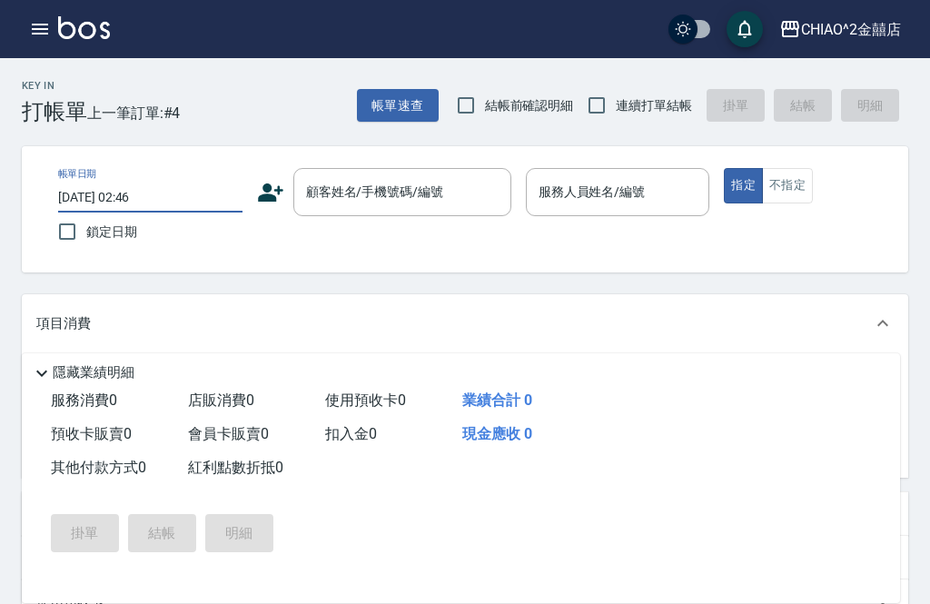
click at [431, 188] on div "顧客姓名/手機號碼/編號 顧客姓名/手機號碼/編號" at bounding box center [402, 192] width 218 height 48
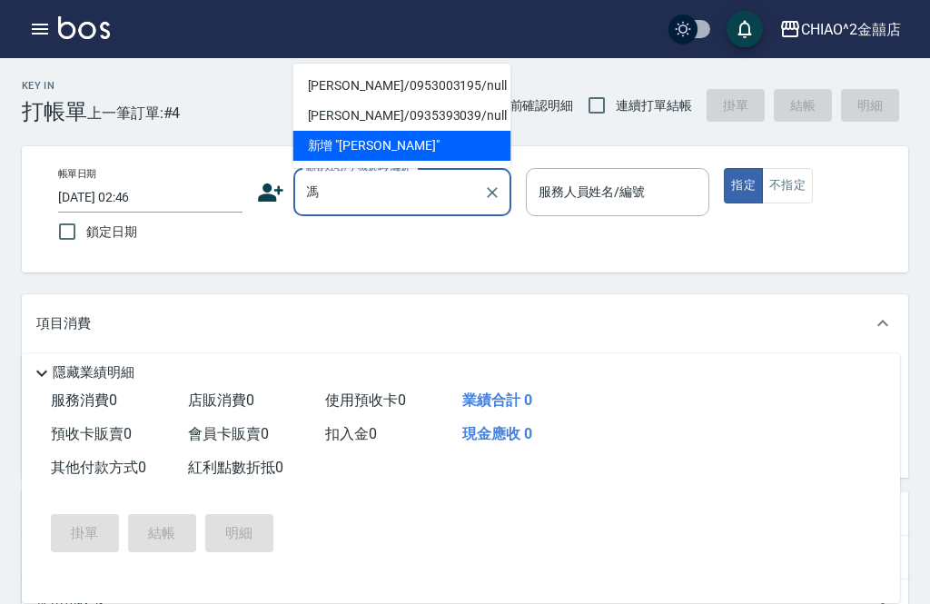
click at [434, 90] on li "[PERSON_NAME]/0953003195/null" at bounding box center [402, 86] width 218 height 30
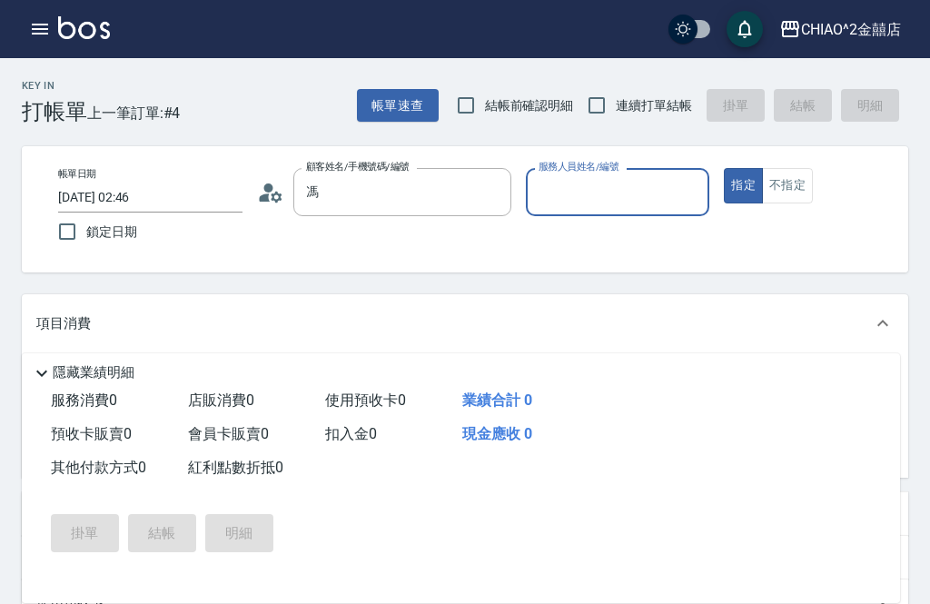
type input "[PERSON_NAME]/0953003195/null"
click at [612, 200] on input "服務人員姓名/編號" at bounding box center [618, 192] width 168 height 32
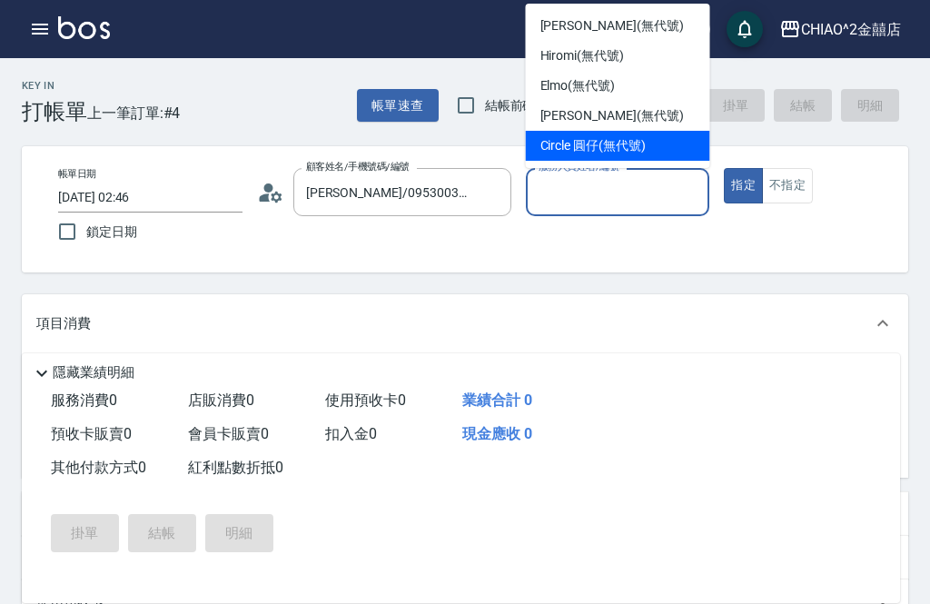
click at [672, 146] on div "Circle 圓仔 (無代號)" at bounding box center [618, 146] width 184 height 30
type input "Circle 圓仔(無代號)"
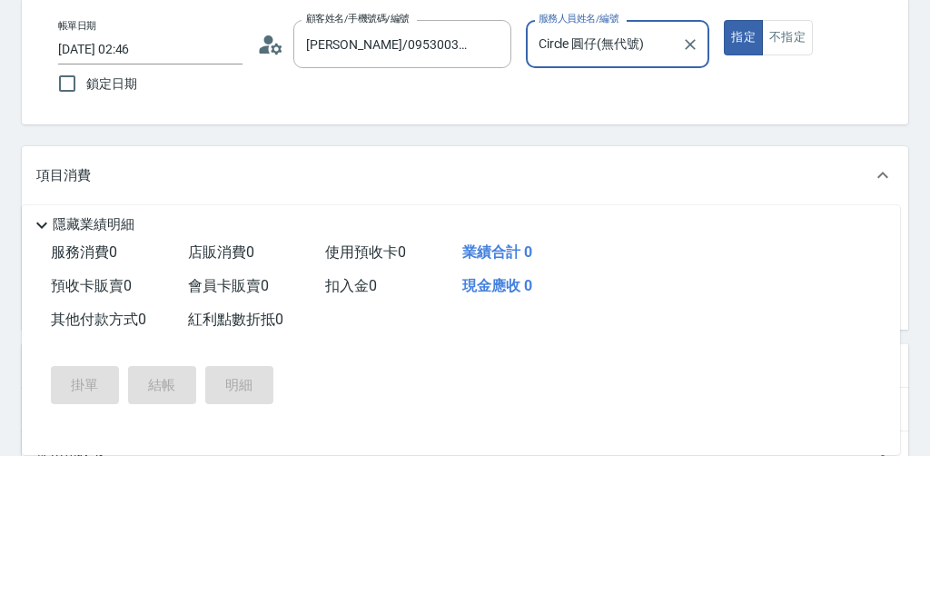
click at [248, 368] on input "服務名稱/代號" at bounding box center [175, 384] width 183 height 32
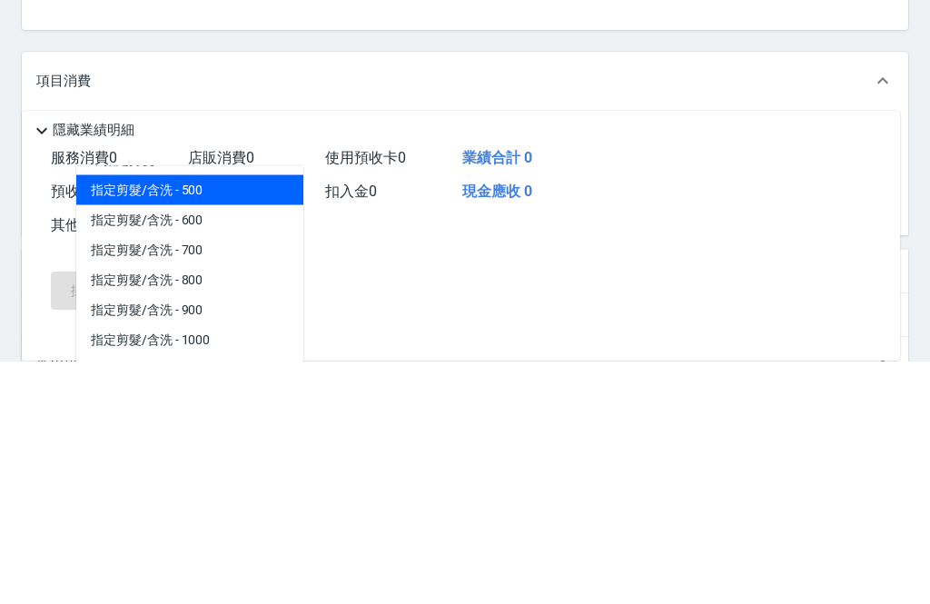
scroll to position [63, 0]
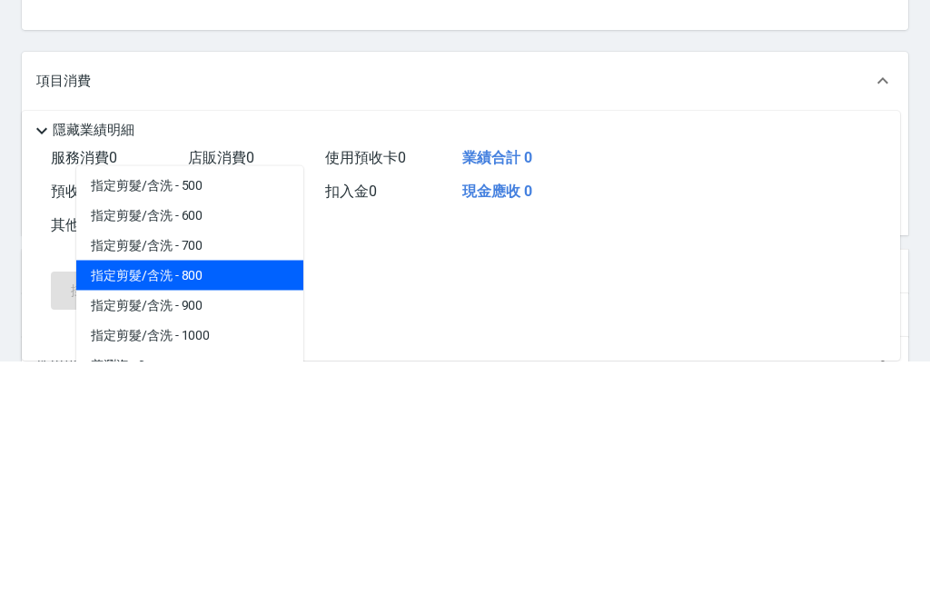
click at [252, 503] on span "指定剪髮/含洗 - 800" at bounding box center [189, 518] width 227 height 30
type input "指定剪髮/含洗"
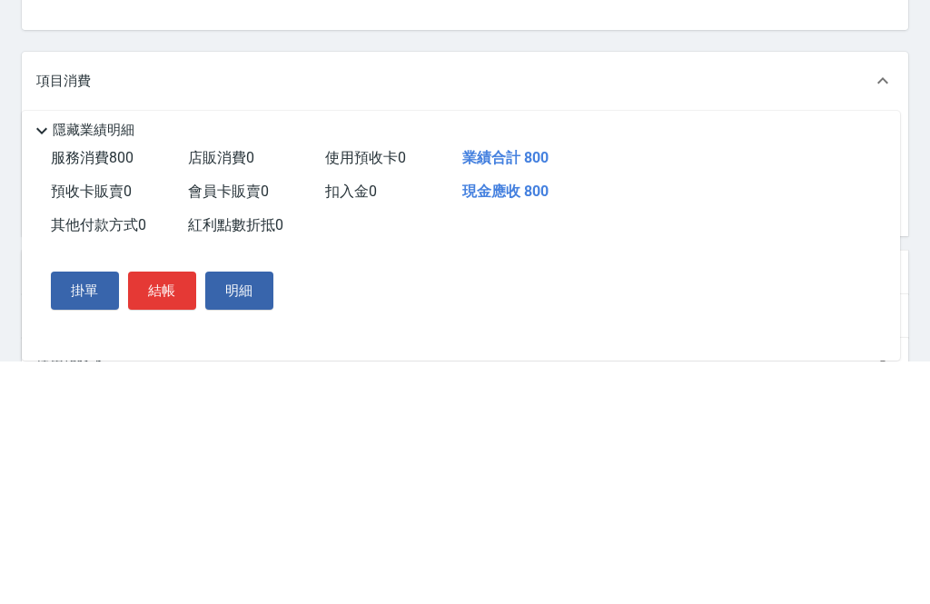
scroll to position [242, 0]
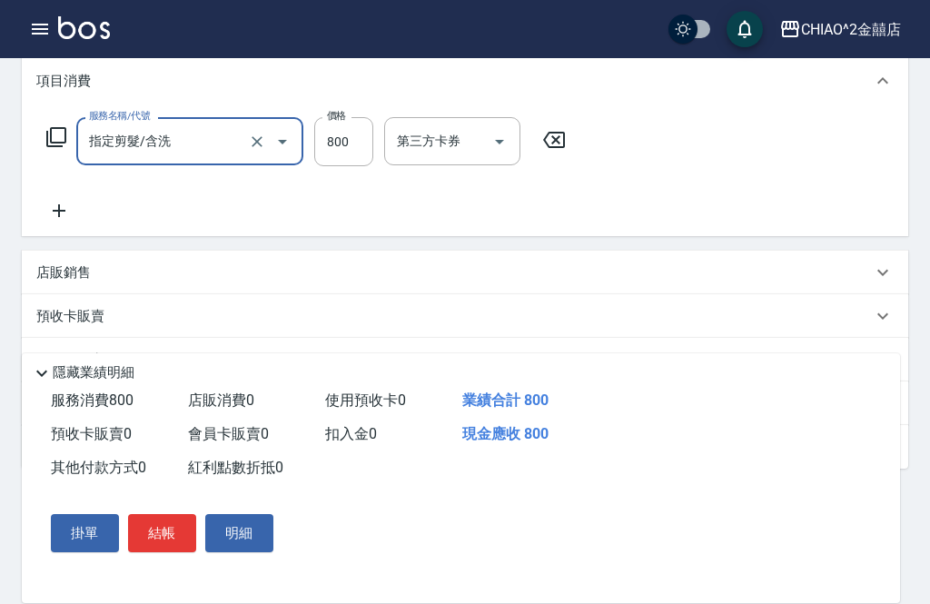
click at [175, 552] on button "結帳" at bounding box center [162, 533] width 68 height 38
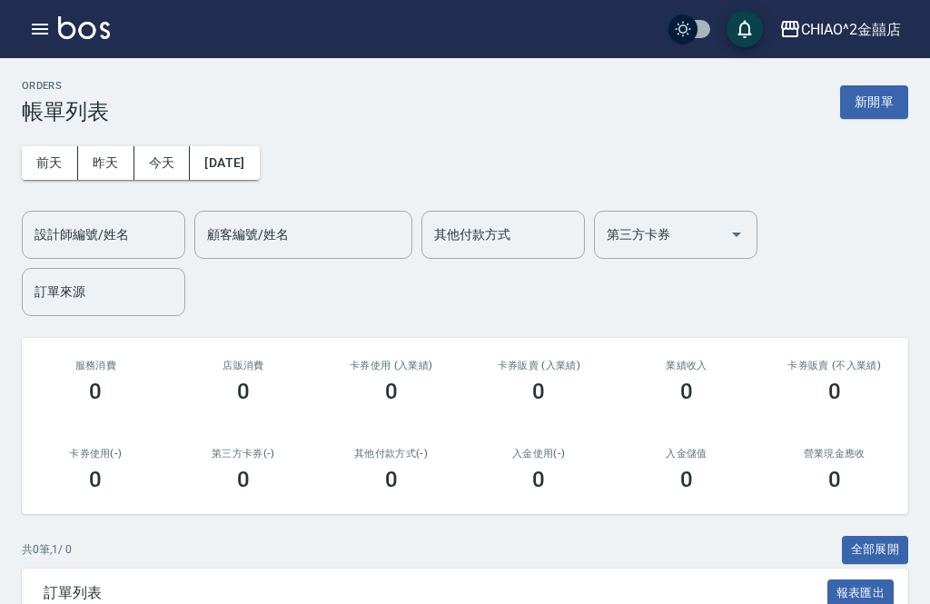
click at [877, 96] on button "新開單" at bounding box center [874, 102] width 68 height 34
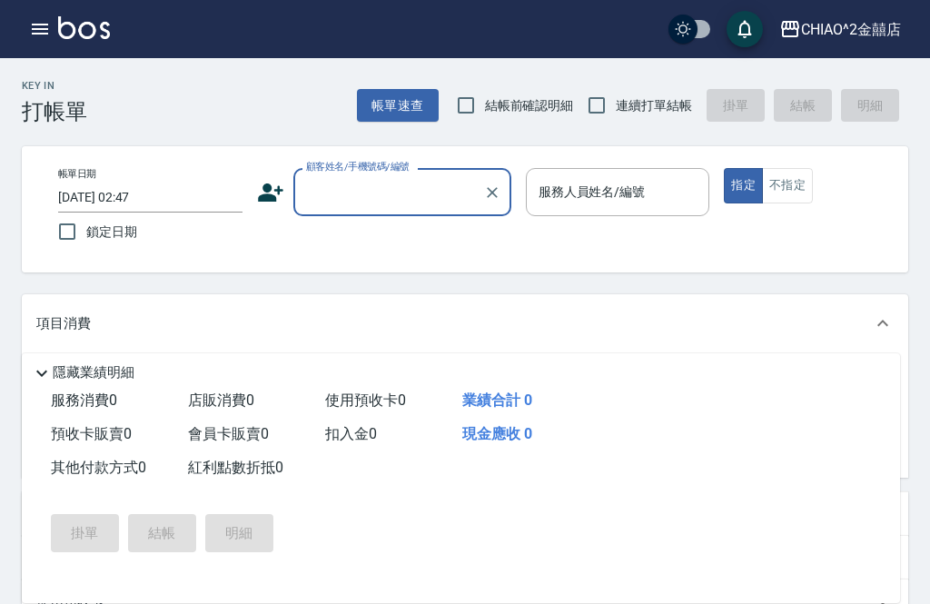
click at [190, 203] on input "[DATE] 02:47" at bounding box center [150, 198] width 184 height 30
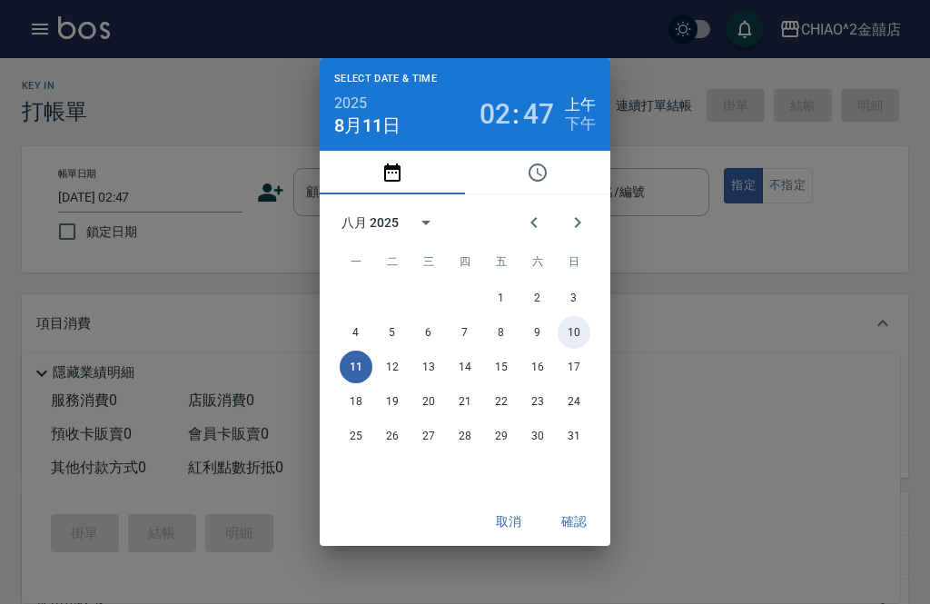
click at [585, 349] on button "10" at bounding box center [574, 332] width 33 height 33
type input "[DATE] 02:47"
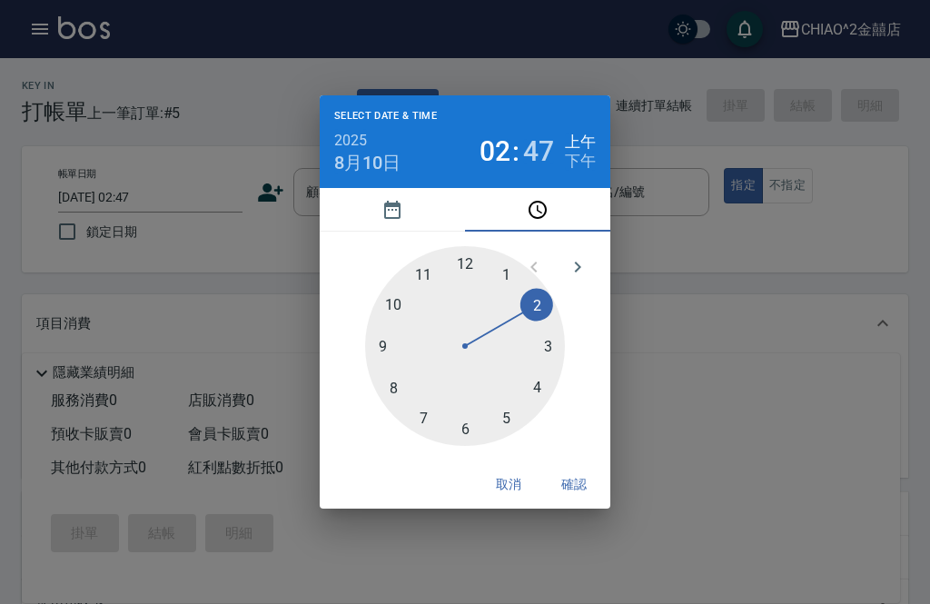
click at [581, 501] on button "確認" at bounding box center [574, 485] width 58 height 34
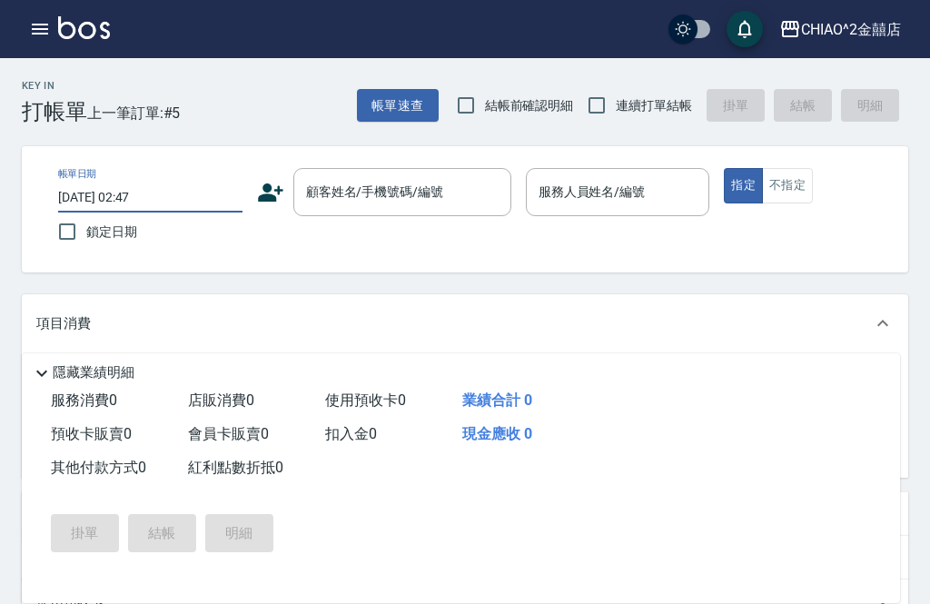
click at [456, 183] on input "顧客姓名/手機號碼/編號" at bounding box center [389, 192] width 174 height 32
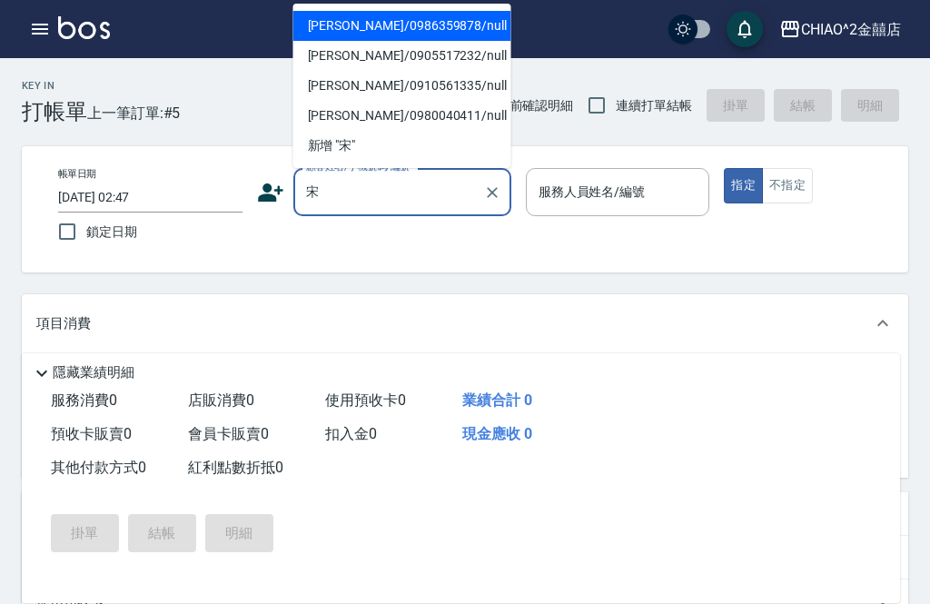
click at [434, 25] on li "[PERSON_NAME]/0986359878/null" at bounding box center [402, 26] width 218 height 30
type input "[PERSON_NAME]/0986359878/null"
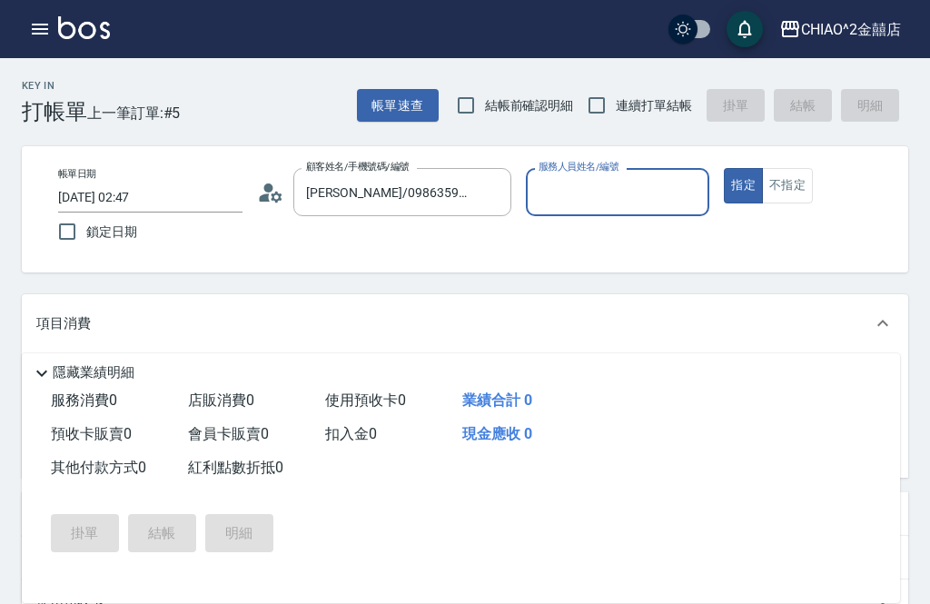
click at [619, 194] on input "服務人員姓名/編號" at bounding box center [618, 192] width 168 height 32
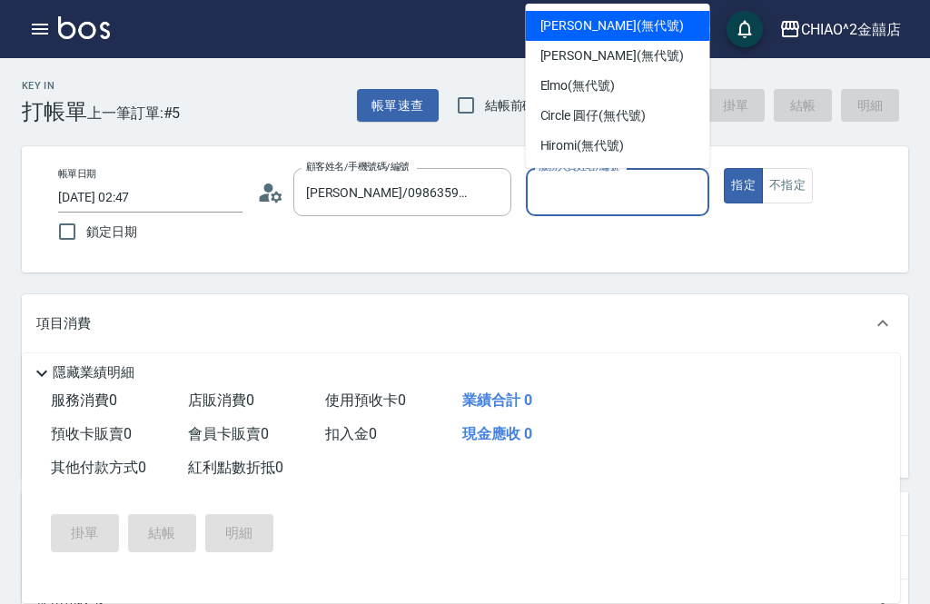
click at [641, 117] on span "Circle 圓仔 (無代號)" at bounding box center [592, 115] width 105 height 19
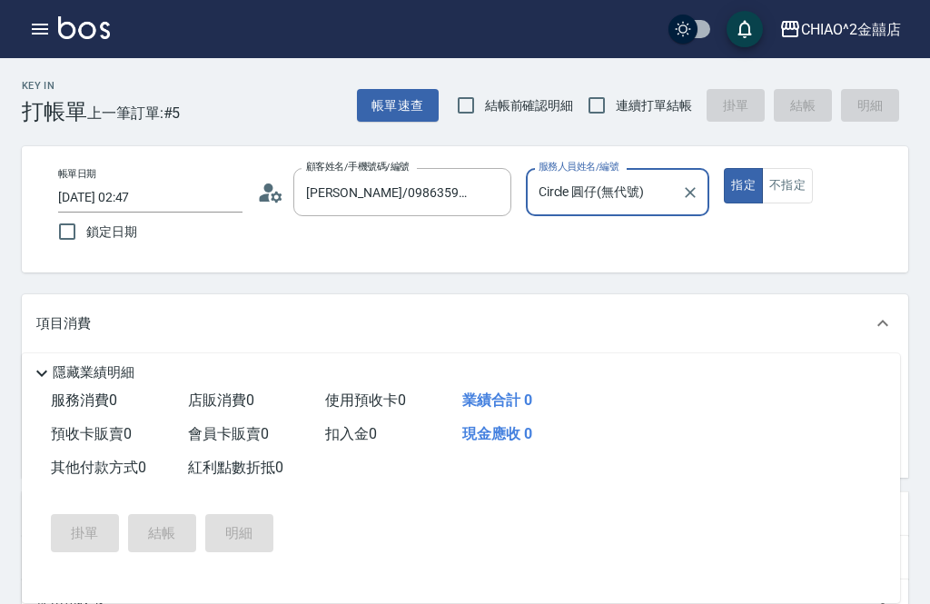
type input "Circle 圓仔(無代號)"
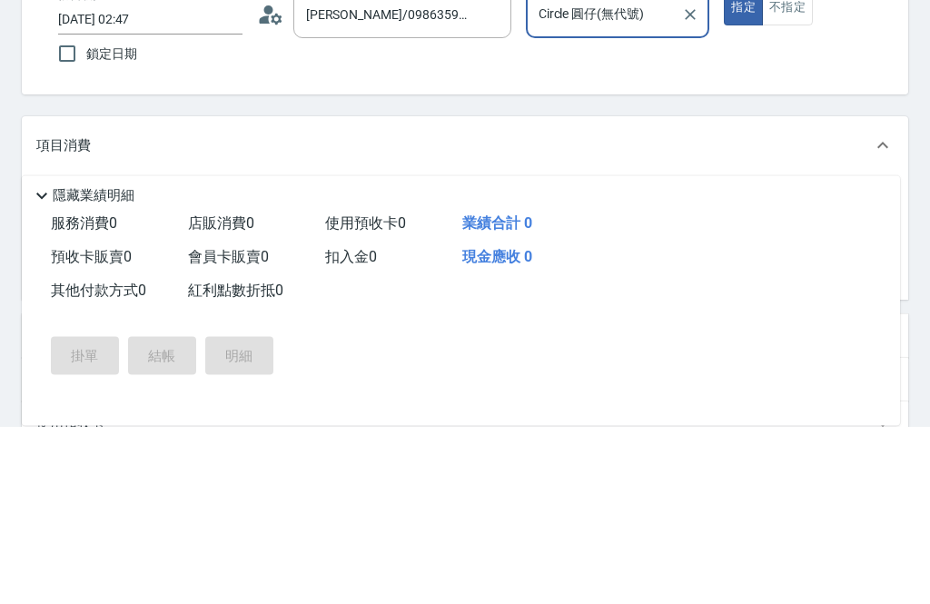
click at [249, 368] on input "服務名稱/代號" at bounding box center [175, 384] width 183 height 32
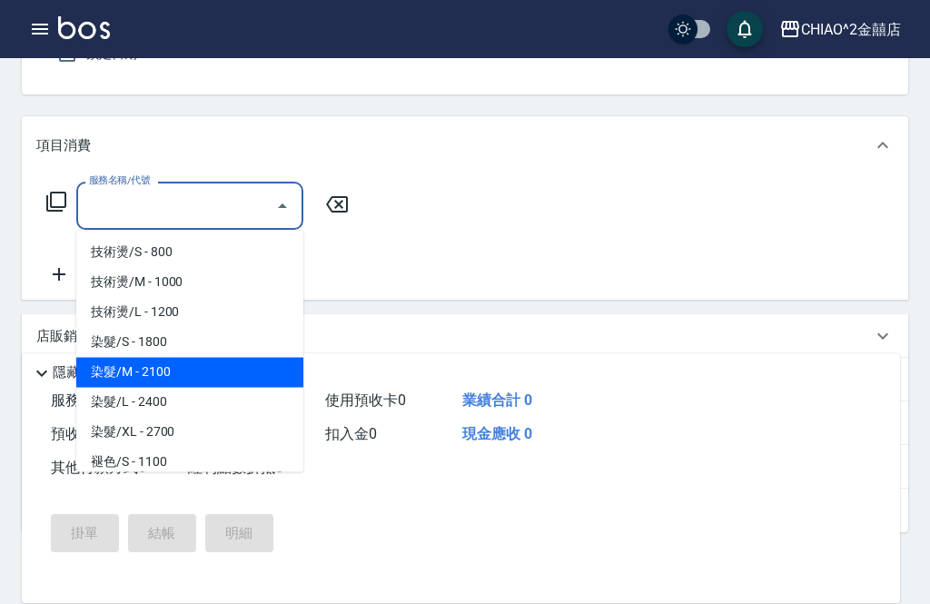
scroll to position [571, 0]
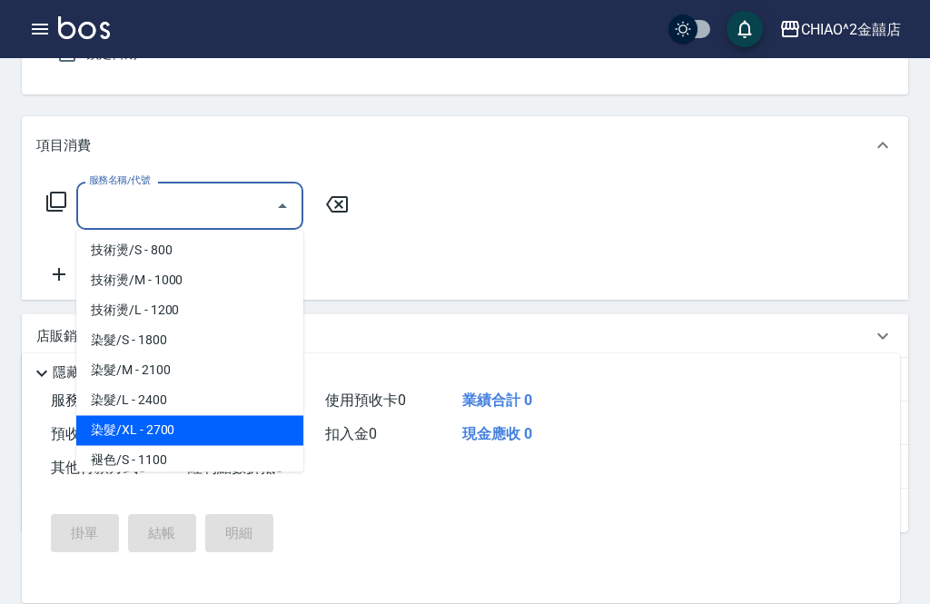
click at [250, 424] on span "染髮/XL - 2700" at bounding box center [189, 431] width 227 height 30
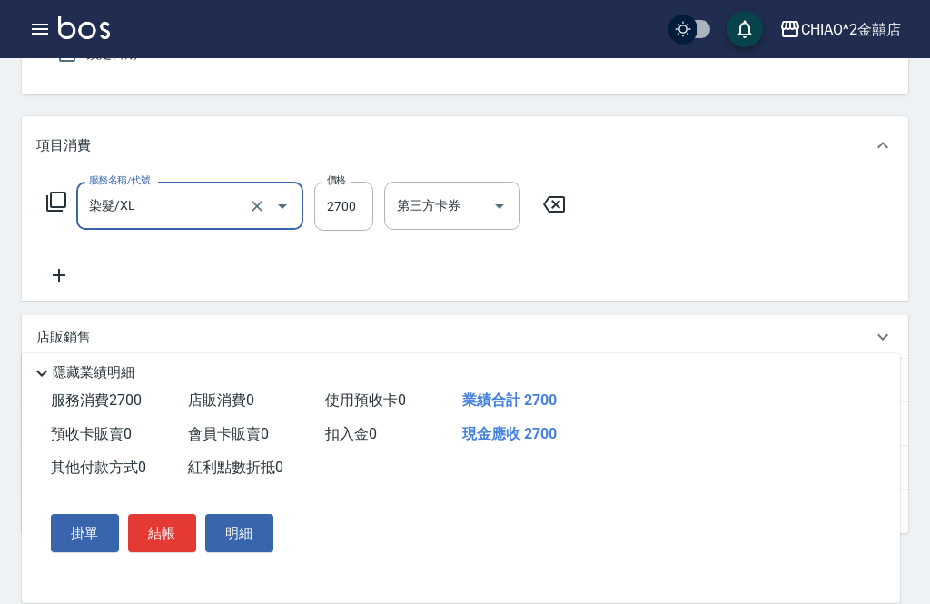
type input "染髮/XL"
click at [354, 213] on input "2700" at bounding box center [343, 206] width 59 height 49
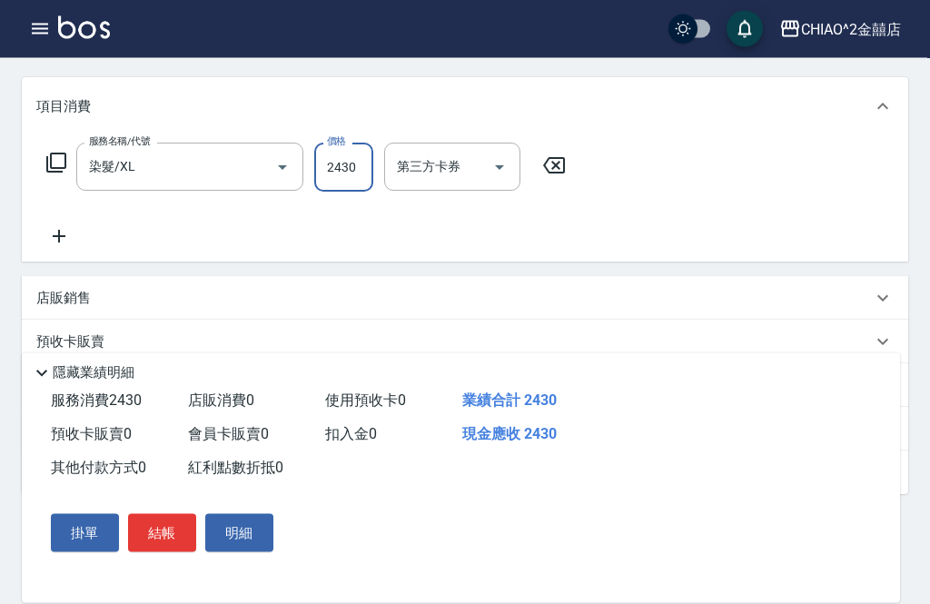
scroll to position [217, 0]
type input "2430"
click at [203, 173] on input "染髮/XL" at bounding box center [164, 167] width 160 height 32
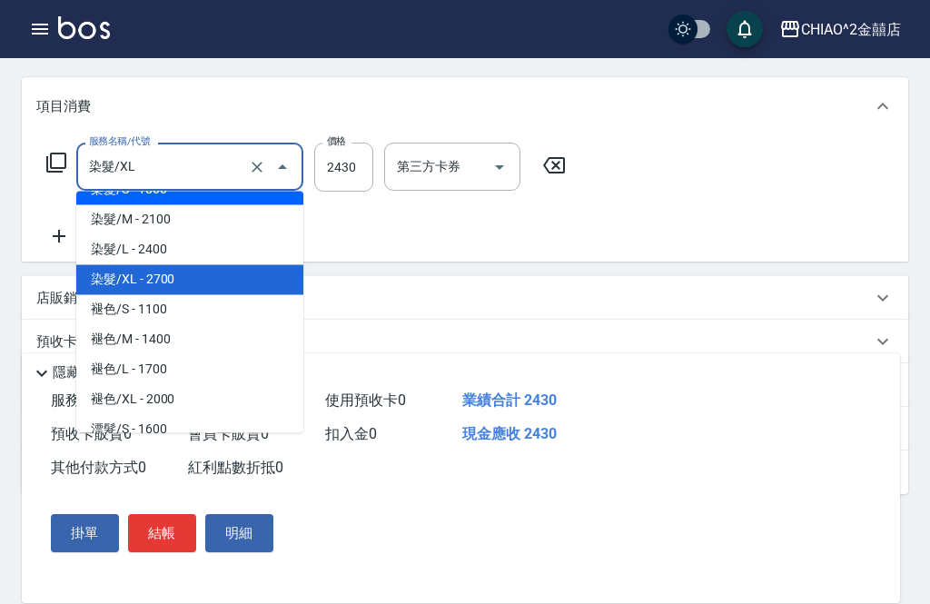
scroll to position [688, 0]
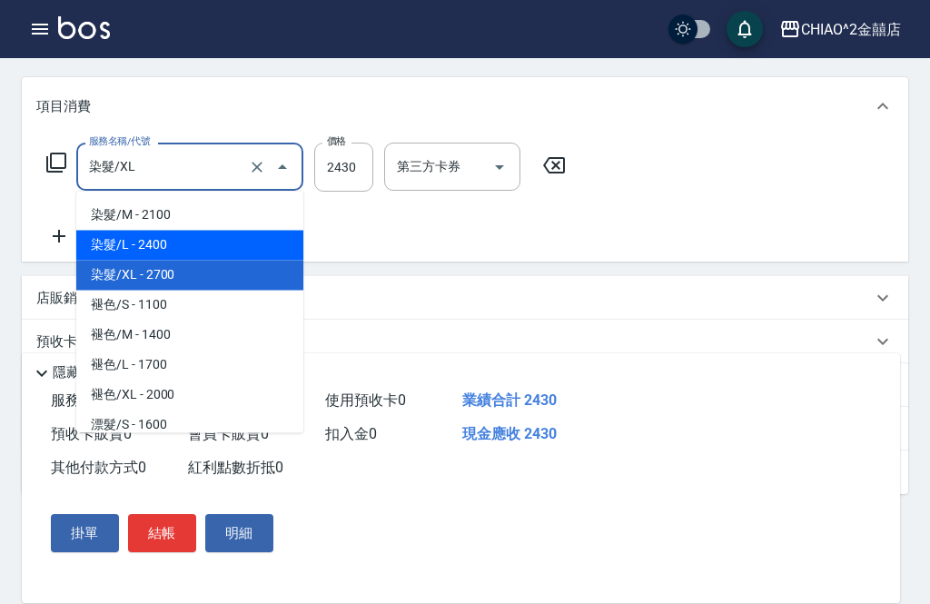
click at [240, 239] on span "染髮/L - 2400" at bounding box center [189, 246] width 227 height 30
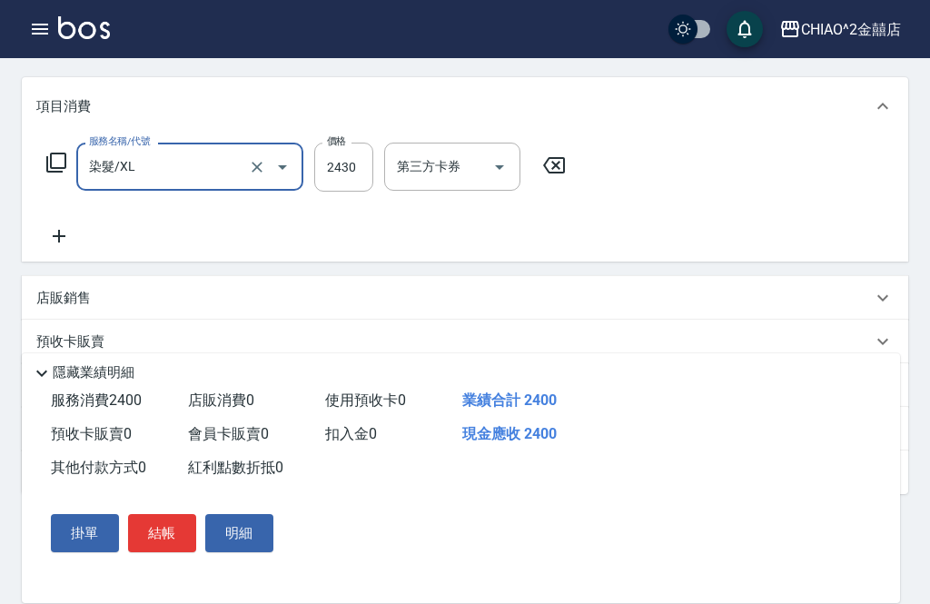
type input "染髮/L"
click at [341, 171] on input "2400" at bounding box center [343, 167] width 59 height 49
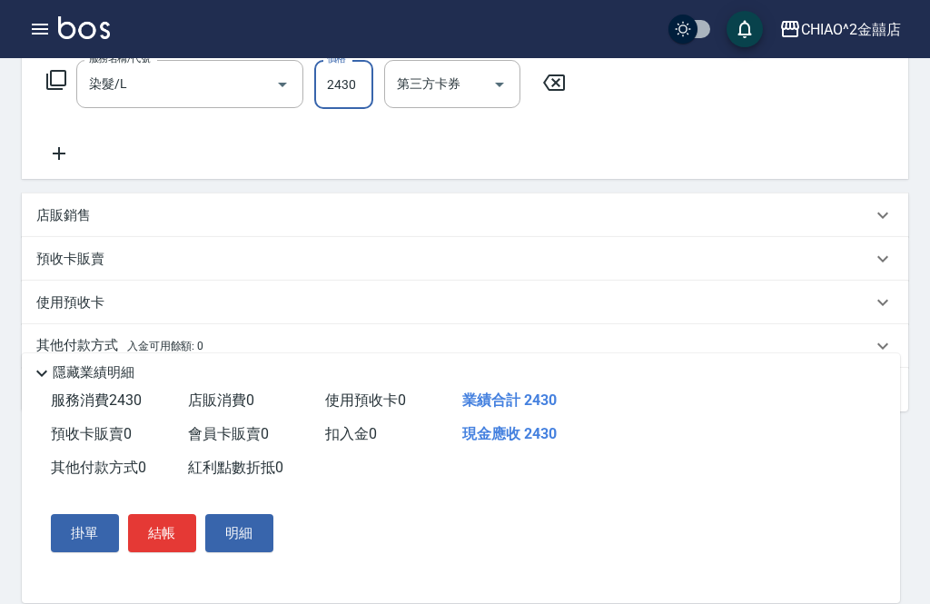
scroll to position [320, 0]
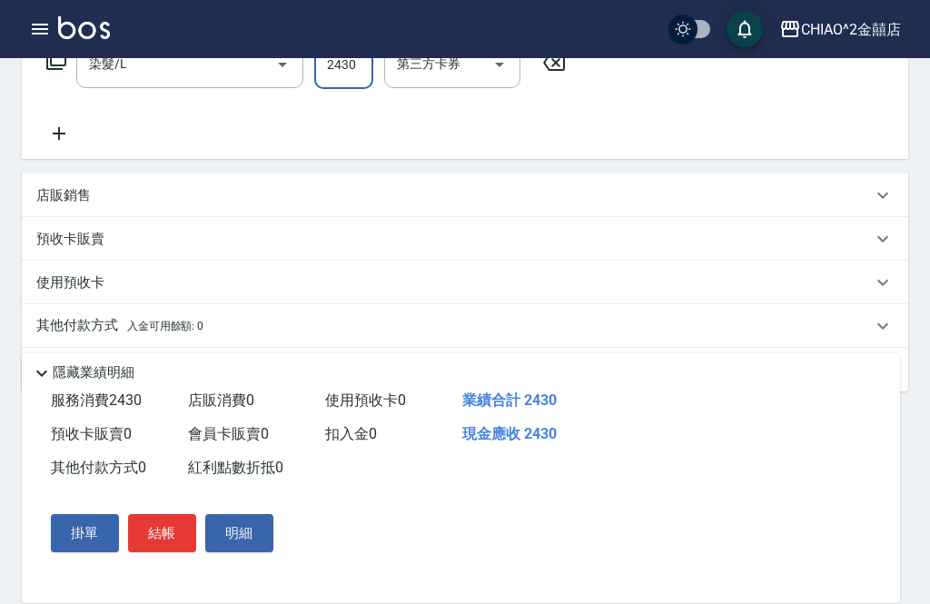
type input "2430"
click at [374, 327] on div "其他付款方式 入金可用餘額: 0" at bounding box center [454, 326] width 836 height 20
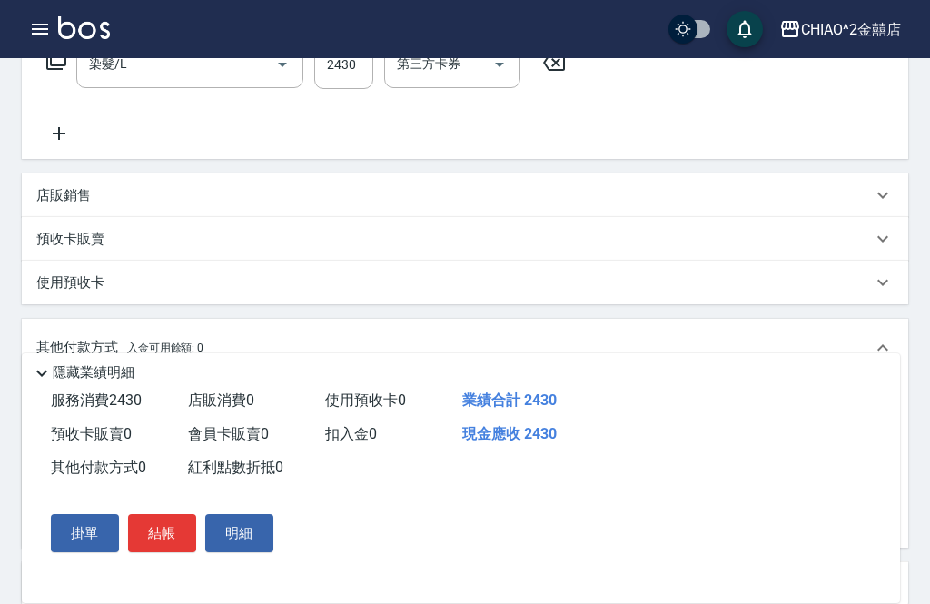
scroll to position [0, 0]
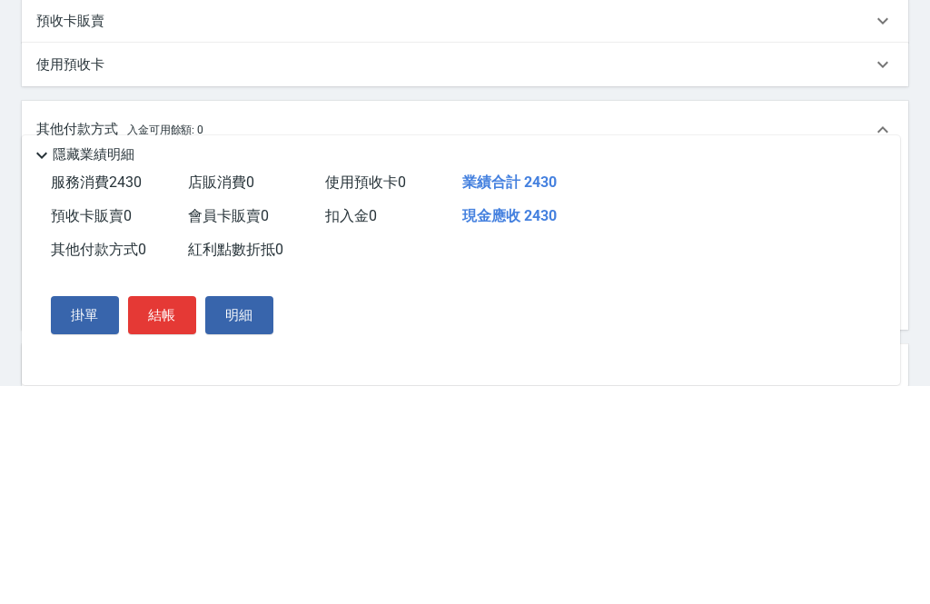
click at [230, 392] on input "其他付款方式" at bounding box center [150, 408] width 211 height 32
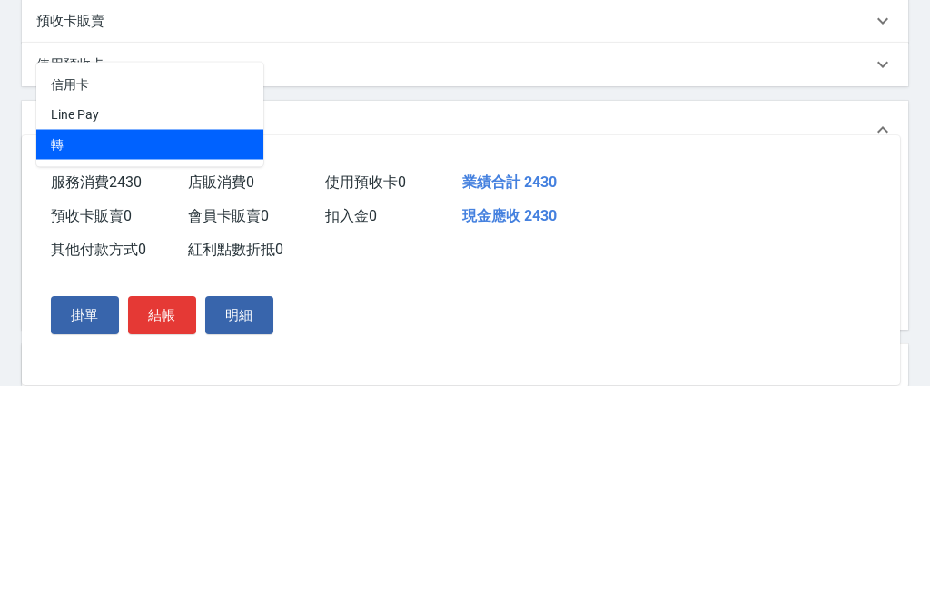
click at [251, 348] on span "轉" at bounding box center [149, 363] width 227 height 30
type input "轉"
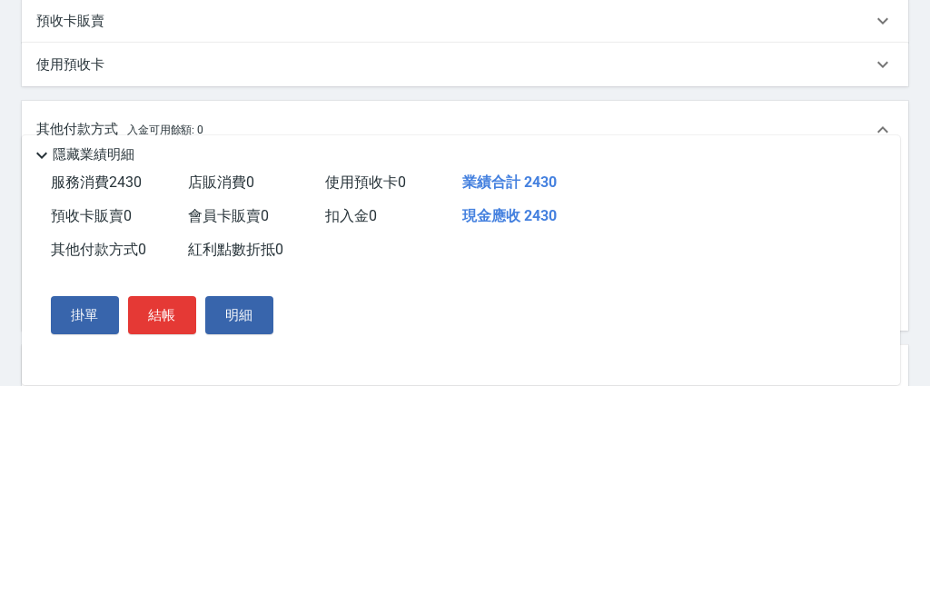
scroll to position [535, 0]
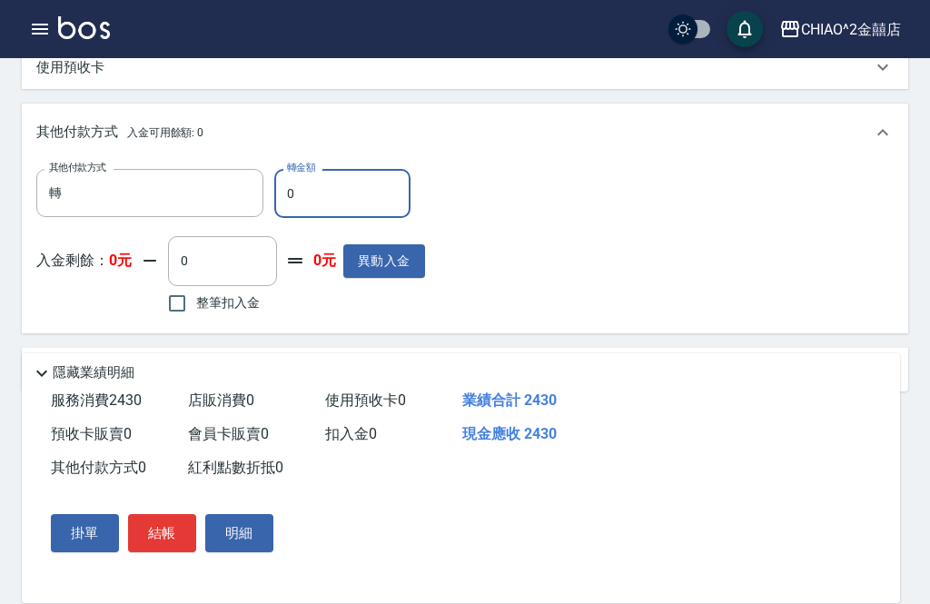
click at [354, 194] on input "0" at bounding box center [342, 193] width 136 height 49
type input "2430"
click at [162, 552] on button "結帳" at bounding box center [162, 533] width 68 height 38
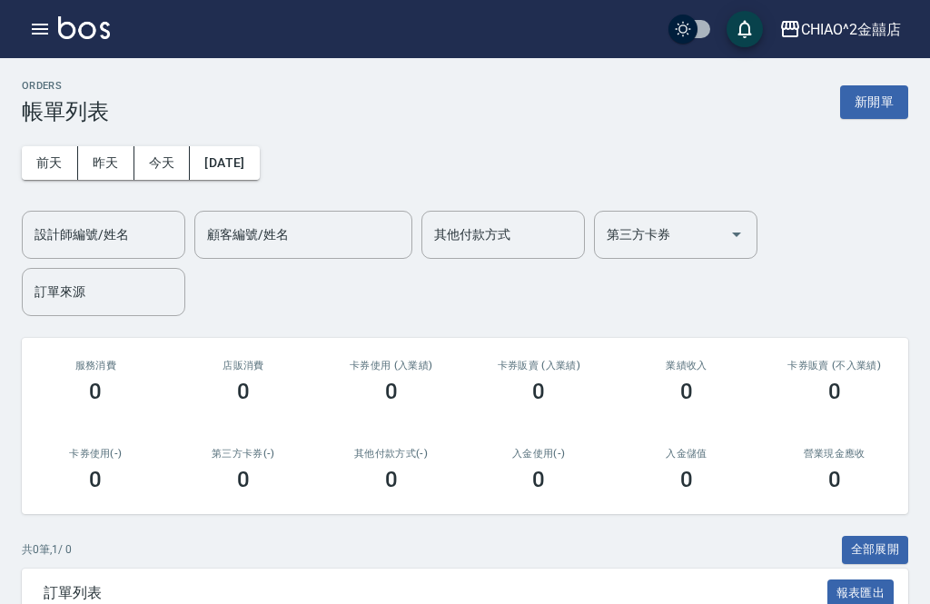
click at [121, 158] on button "昨天" at bounding box center [106, 163] width 56 height 34
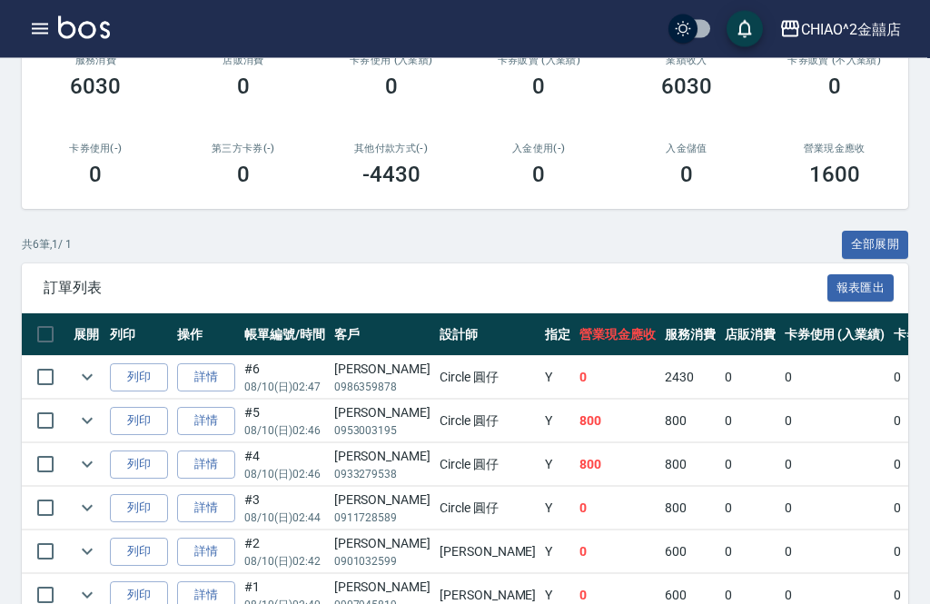
scroll to position [311, 0]
